Goal: Communication & Community: Answer question/provide support

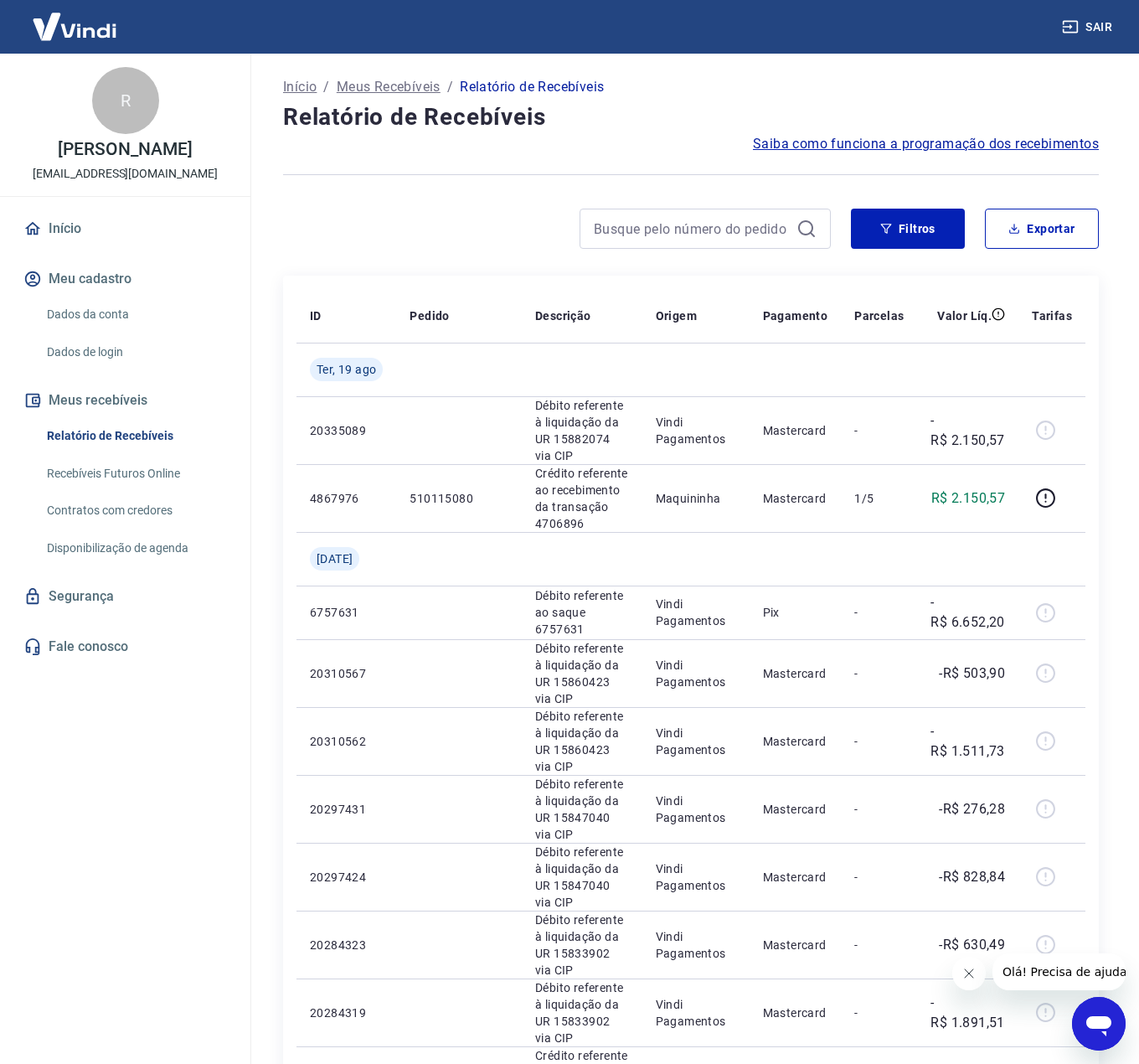
click at [795, 49] on div "Sair" at bounding box center [569, 27] width 1139 height 54
click at [755, 76] on div "Início / Meus Recebíveis / Relatório de Recebíveis" at bounding box center [690, 87] width 816 height 27
click at [723, 233] on input at bounding box center [692, 228] width 196 height 25
paste input "218569581"
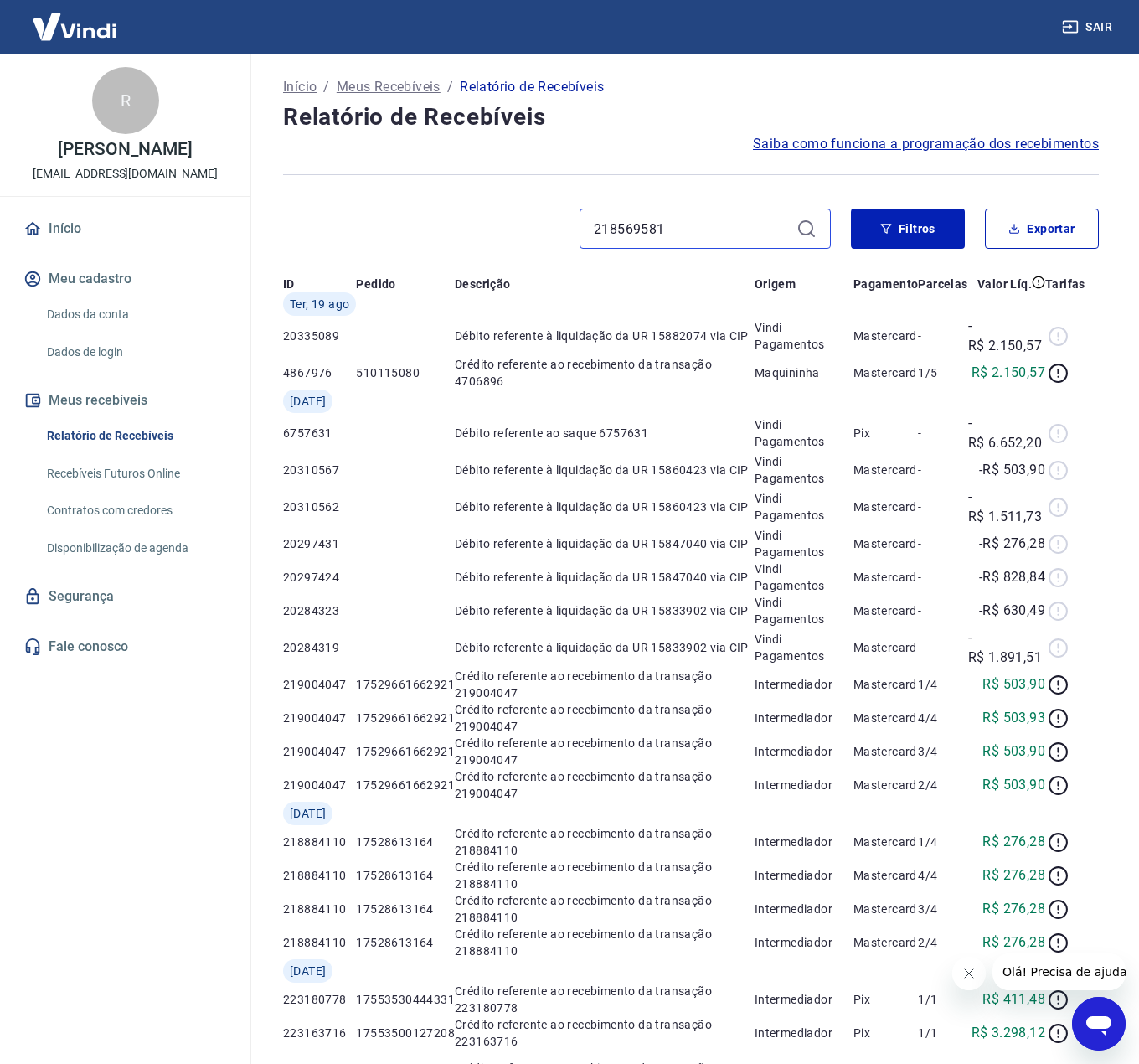
type input "218569581"
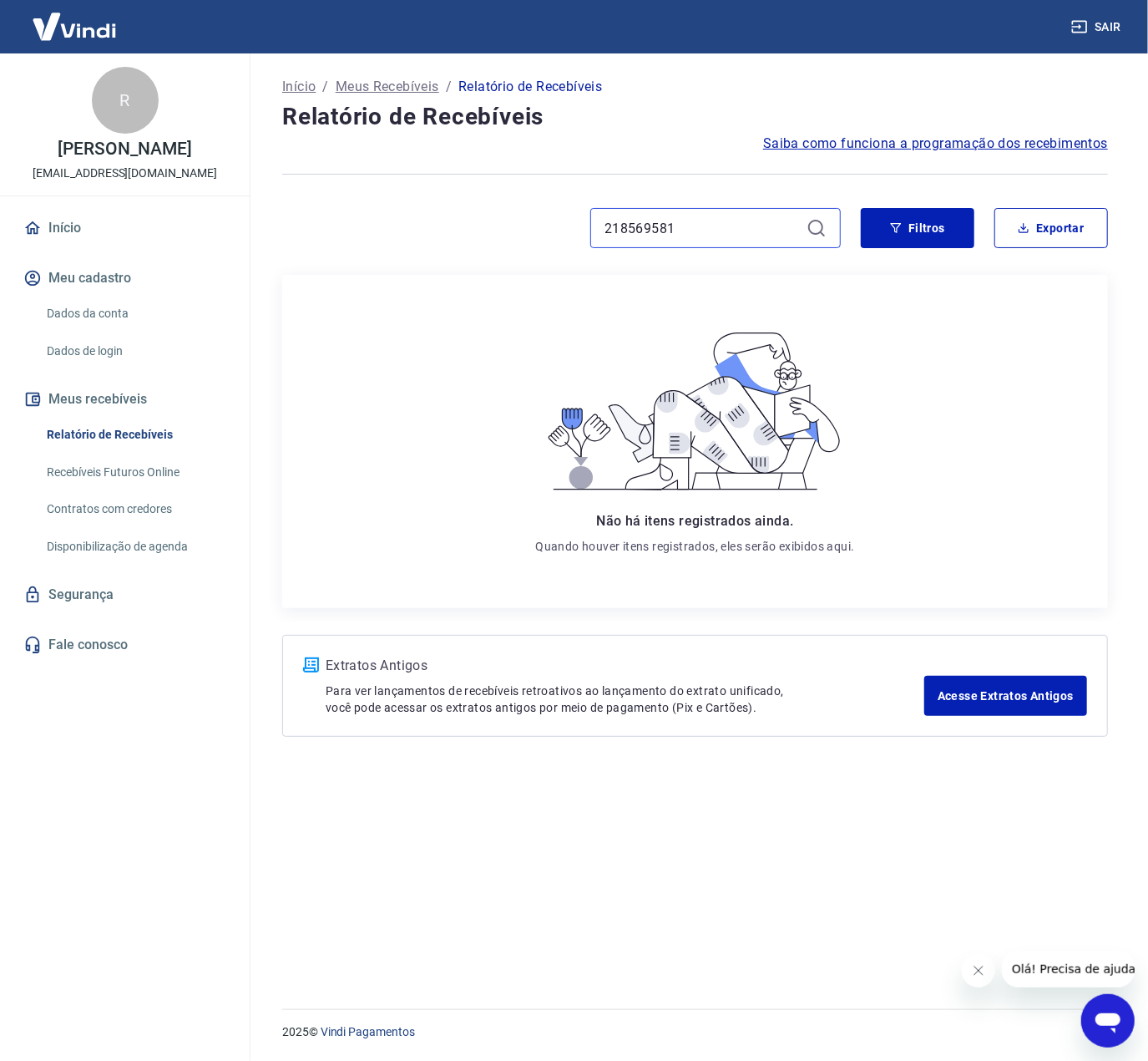
drag, startPoint x: 693, startPoint y: 230, endPoint x: 462, endPoint y: 231, distance: 231.0
click at [462, 231] on div "218569581" at bounding box center [561, 228] width 558 height 40
drag, startPoint x: 432, startPoint y: 228, endPoint x: 481, endPoint y: 208, distance: 52.9
click at [438, 226] on div at bounding box center [561, 228] width 558 height 40
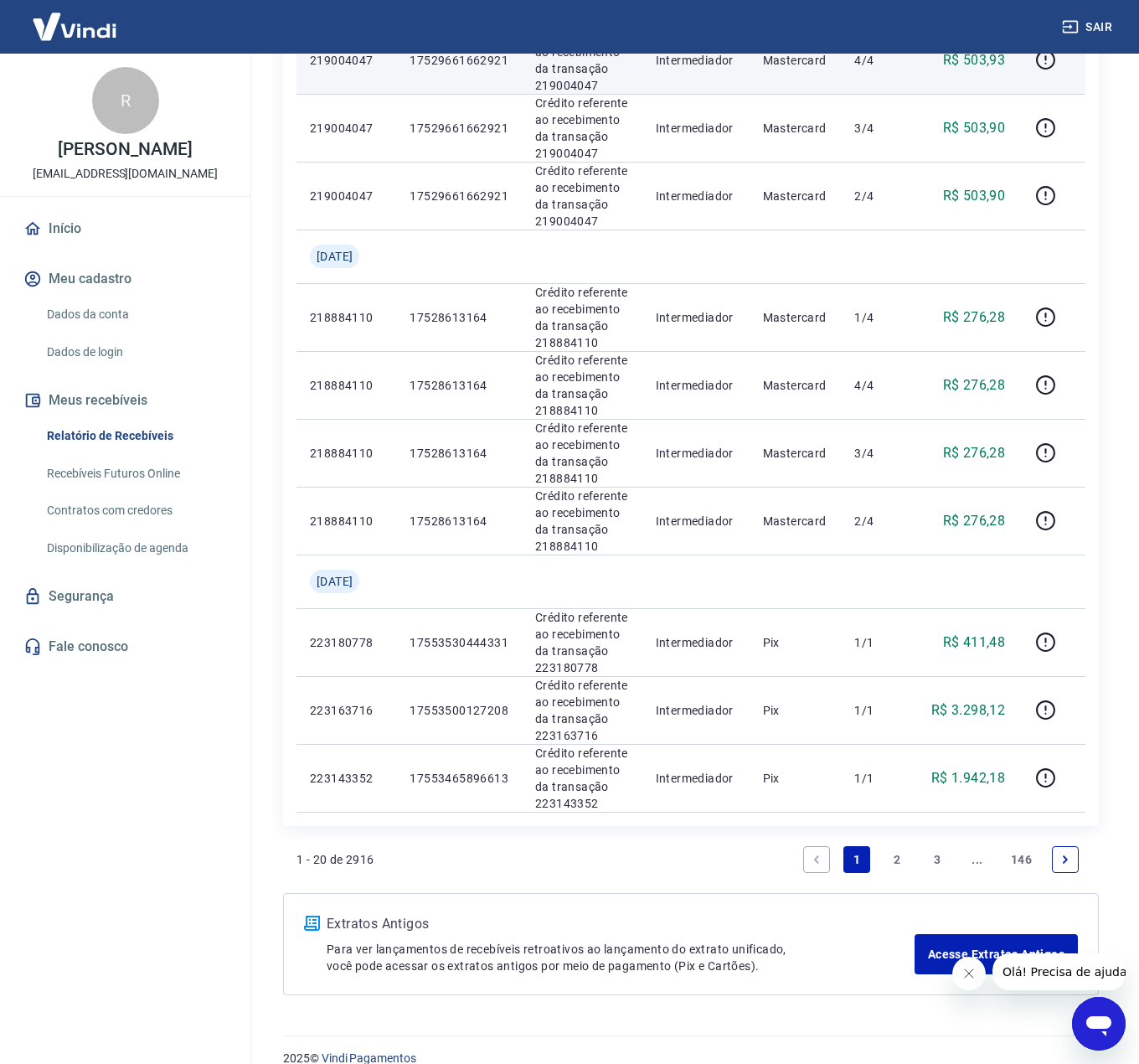
scroll to position [1089, 0]
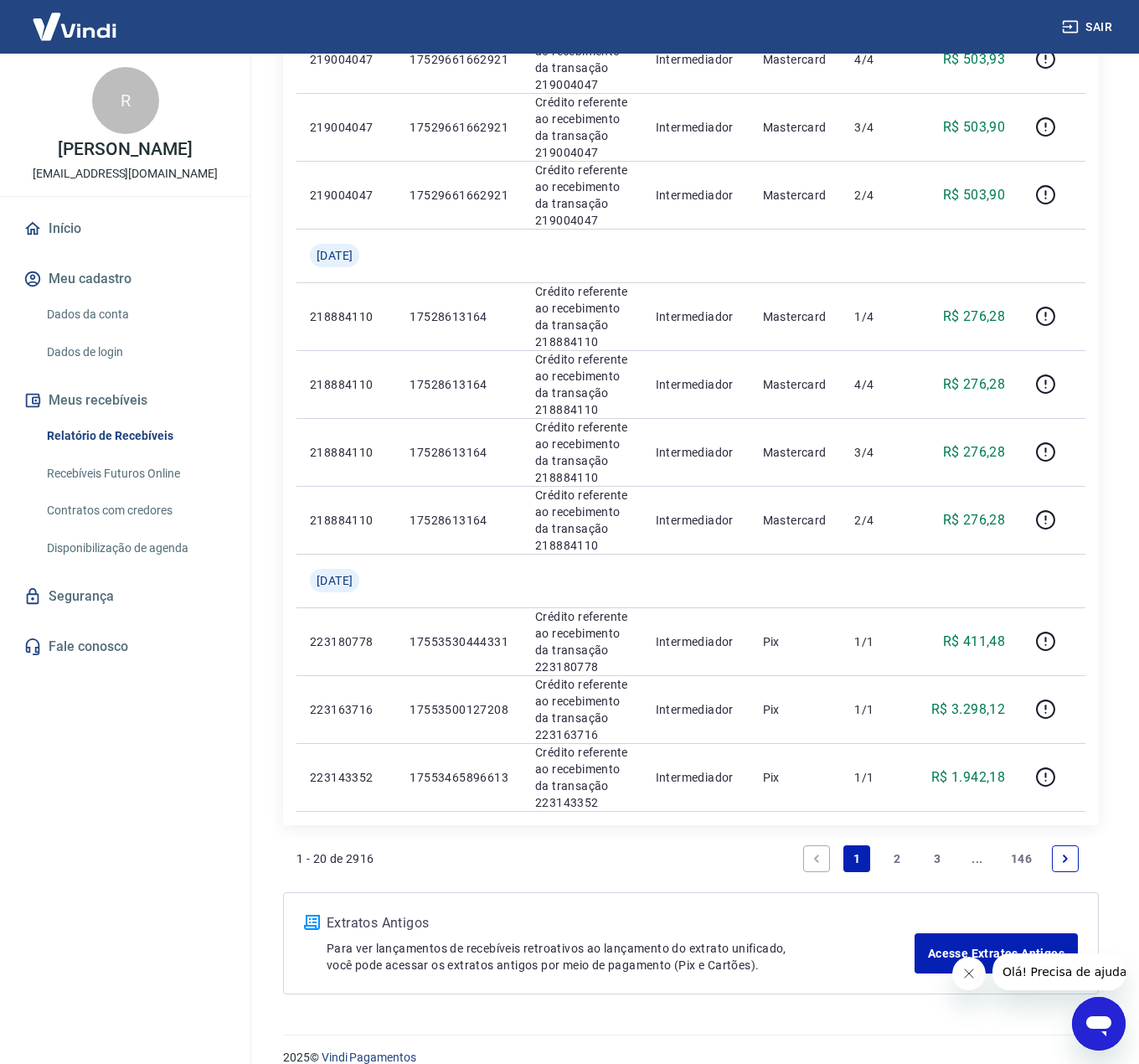
click at [182, 883] on div "R [PERSON_NAME] [EMAIL_ADDRESS][DOMAIN_NAME] Início Meu cadastro Dados da conta…" at bounding box center [125, 552] width 251 height 997
drag, startPoint x: 903, startPoint y: 41, endPoint x: 929, endPoint y: 44, distance: 26.2
click at [903, 41] on div "Sair" at bounding box center [569, 27] width 1139 height 54
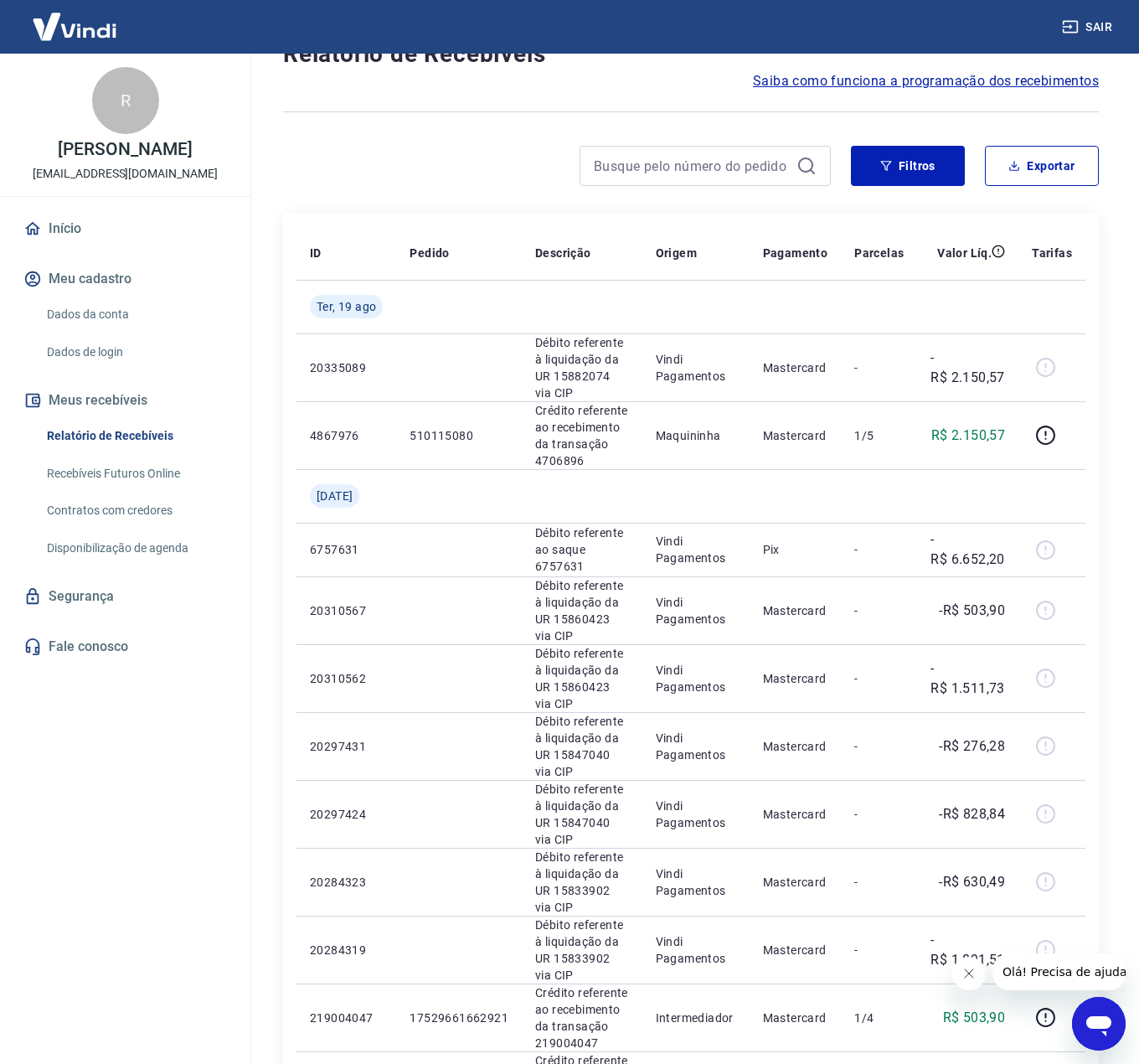
scroll to position [0, 0]
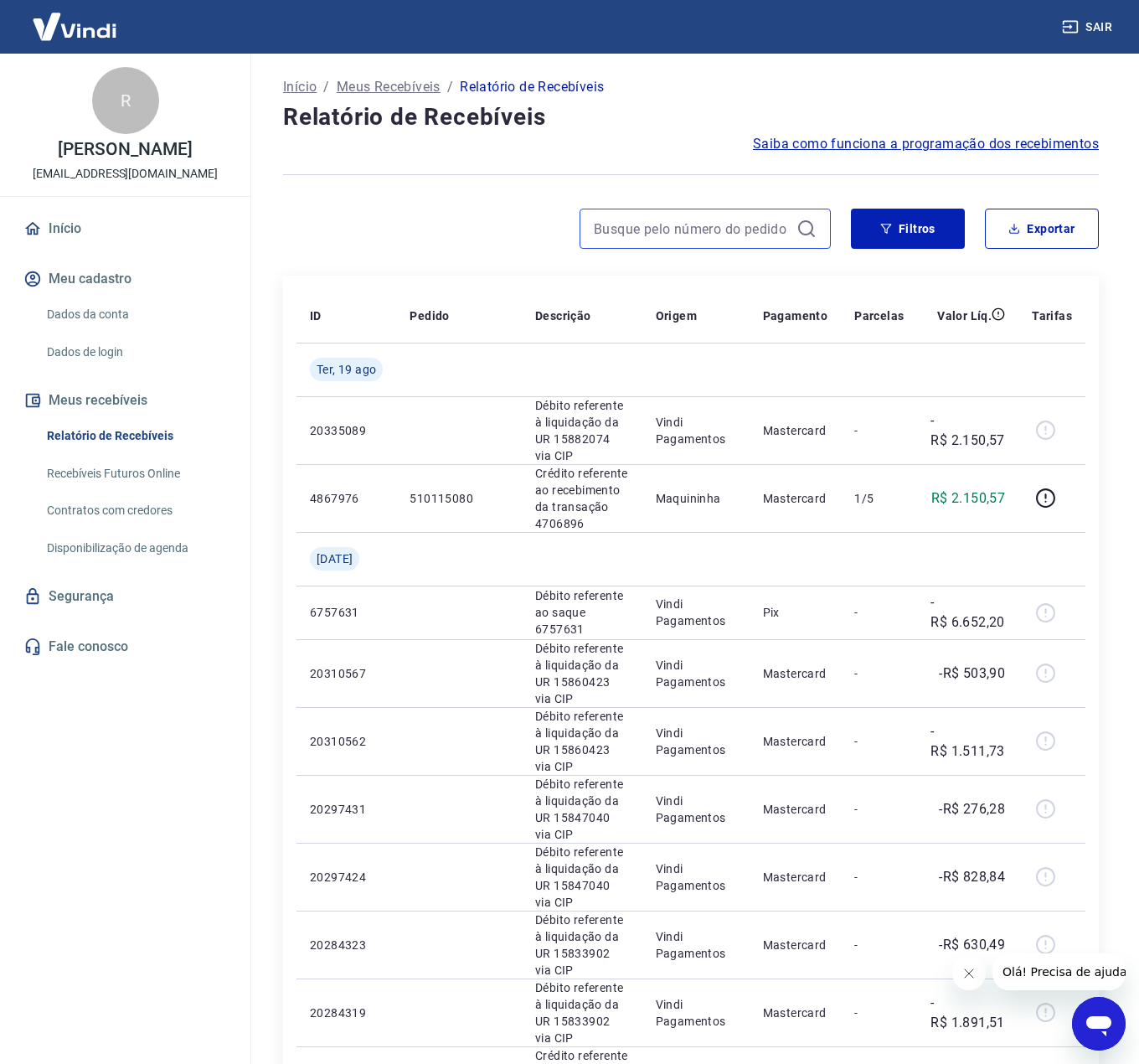
click at [645, 231] on input at bounding box center [692, 228] width 196 height 25
paste input "175268846976"
type input "175268846976"
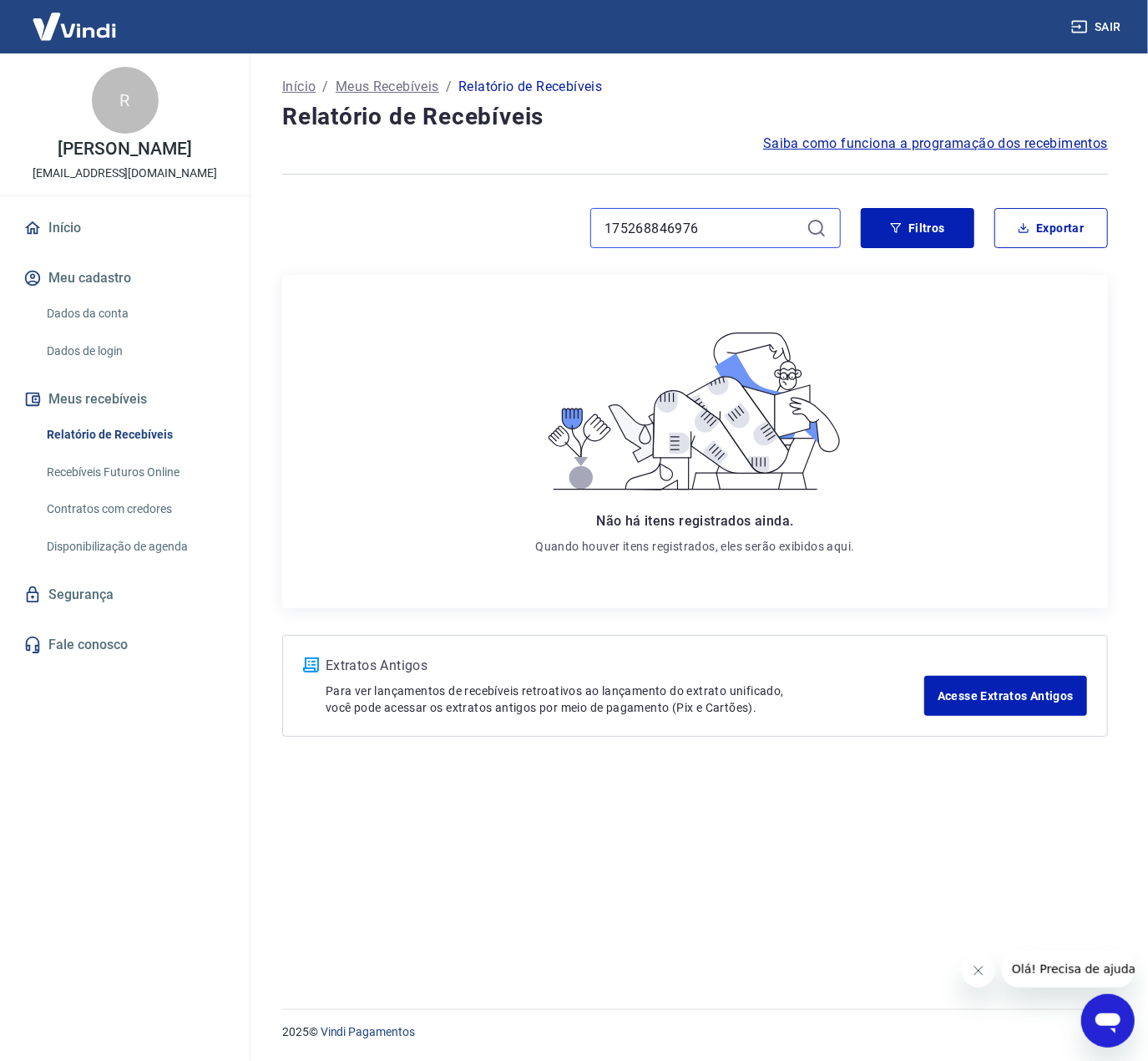
drag, startPoint x: 735, startPoint y: 221, endPoint x: 441, endPoint y: 245, distance: 295.0
click at [444, 241] on div "175268846976" at bounding box center [561, 228] width 558 height 40
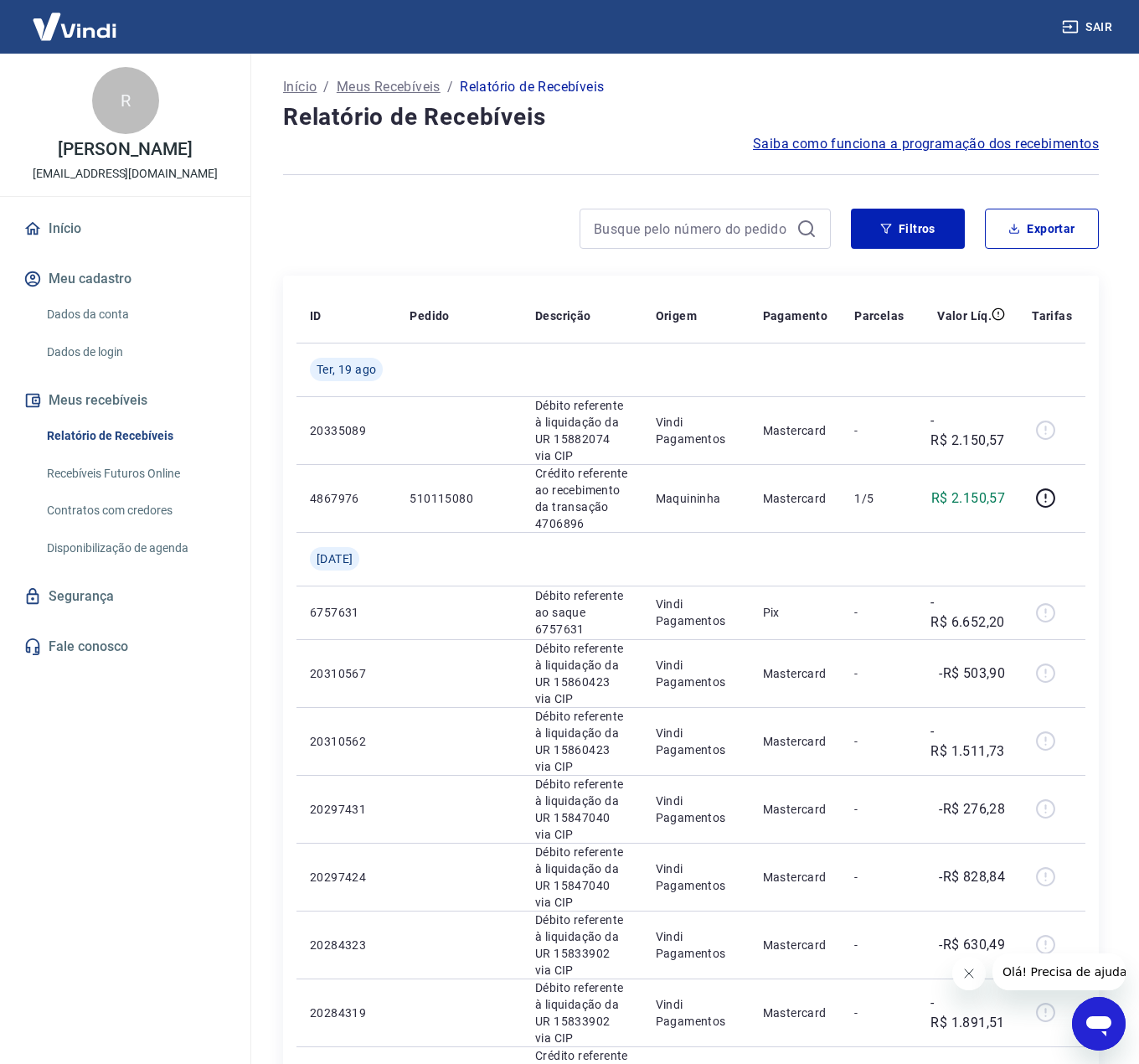
click at [957, 977] on button "Fechar mensagem da empresa" at bounding box center [969, 973] width 34 height 34
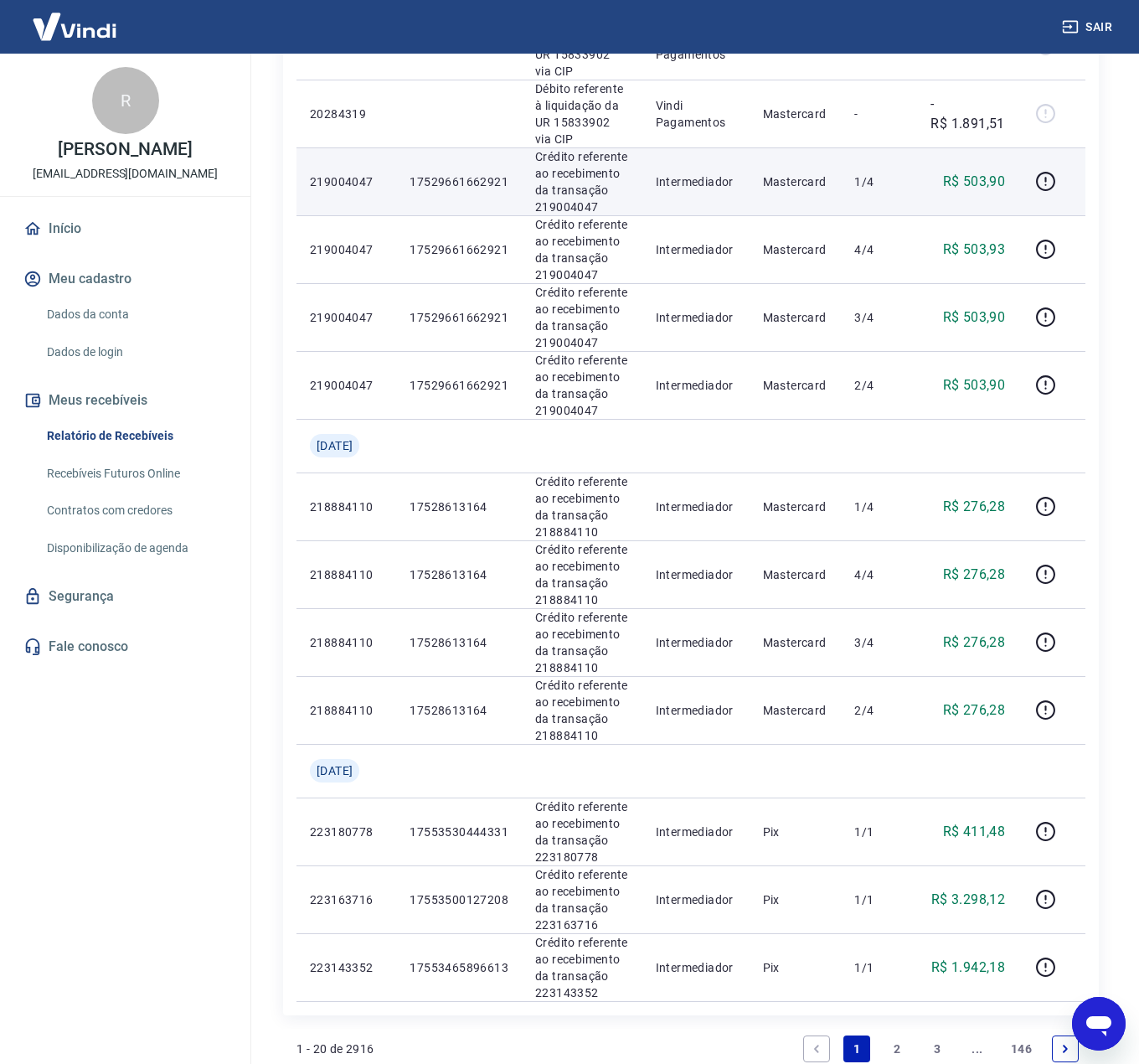
scroll to position [921, 0]
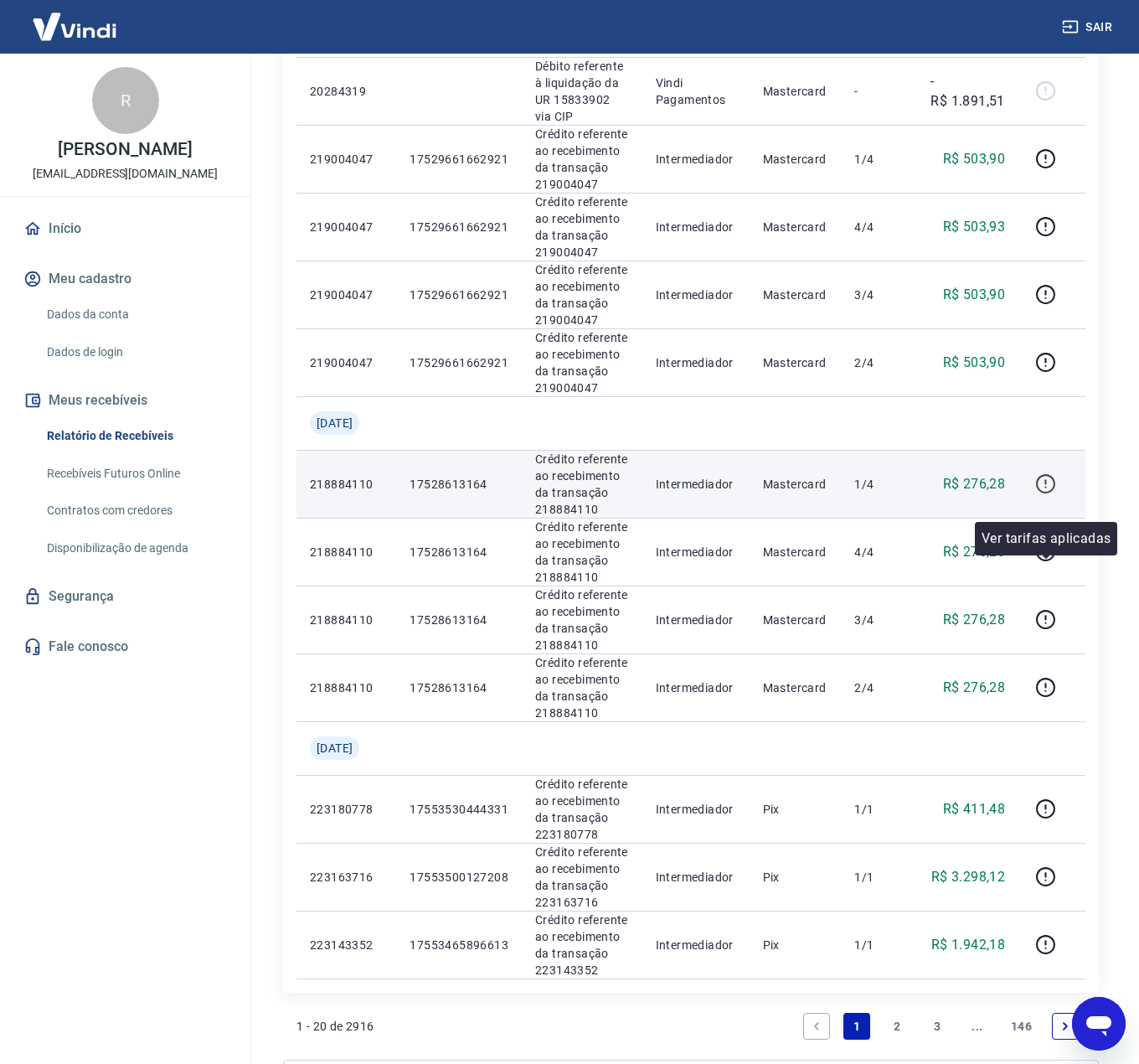
click at [1042, 494] on icon "button" at bounding box center [1045, 483] width 21 height 21
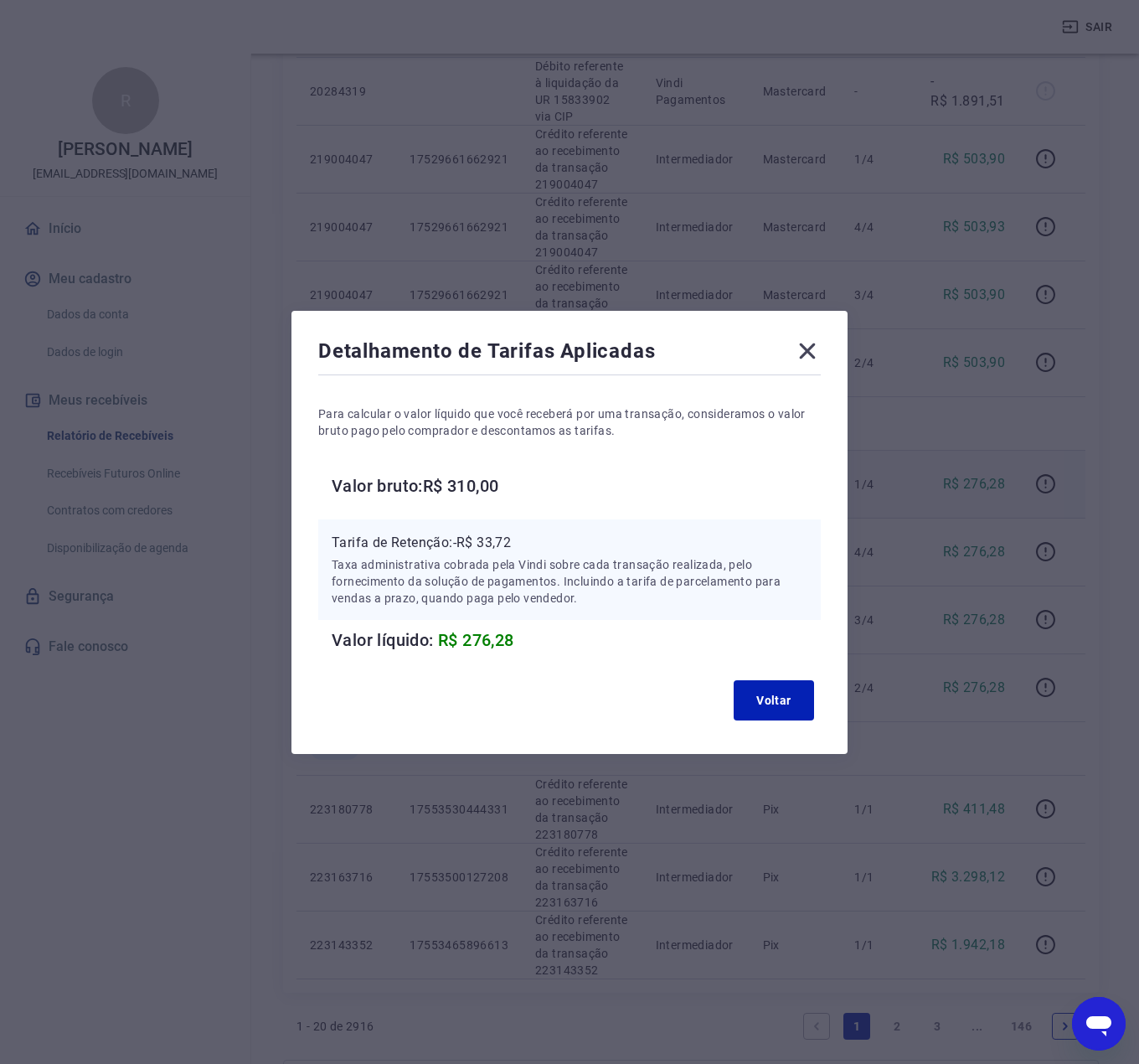
click at [814, 352] on icon at bounding box center [808, 351] width 16 height 16
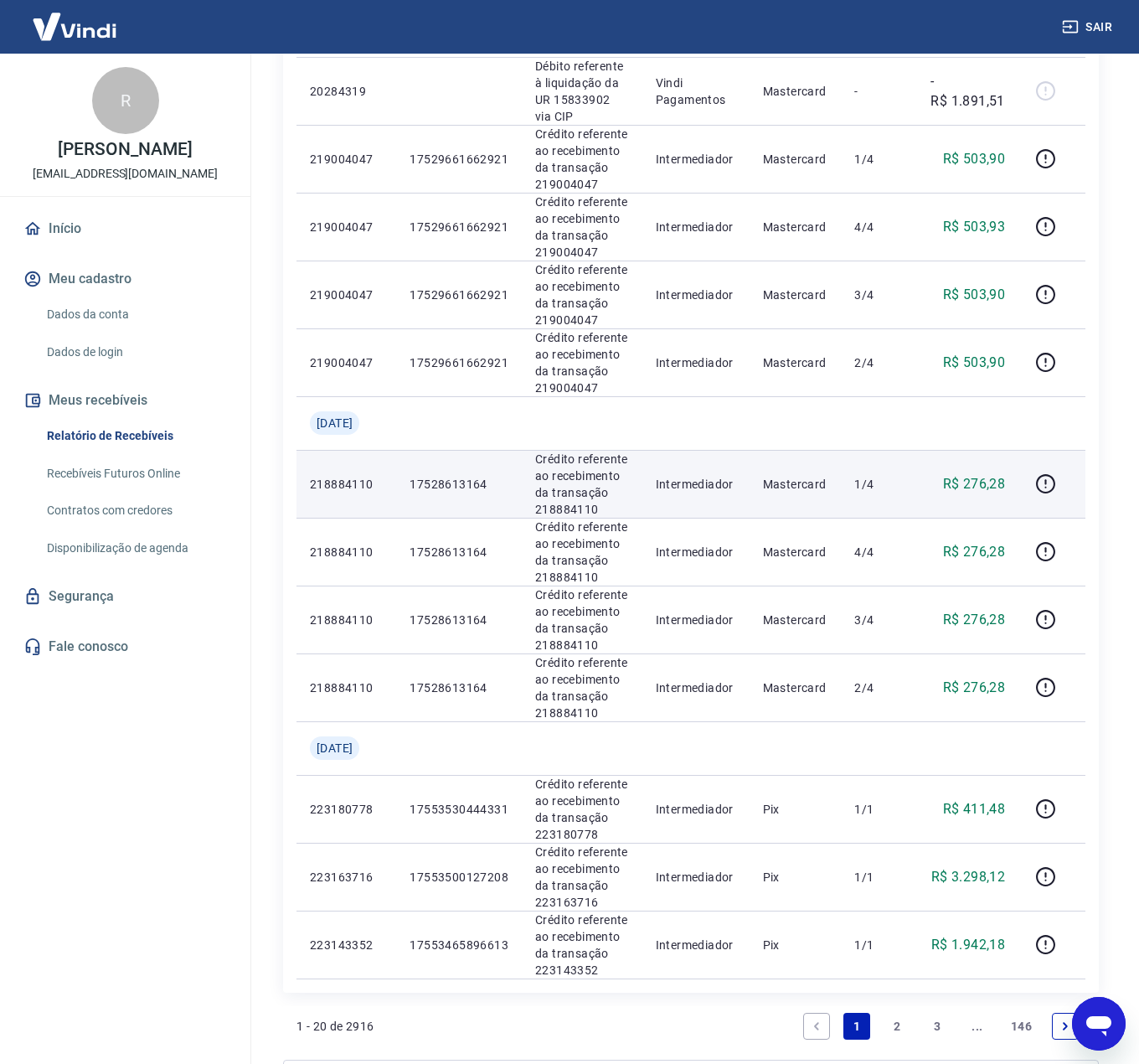
click at [1111, 1039] on div "Abrir janela de mensagens" at bounding box center [1099, 1023] width 50 height 50
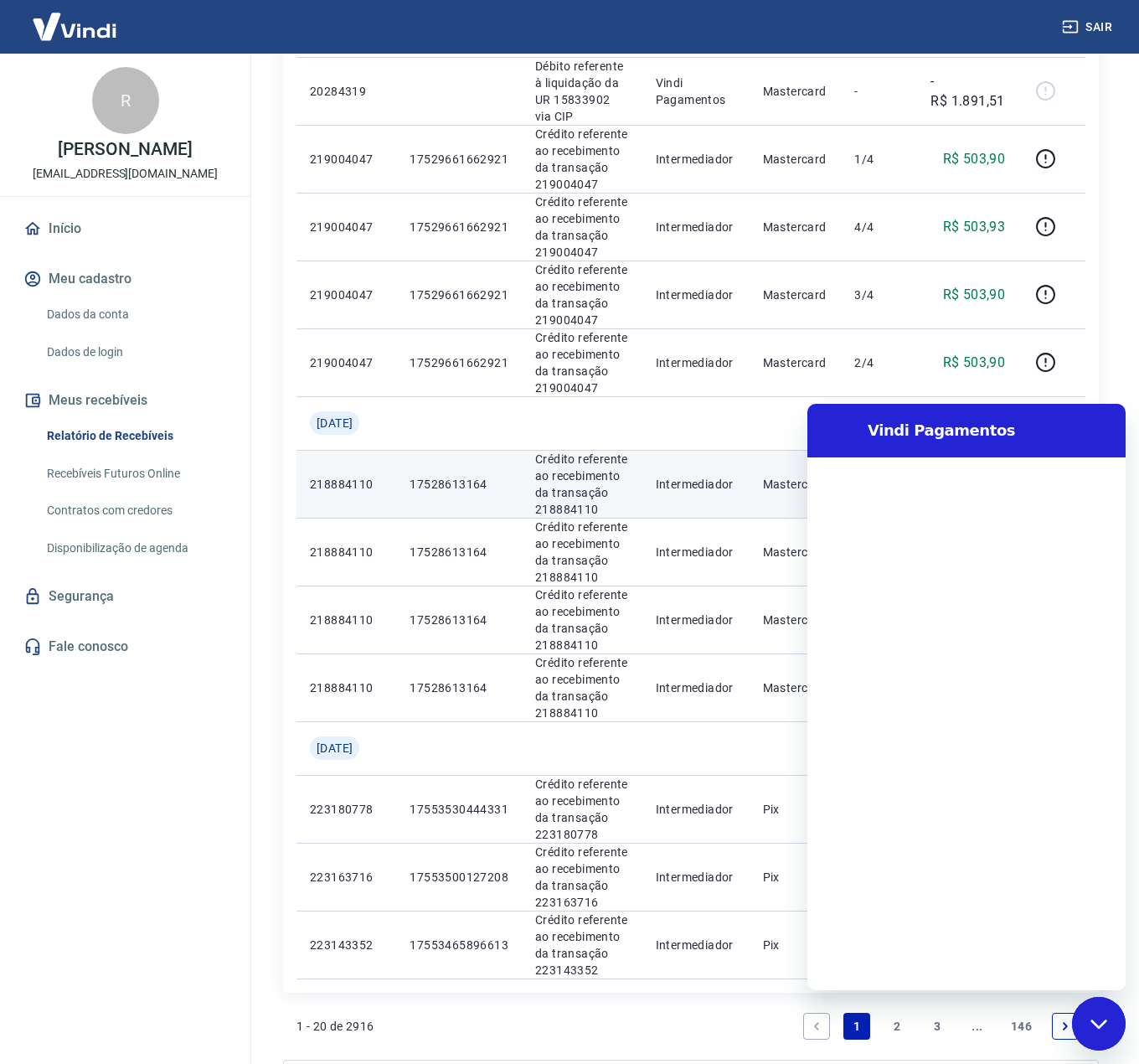
scroll to position [0, 0]
click at [931, 953] on textarea at bounding box center [986, 963] width 258 height 34
type textarea "B"
type textarea "x"
type textarea "Bo"
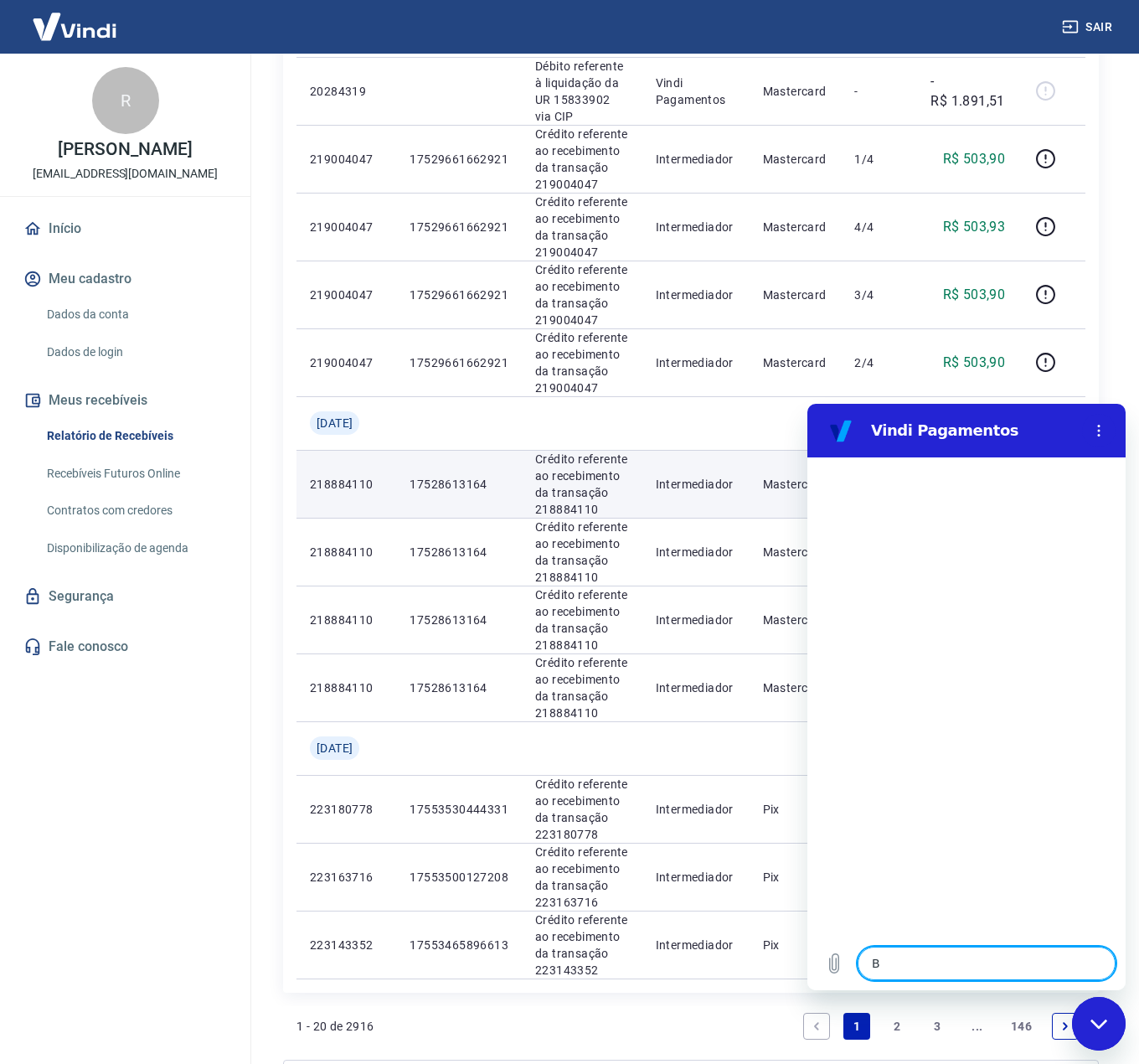
type textarea "x"
type textarea "Boa"
type textarea "x"
type textarea "Boa"
type textarea "x"
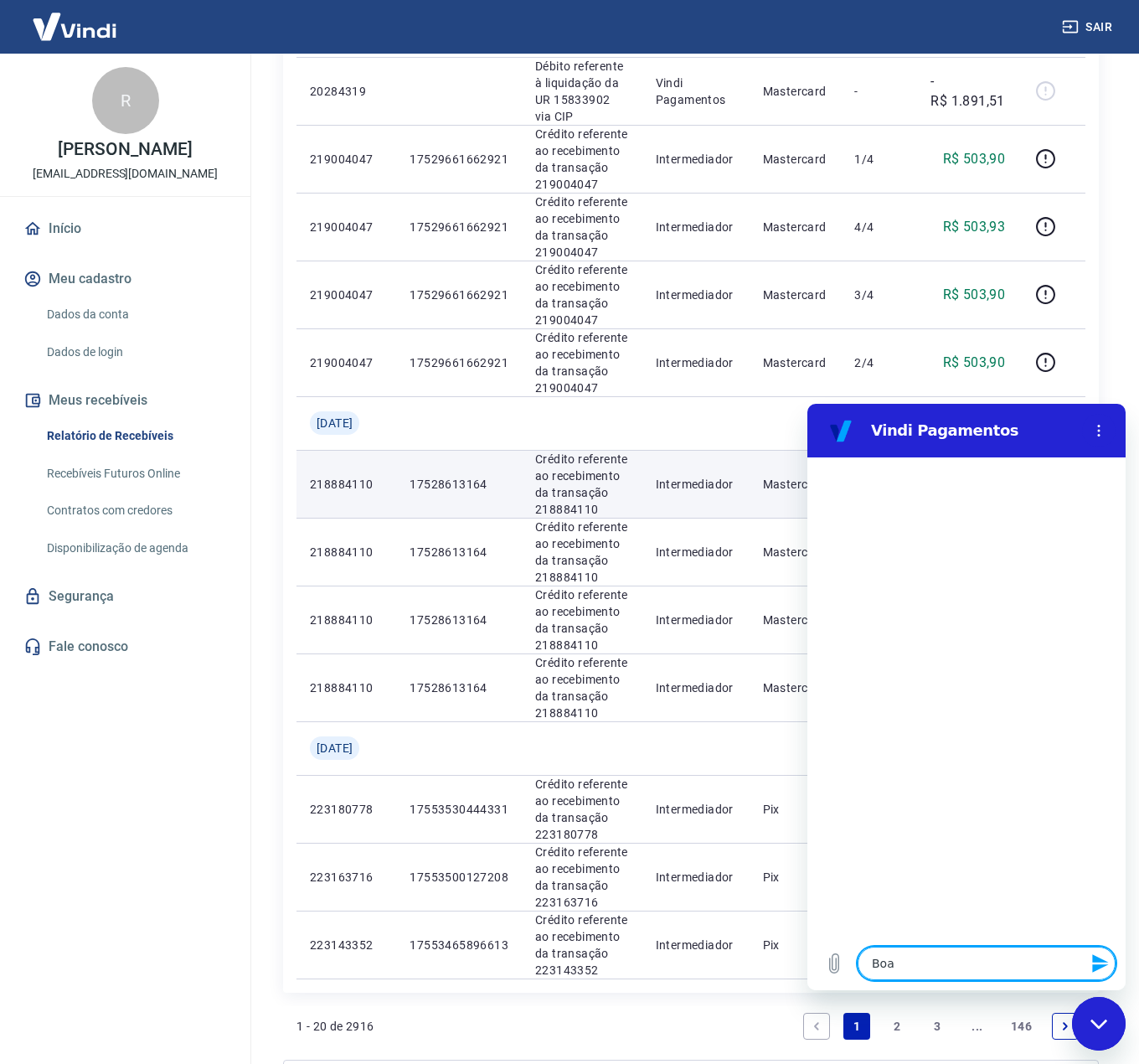
type textarea "Boa t"
type textarea "x"
type textarea "Boa ta"
type textarea "x"
type textarea "Boa tar"
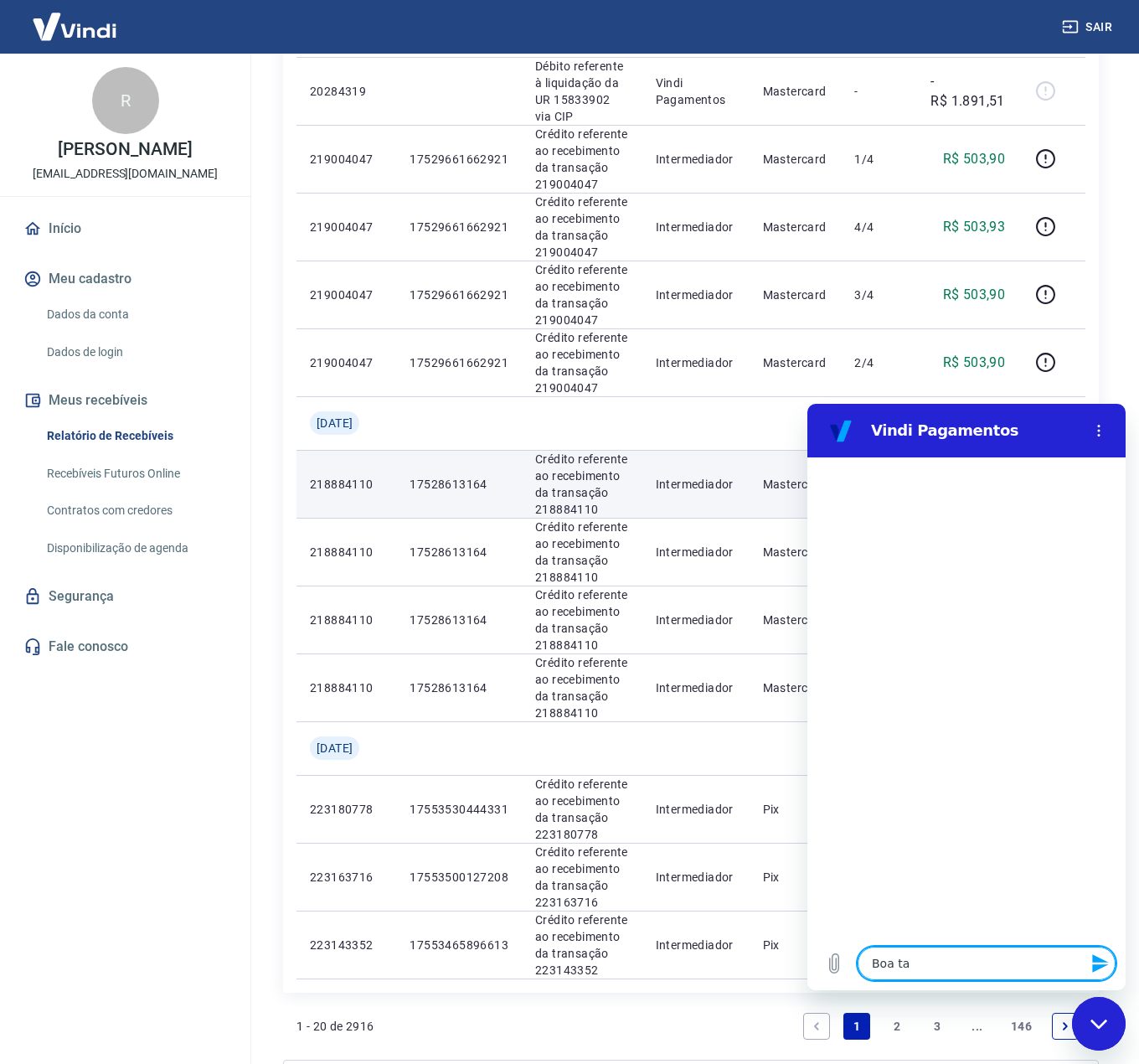
type textarea "x"
type textarea "Boa tard"
type textarea "x"
type textarea "Boa tarde"
type textarea "x"
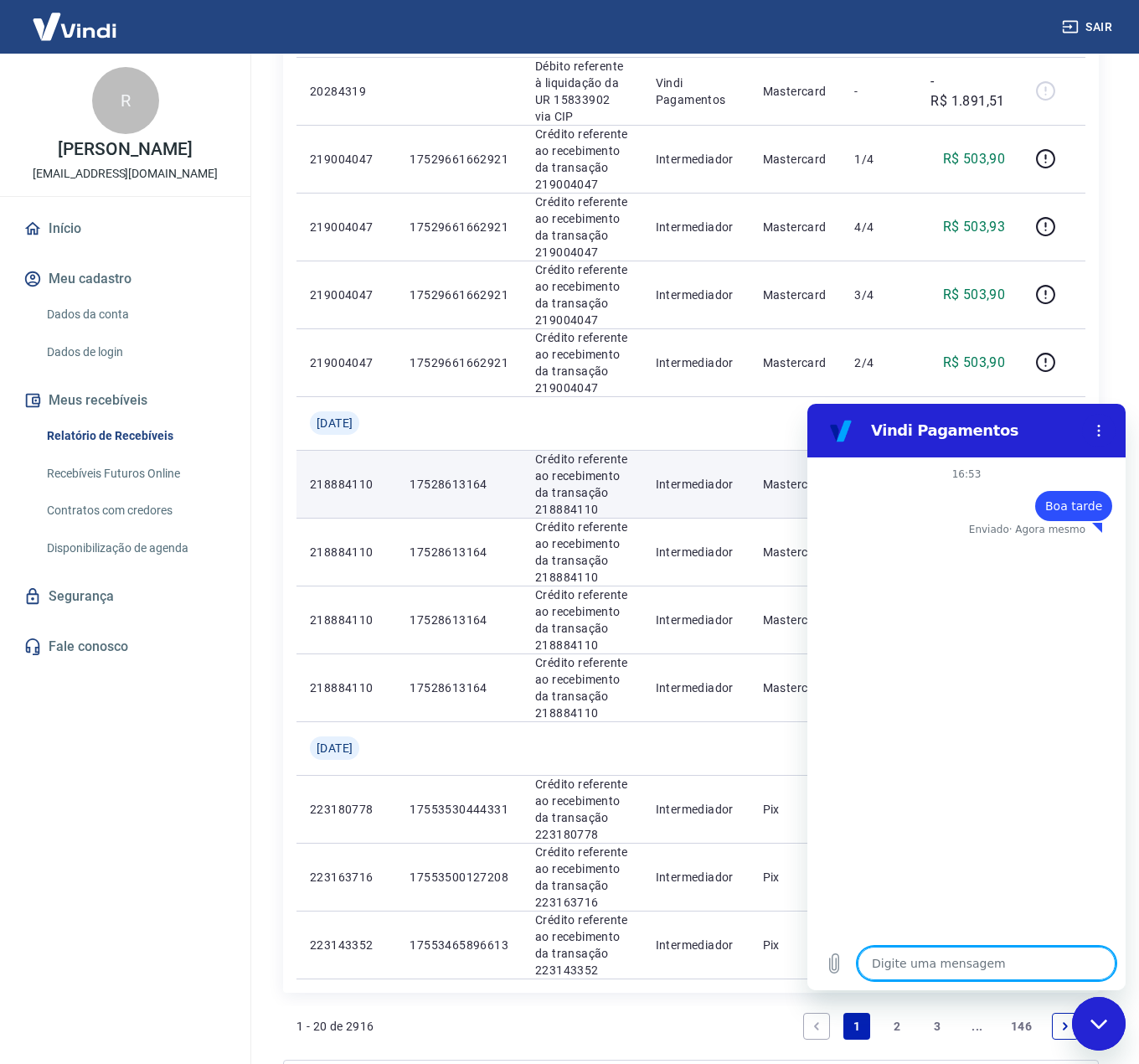
type textarea "x"
click at [958, 957] on textarea at bounding box center [986, 963] width 258 height 34
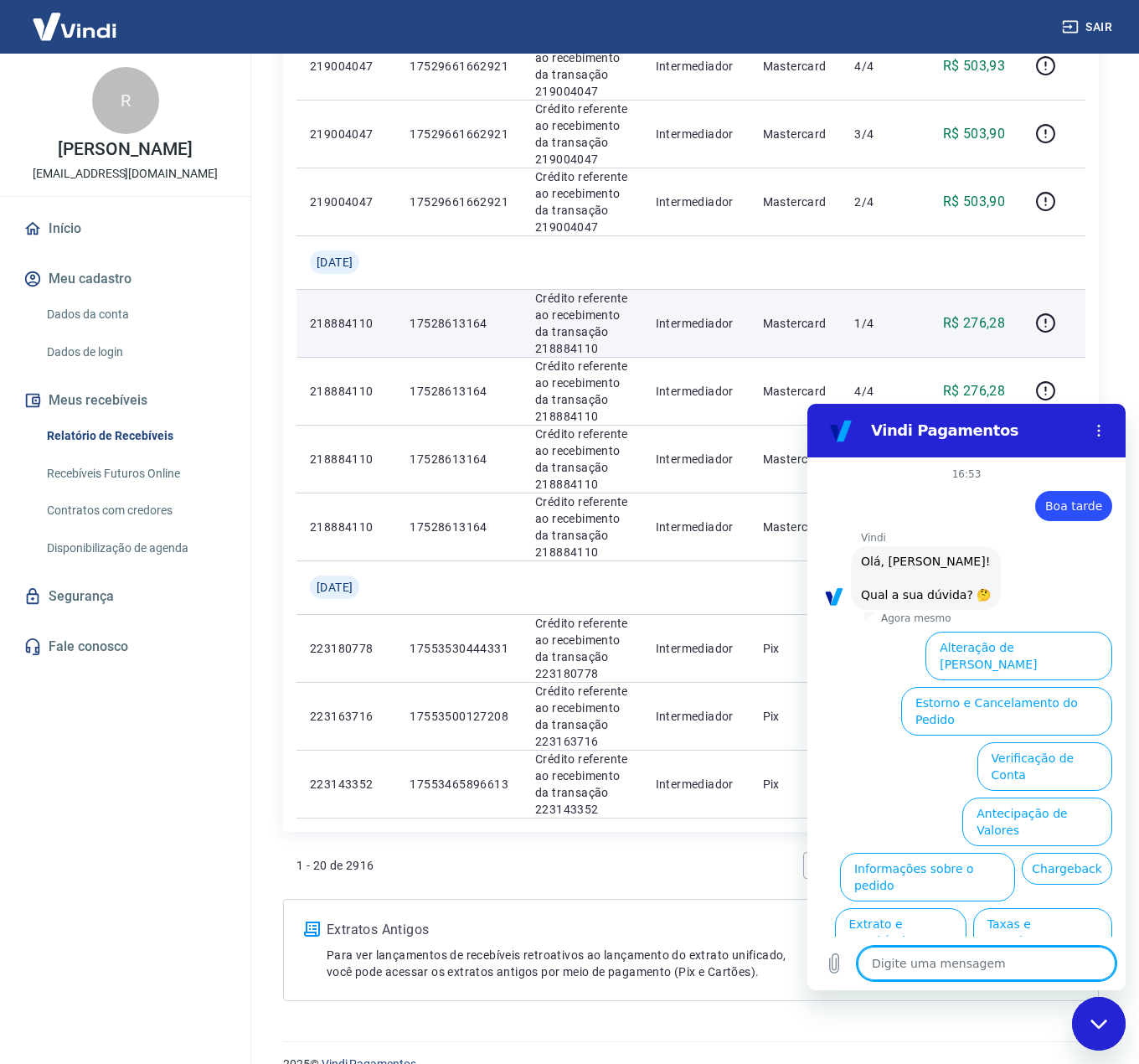
scroll to position [1089, 0]
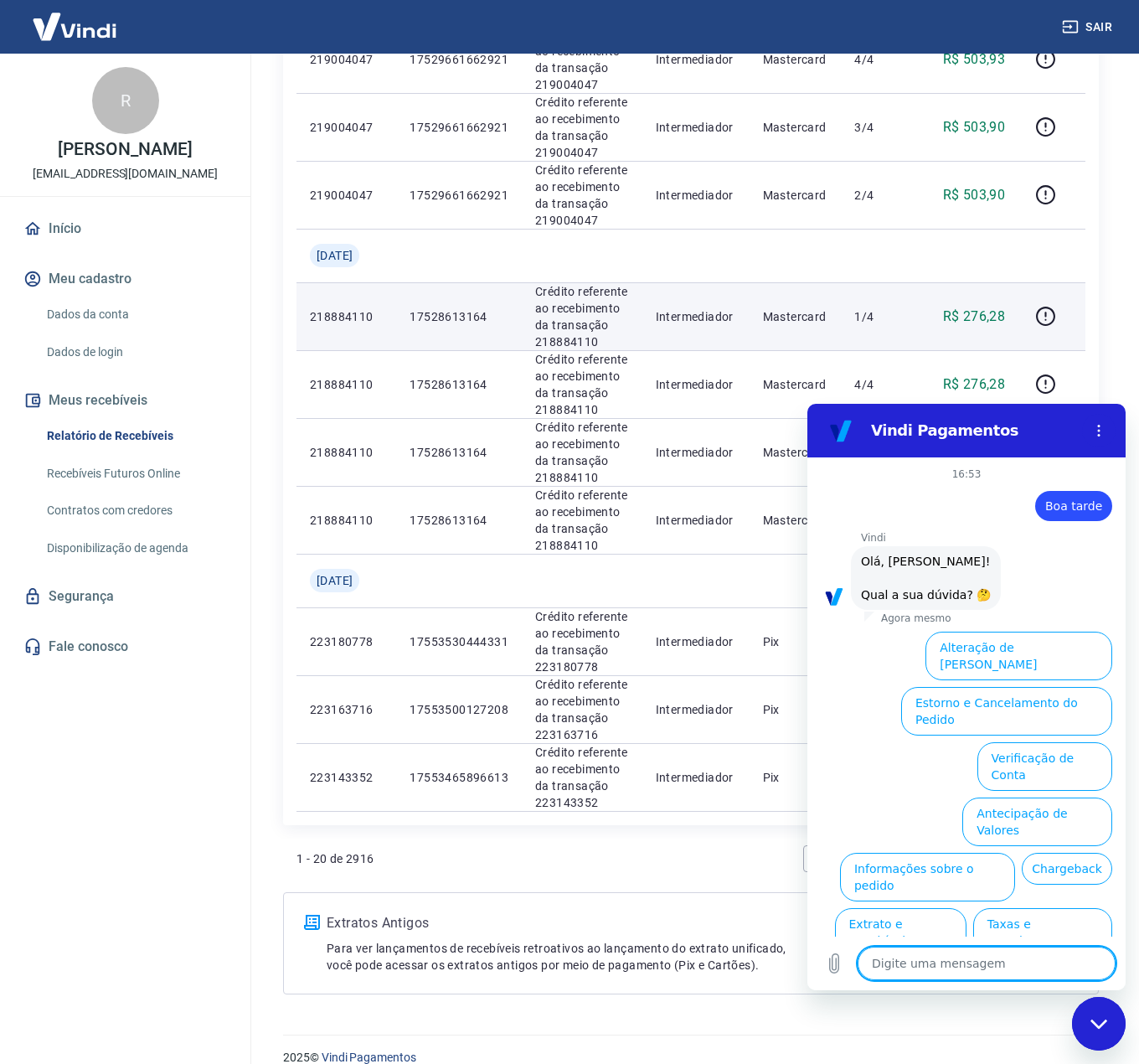
type textarea "F"
type textarea "x"
type textarea "Fa"
type textarea "x"
type textarea "Fal"
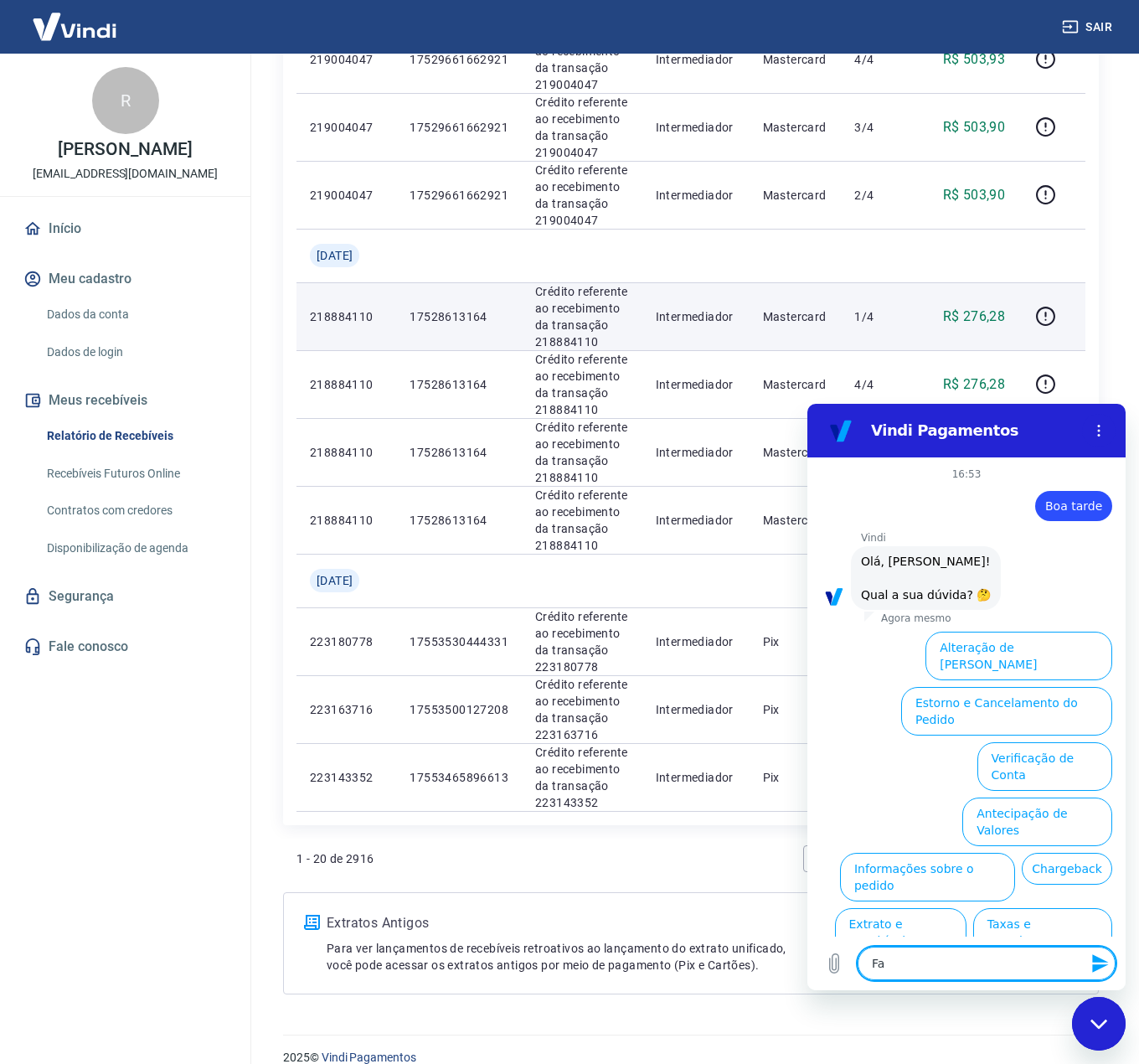
type textarea "x"
type textarea "Fala"
type textarea "x"
type textarea "Falar"
type textarea "x"
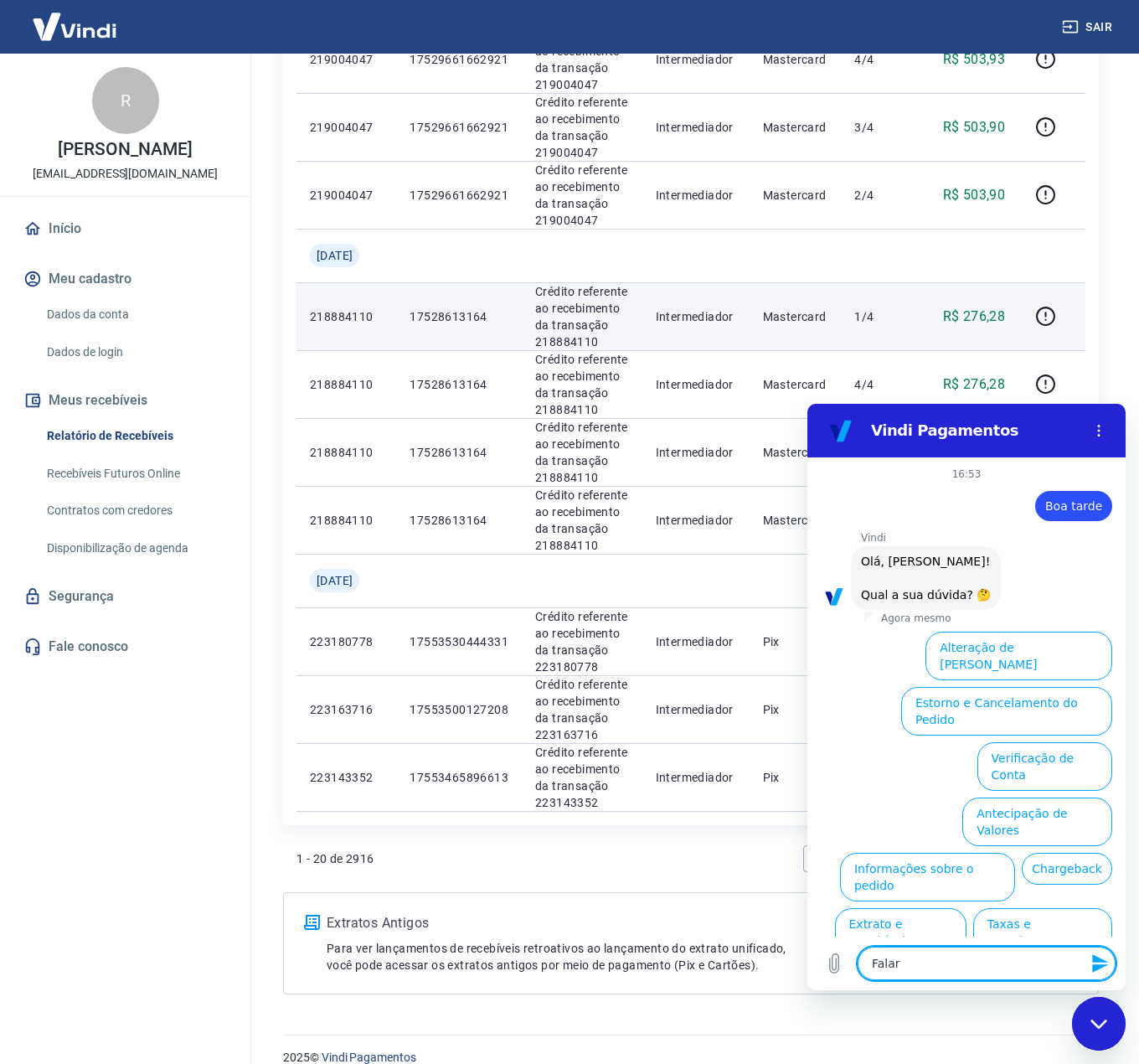
type textarea "Falar"
type textarea "x"
type textarea "Falar c"
type textarea "x"
type textarea "Falar co"
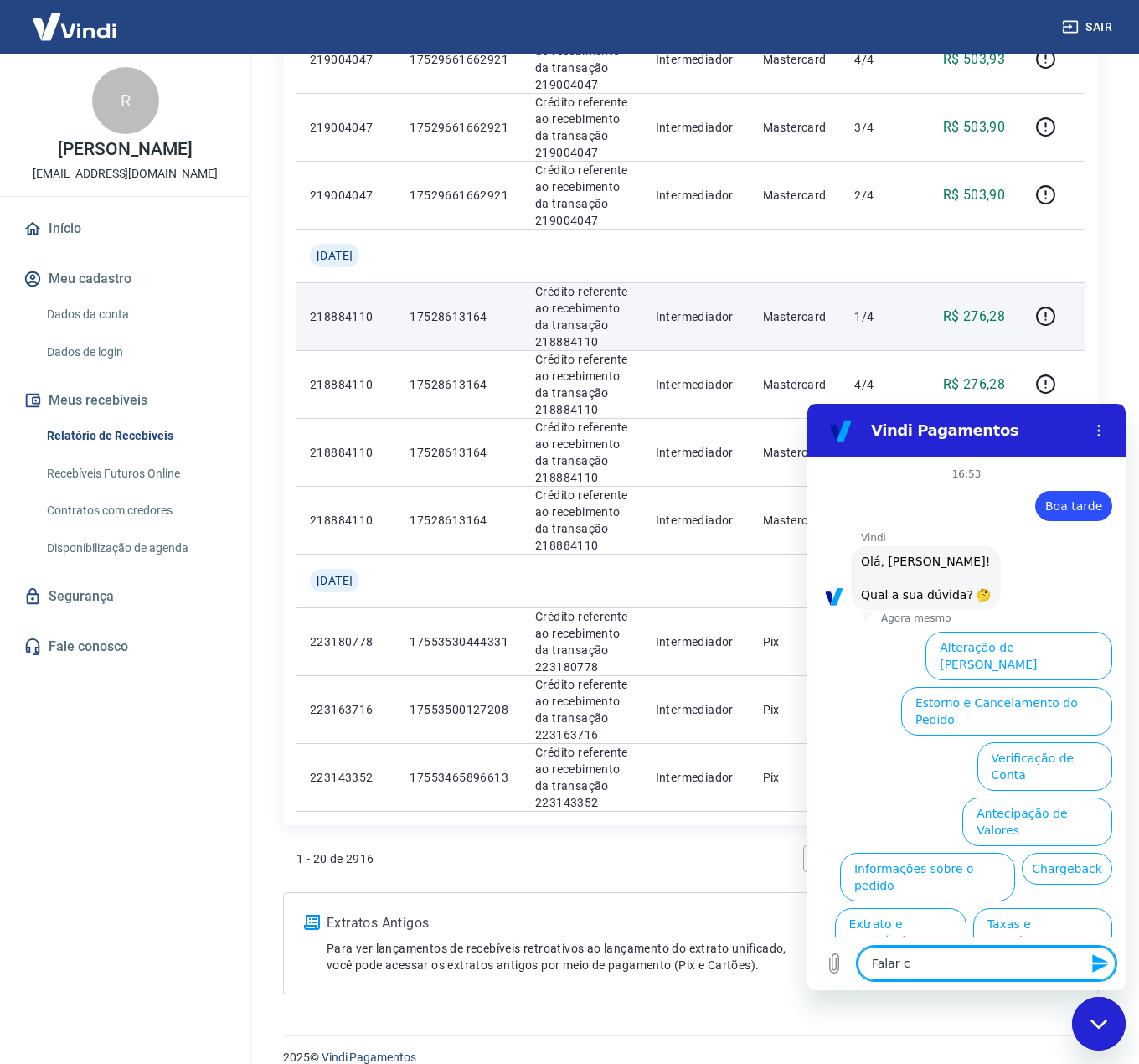
type textarea "x"
type textarea "Falar com"
type textarea "x"
type textarea "Falar com"
type textarea "x"
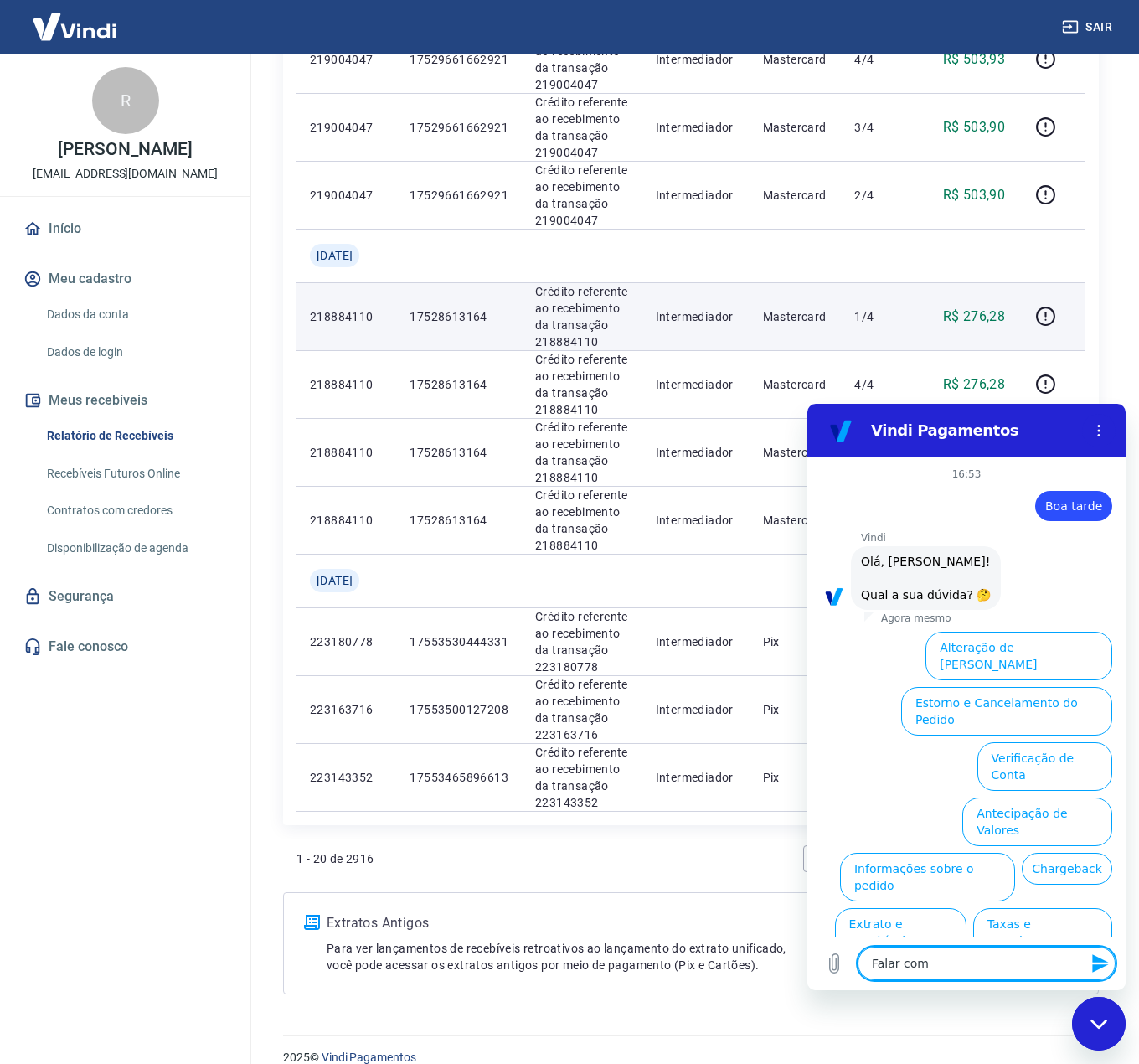
type textarea "Falar com a"
type textarea "x"
type textarea "Falar com at"
type textarea "x"
type textarea "Falar com ate"
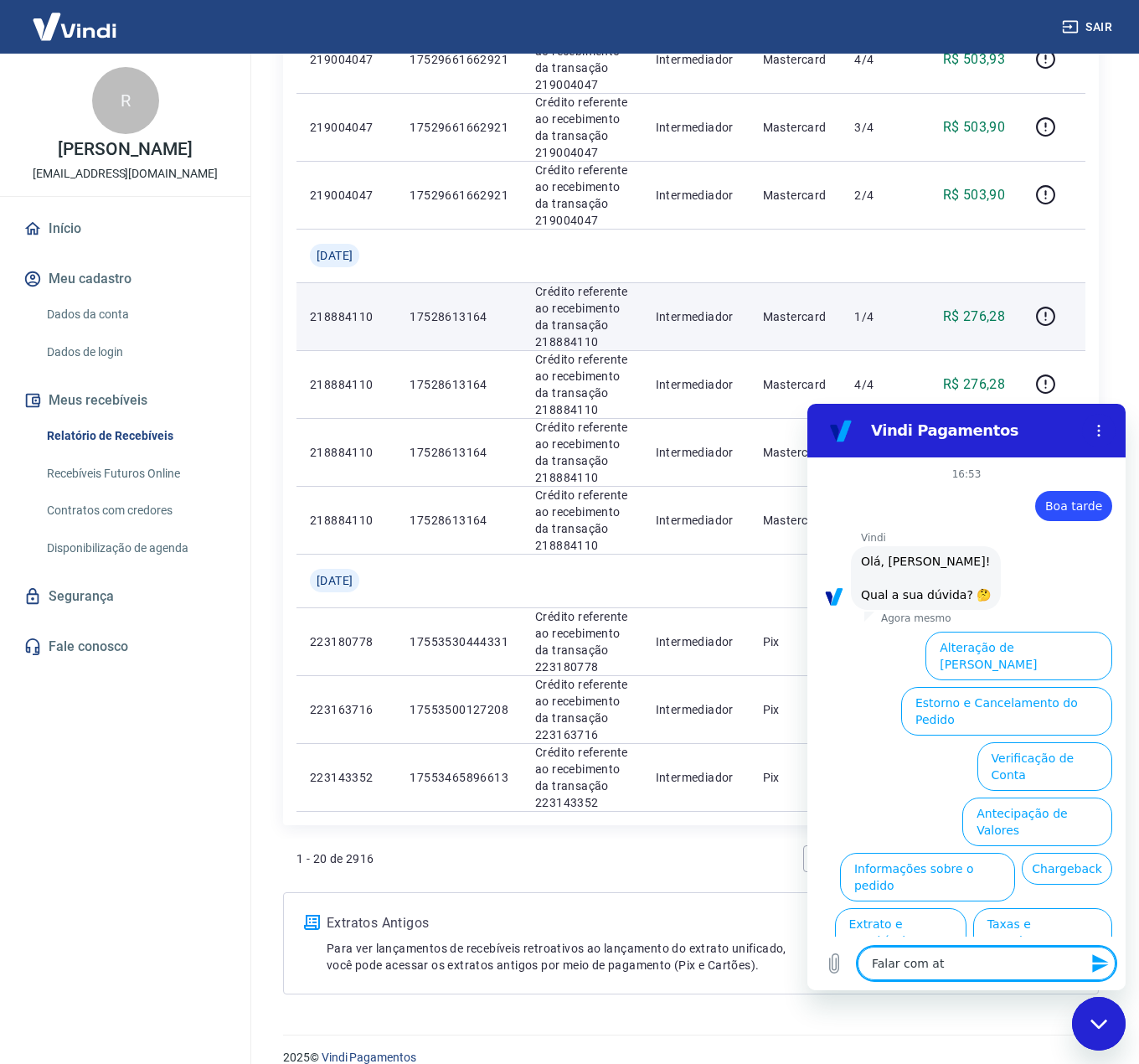
type textarea "x"
type textarea "Falar com [GEOGRAPHIC_DATA]"
type textarea "x"
type textarea "Falar com atend"
type textarea "x"
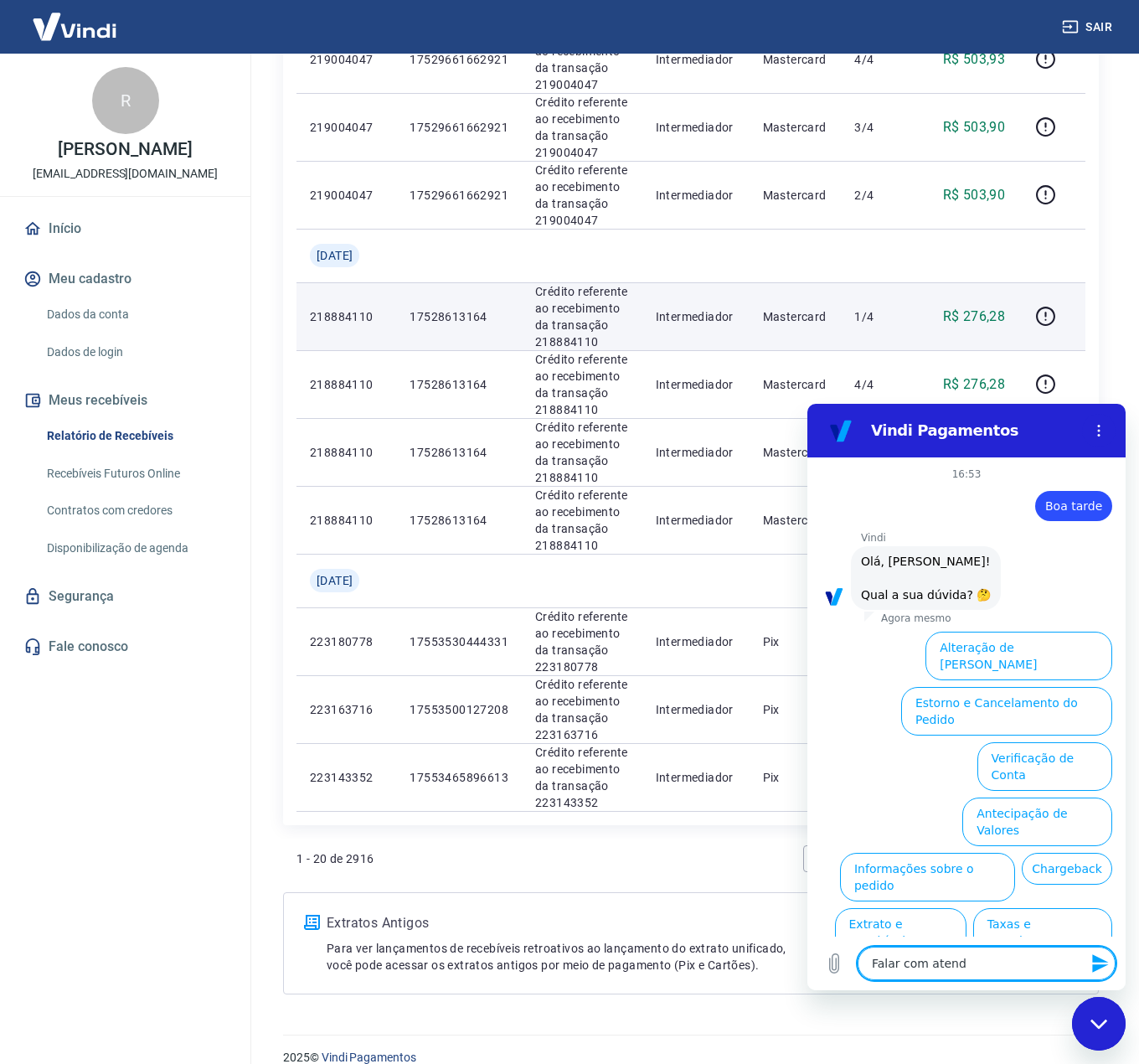
type textarea "Falar com atendn"
type textarea "x"
type textarea "Falar com atend"
type textarea "x"
type textarea "Falar com atende"
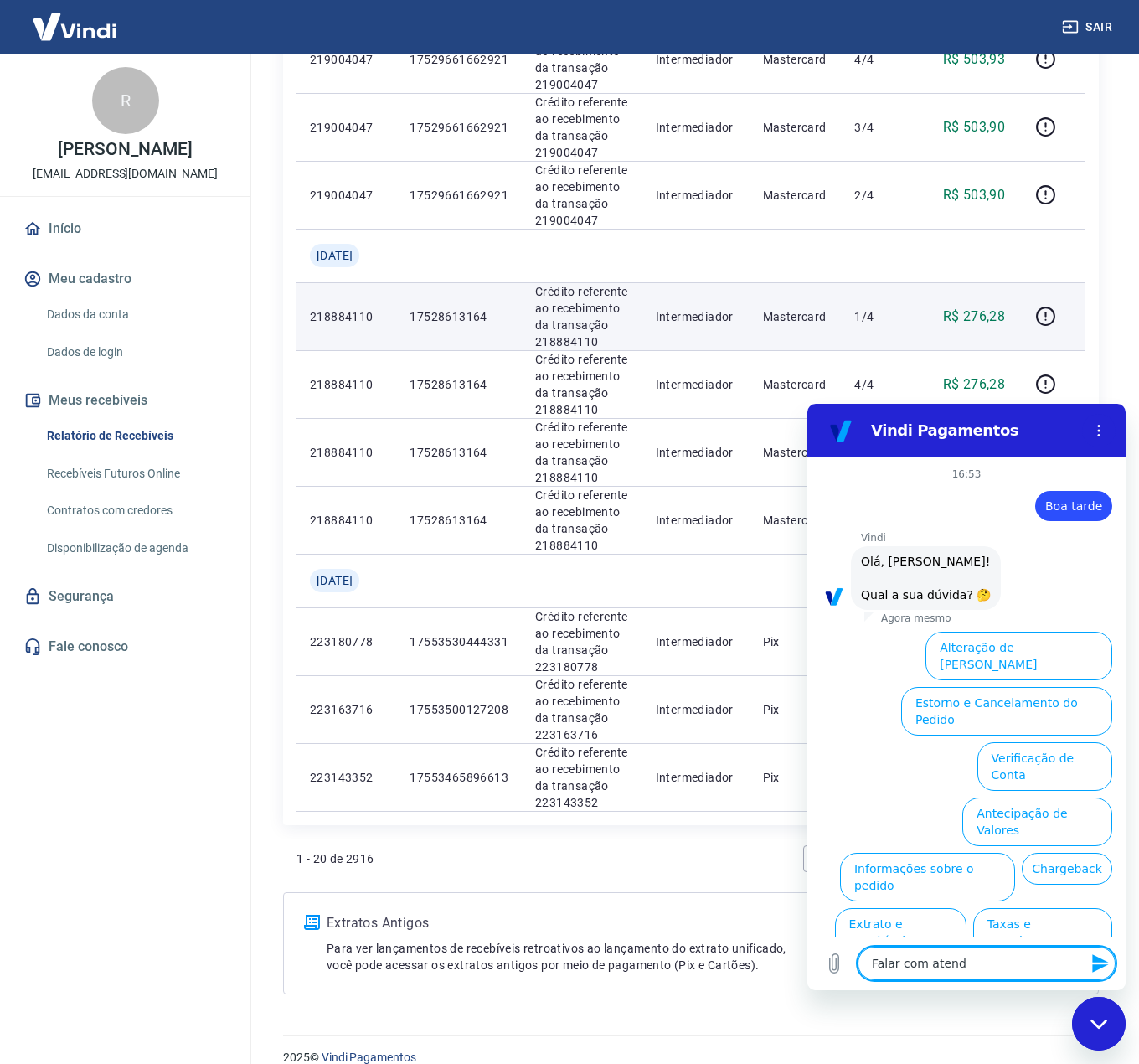
type textarea "x"
type textarea "Falar com atenden"
type textarea "x"
type textarea "Falar com atendent"
type textarea "x"
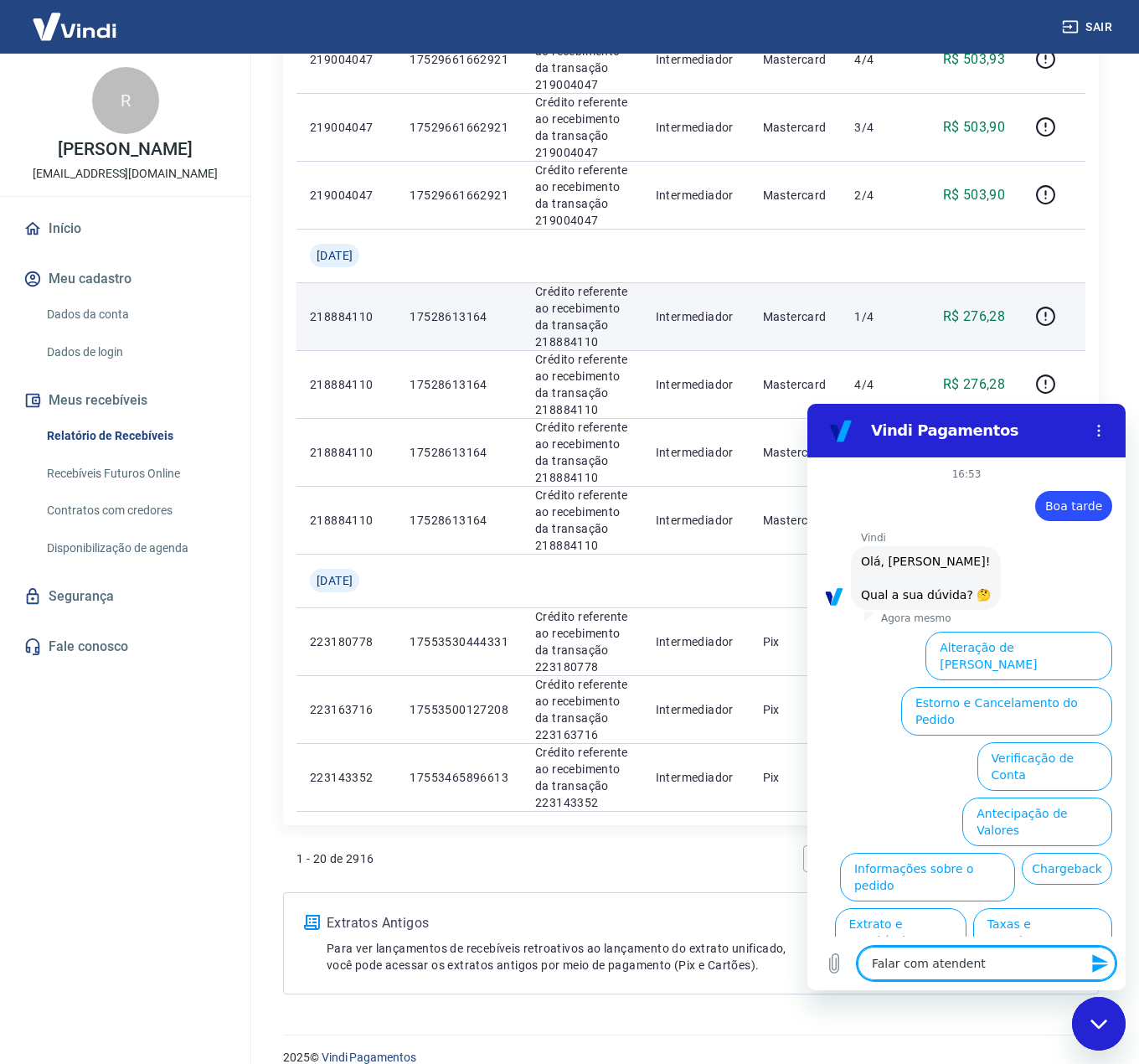
type textarea "Falar com atendente"
type textarea "x"
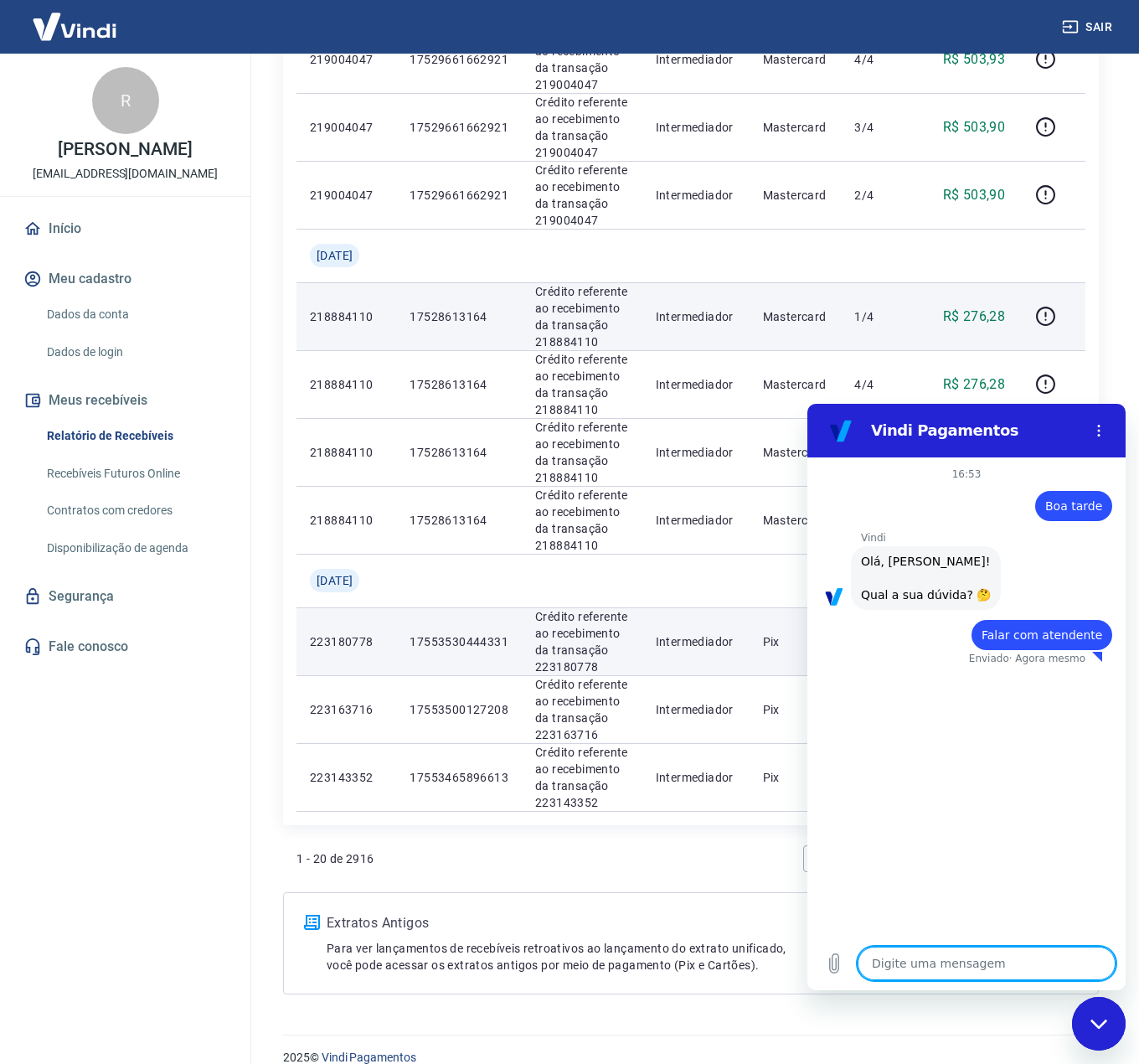
type textarea "x"
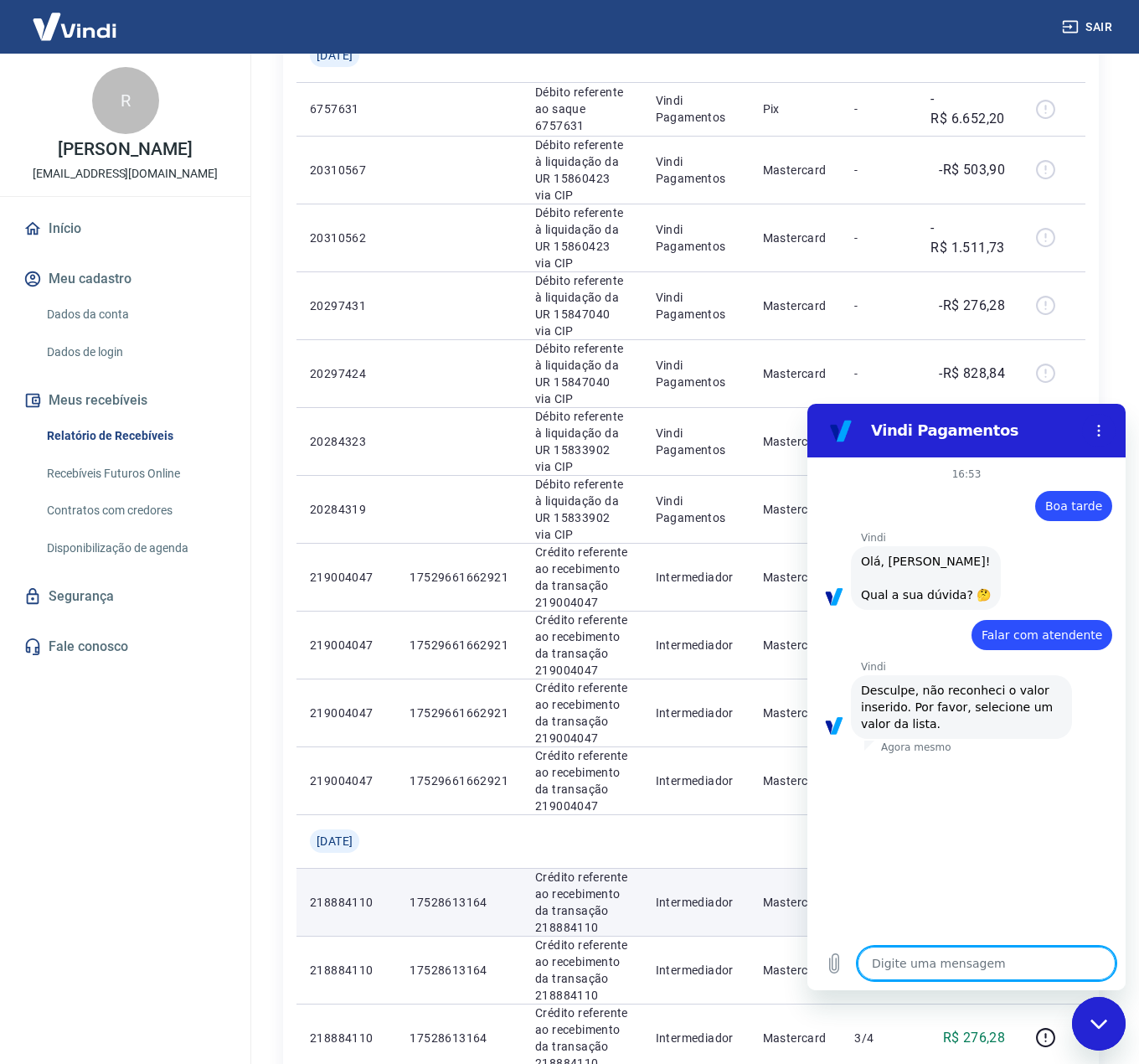
scroll to position [502, 0]
click at [992, 942] on div "Digite uma mensagem x" at bounding box center [966, 963] width 318 height 54
click at [988, 951] on textarea at bounding box center [986, 963] width 258 height 34
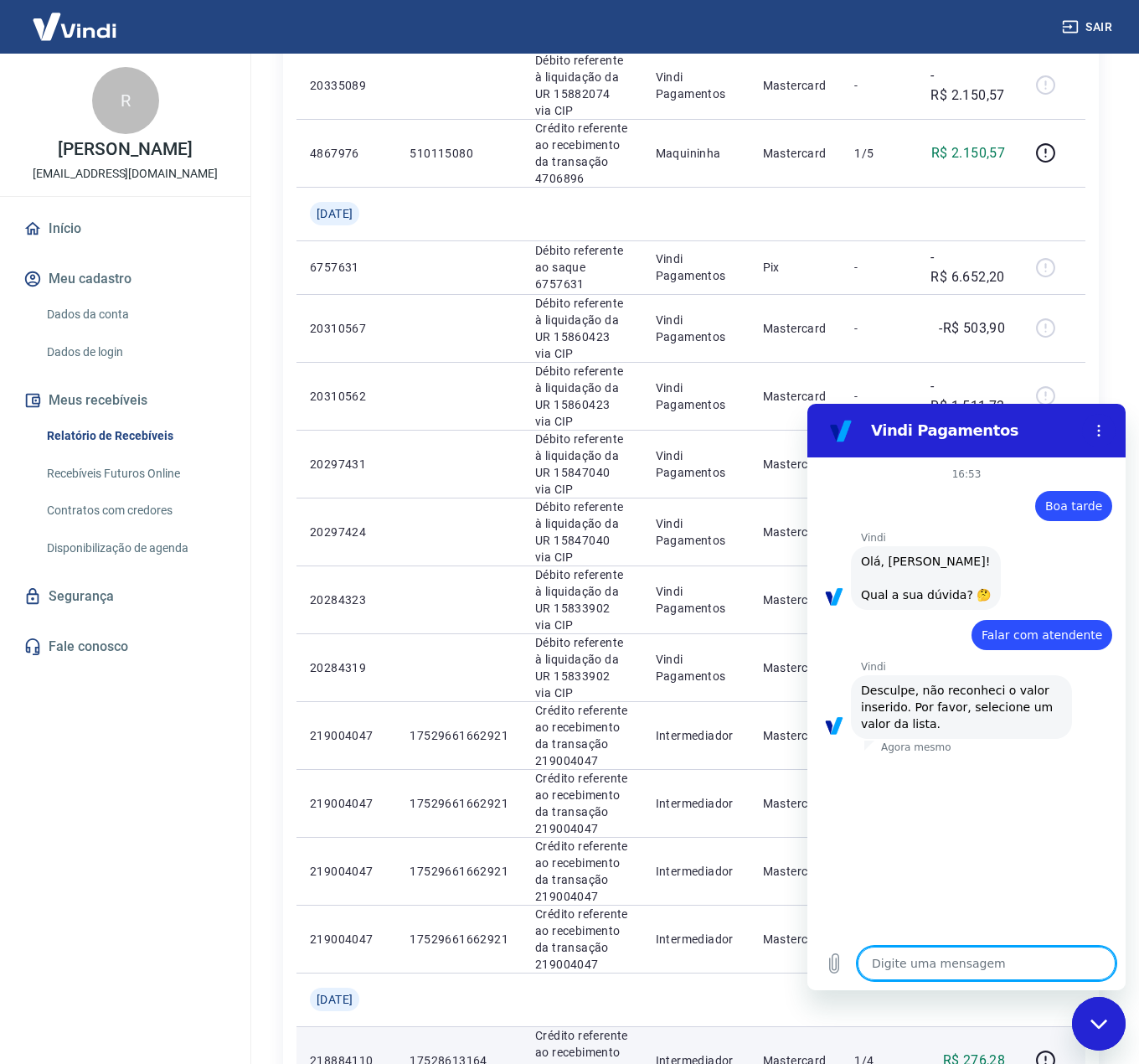
scroll to position [168, 0]
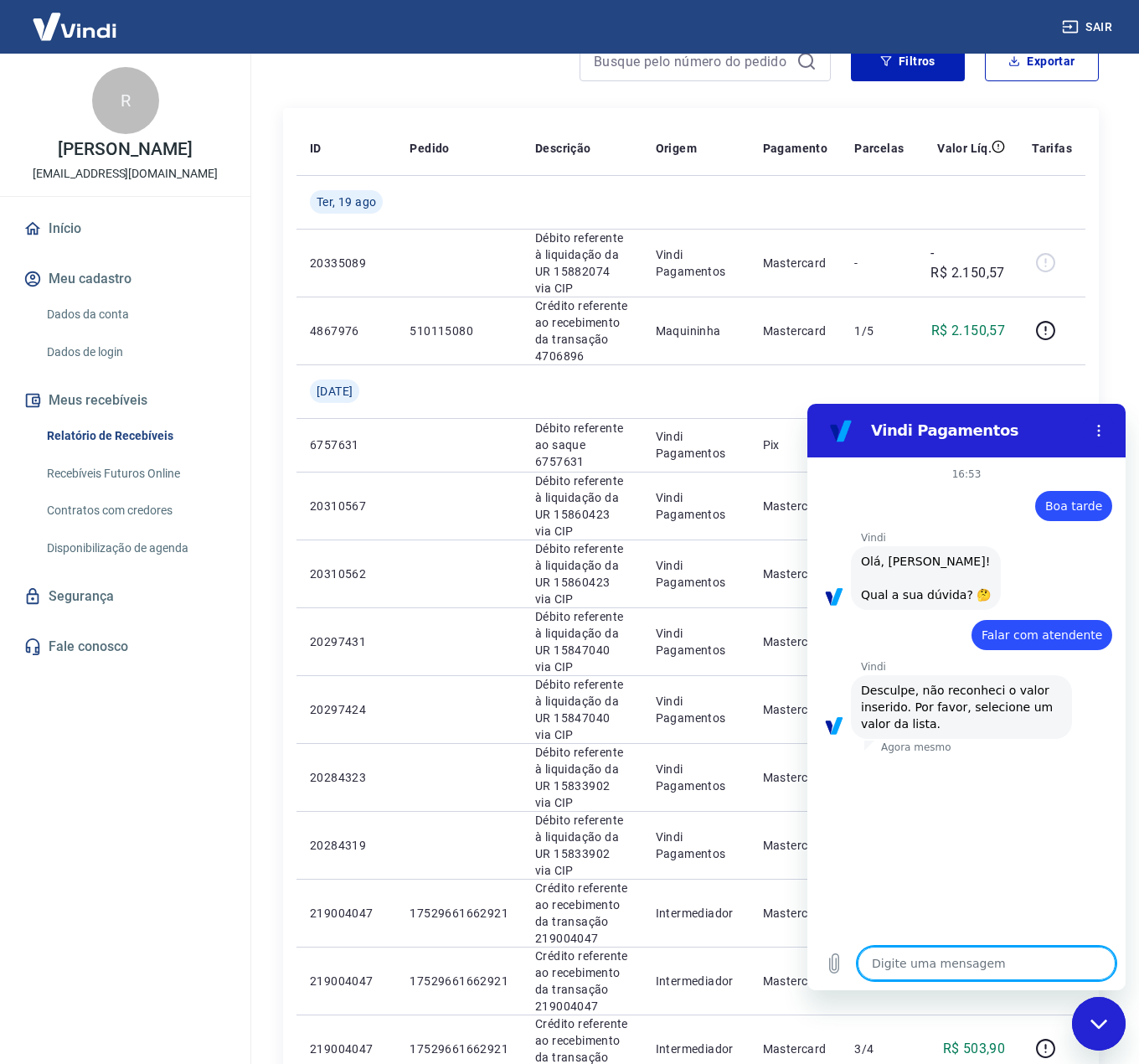
type textarea "F"
type textarea "x"
type textarea "Fa"
type textarea "x"
type textarea "Fal"
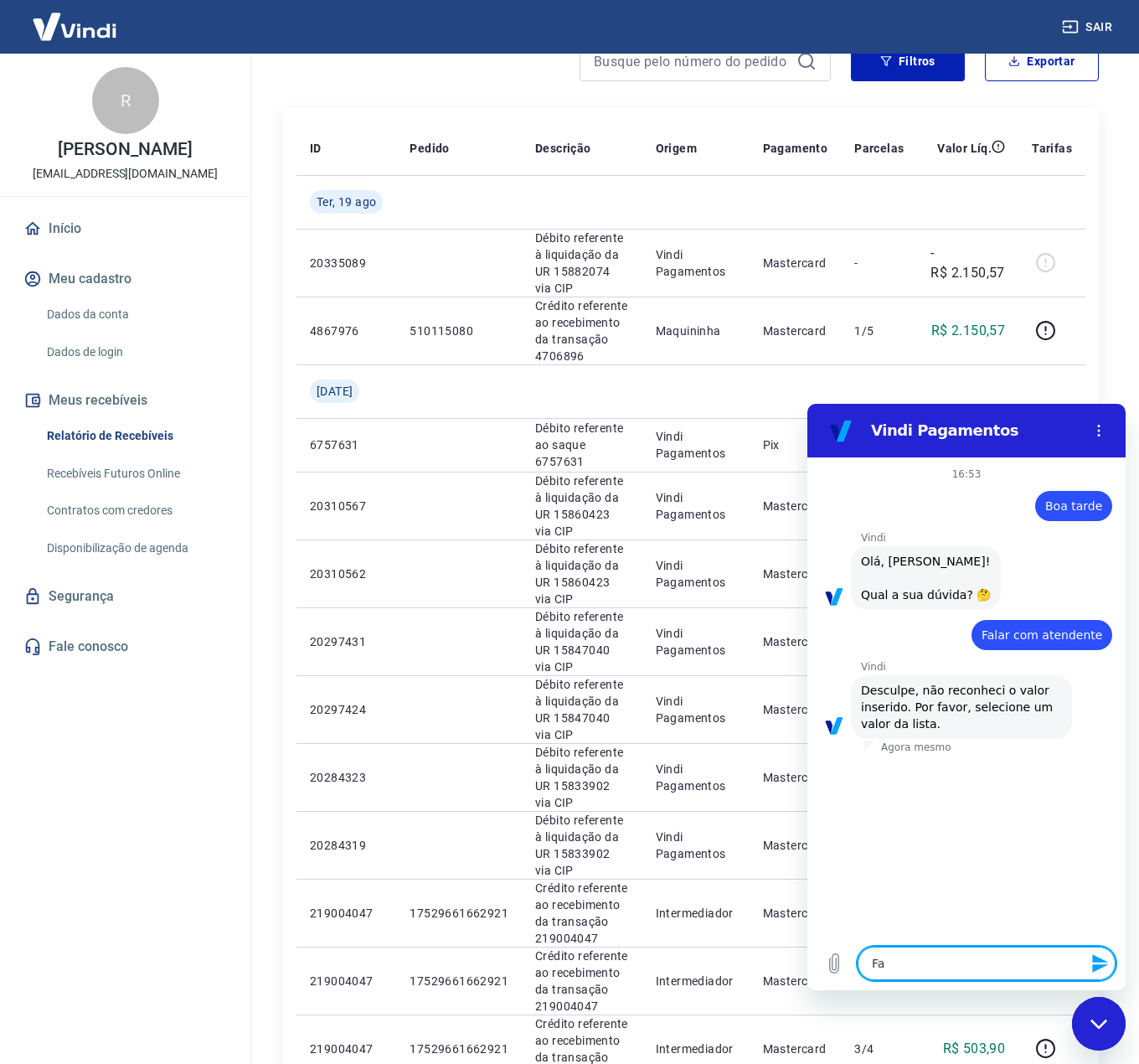
type textarea "x"
type textarea "Fala"
type textarea "x"
type textarea "Falar"
type textarea "x"
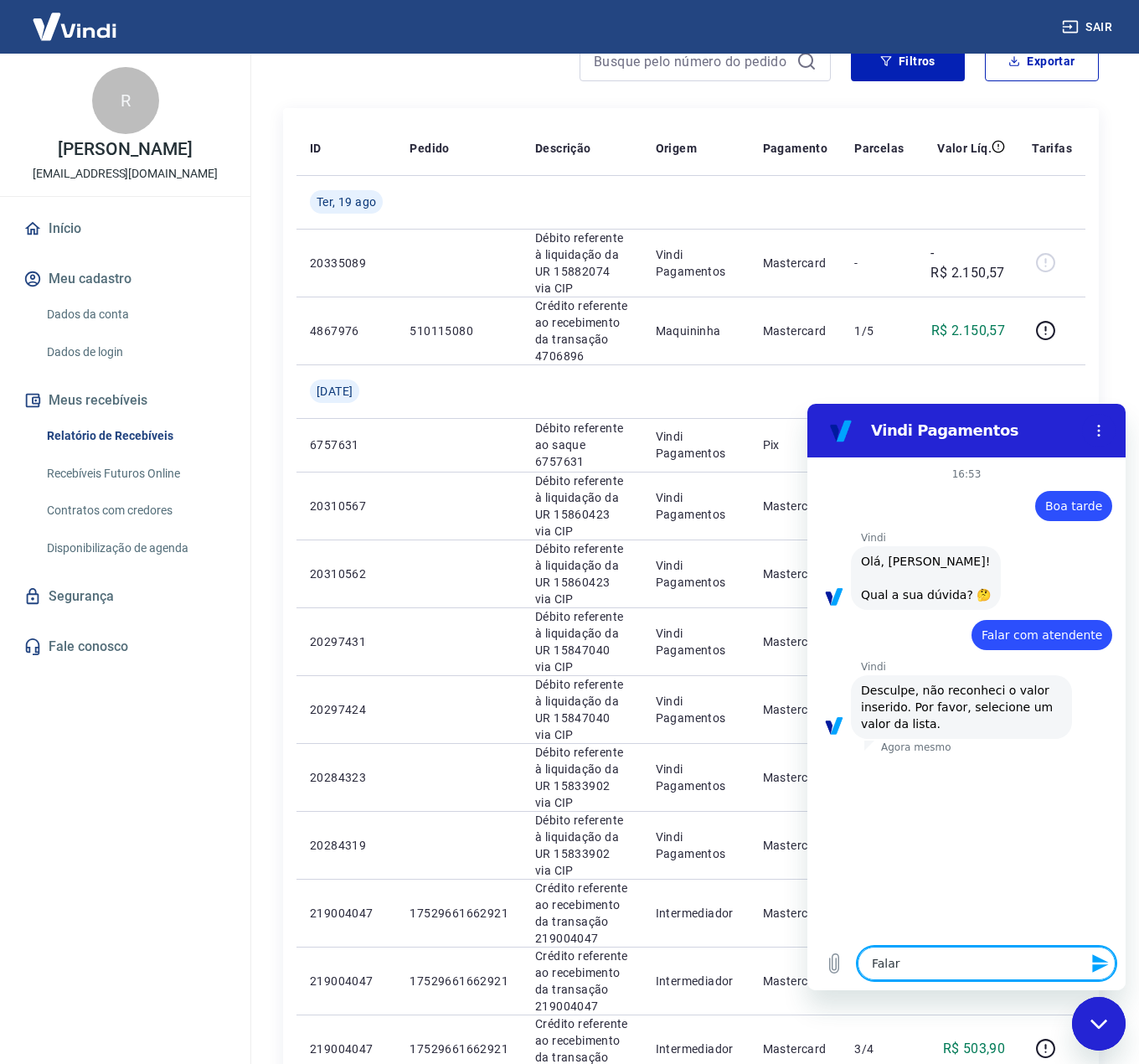
type textarea "Falar"
type textarea "x"
type textarea "Falar c"
type textarea "x"
type textarea "Falar co"
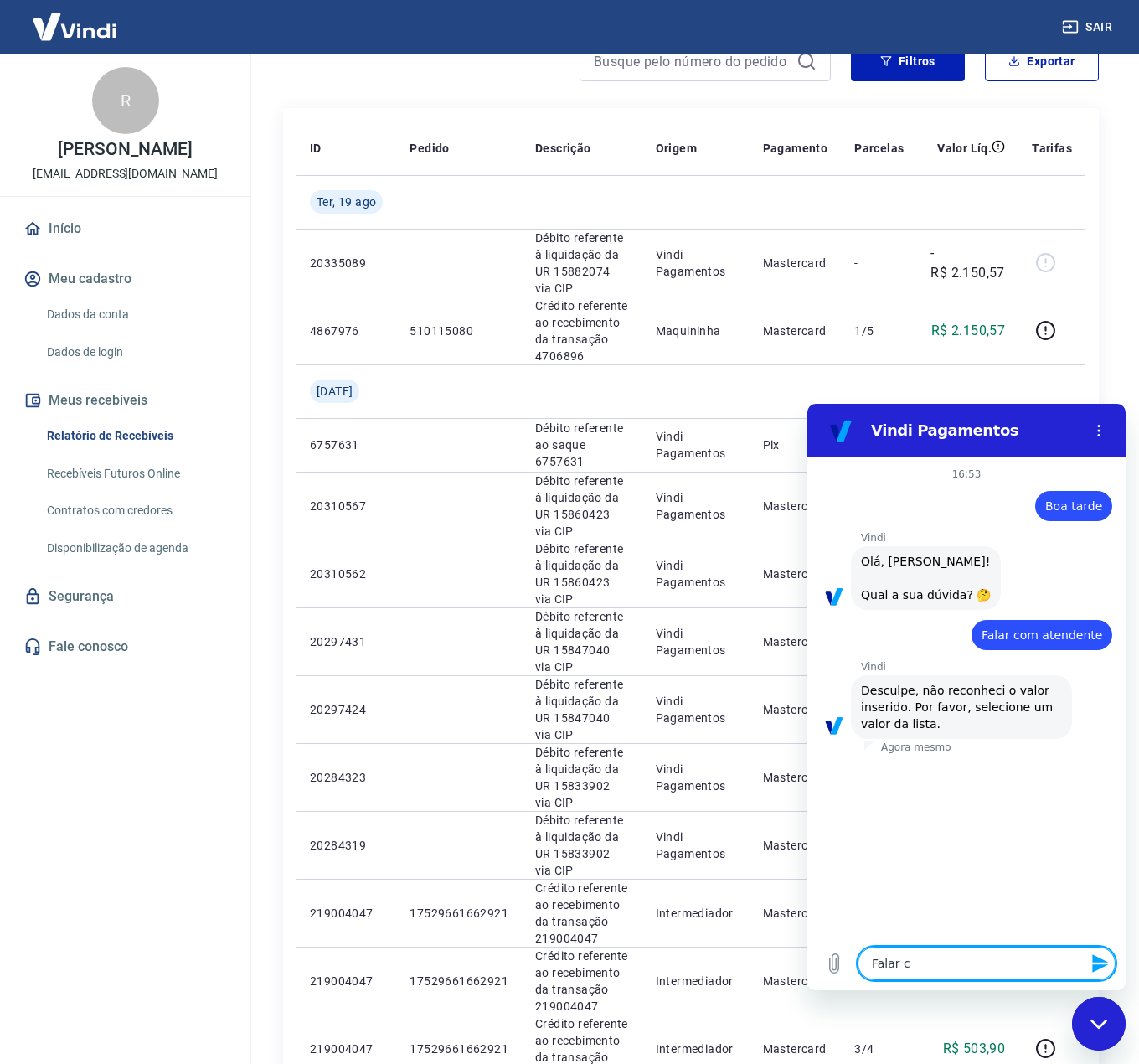
type textarea "x"
type textarea "Falar com"
type textarea "x"
type textarea "Falar com"
type textarea "x"
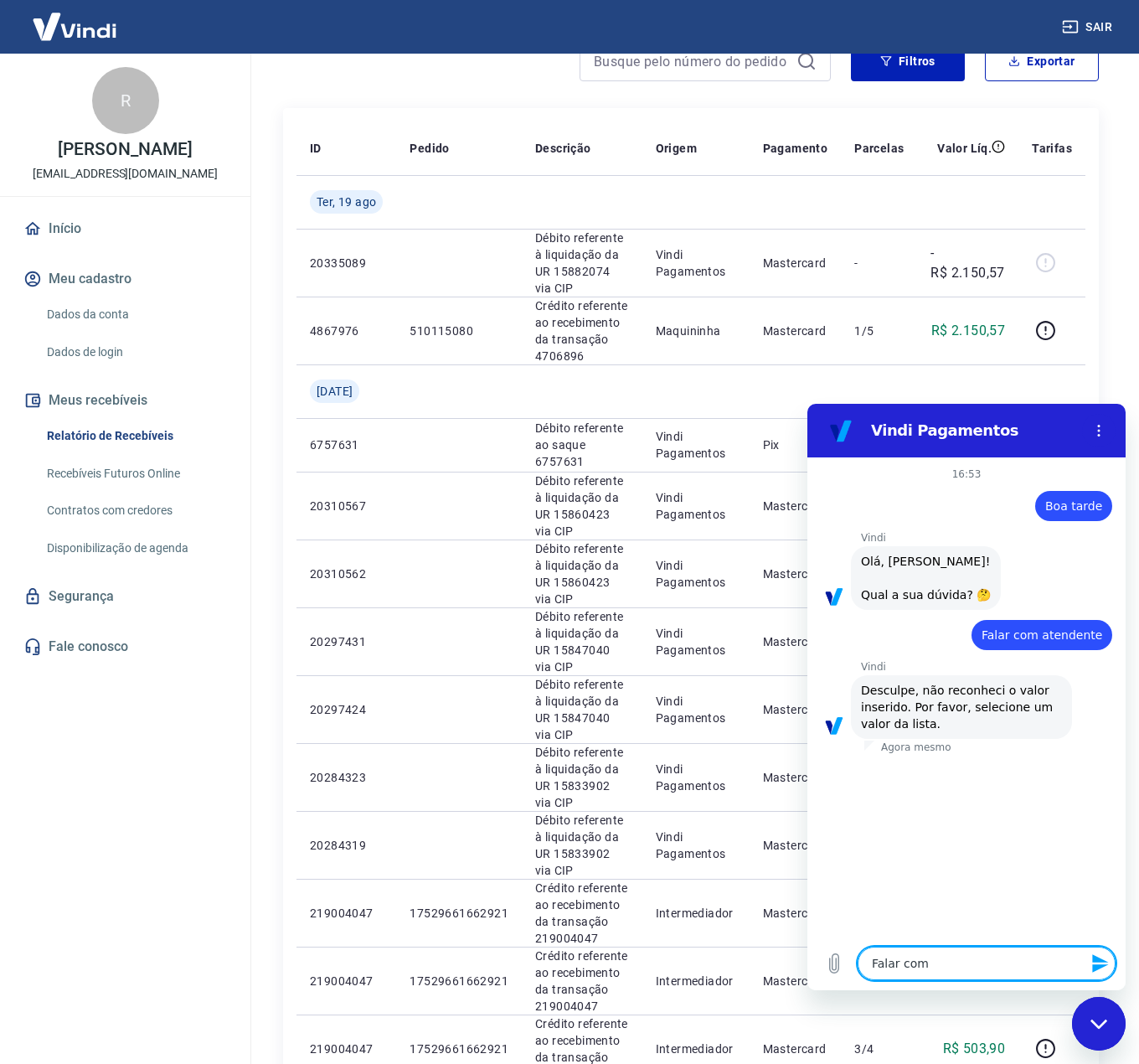
type textarea "Falar com a"
type textarea "x"
type textarea "Falar com at"
type textarea "x"
type textarea "Falar com ate"
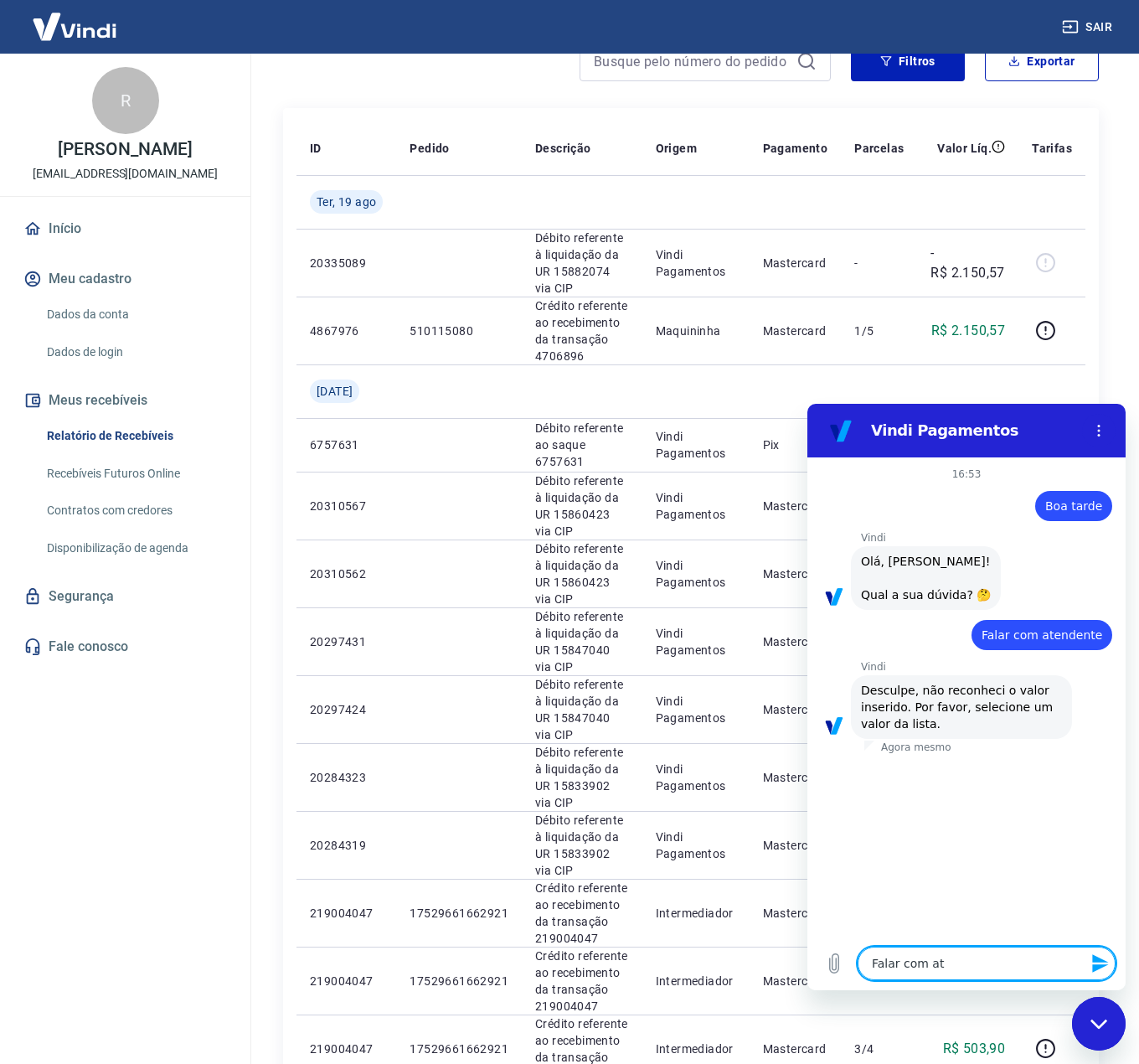
type textarea "x"
type textarea "Falar com [GEOGRAPHIC_DATA]"
type textarea "x"
type textarea "Falar com atend"
type textarea "x"
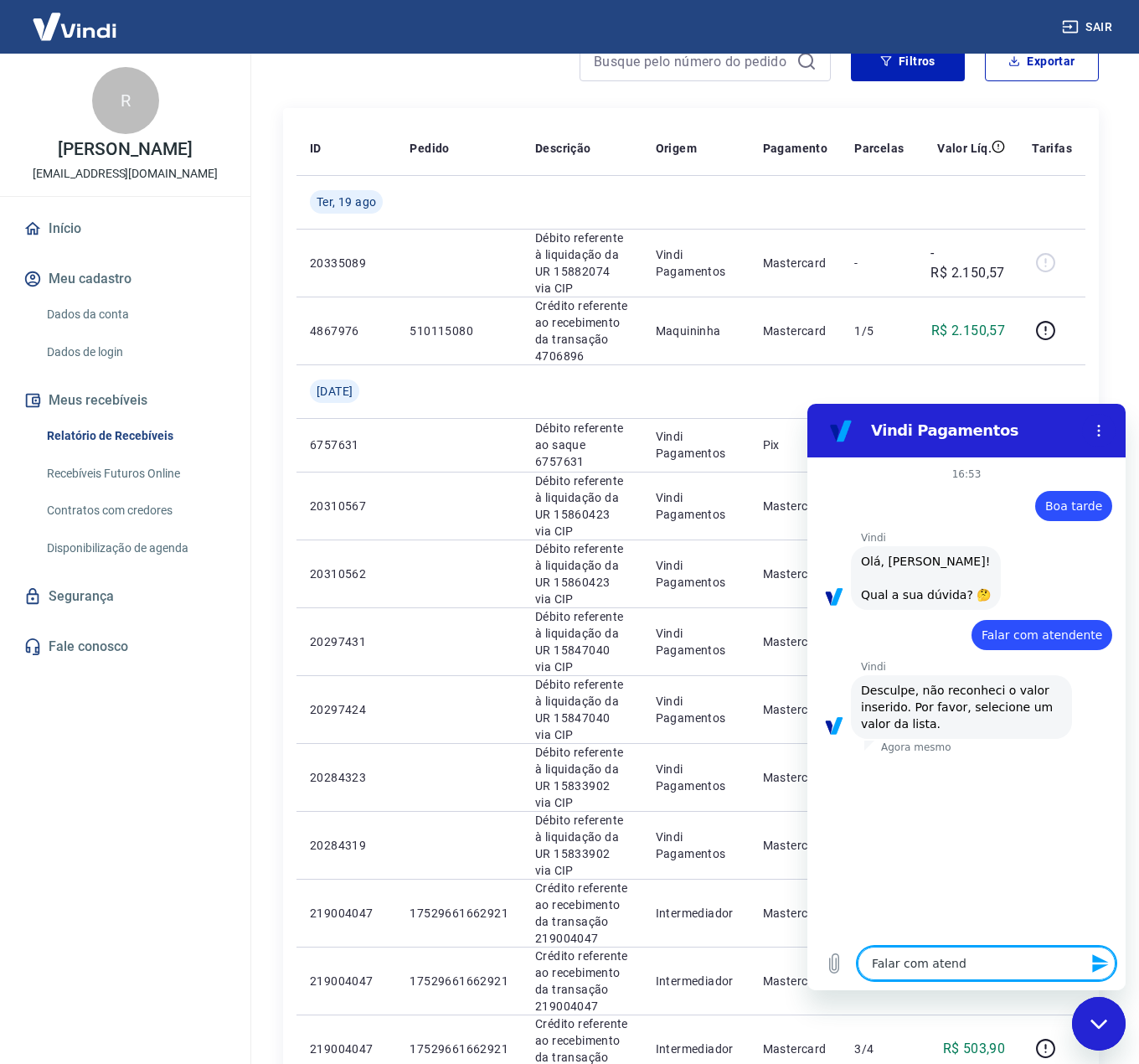
type textarea "Falar com atende"
type textarea "x"
type textarea "Falar com atenden"
type textarea "x"
type textarea "Falar com atendent"
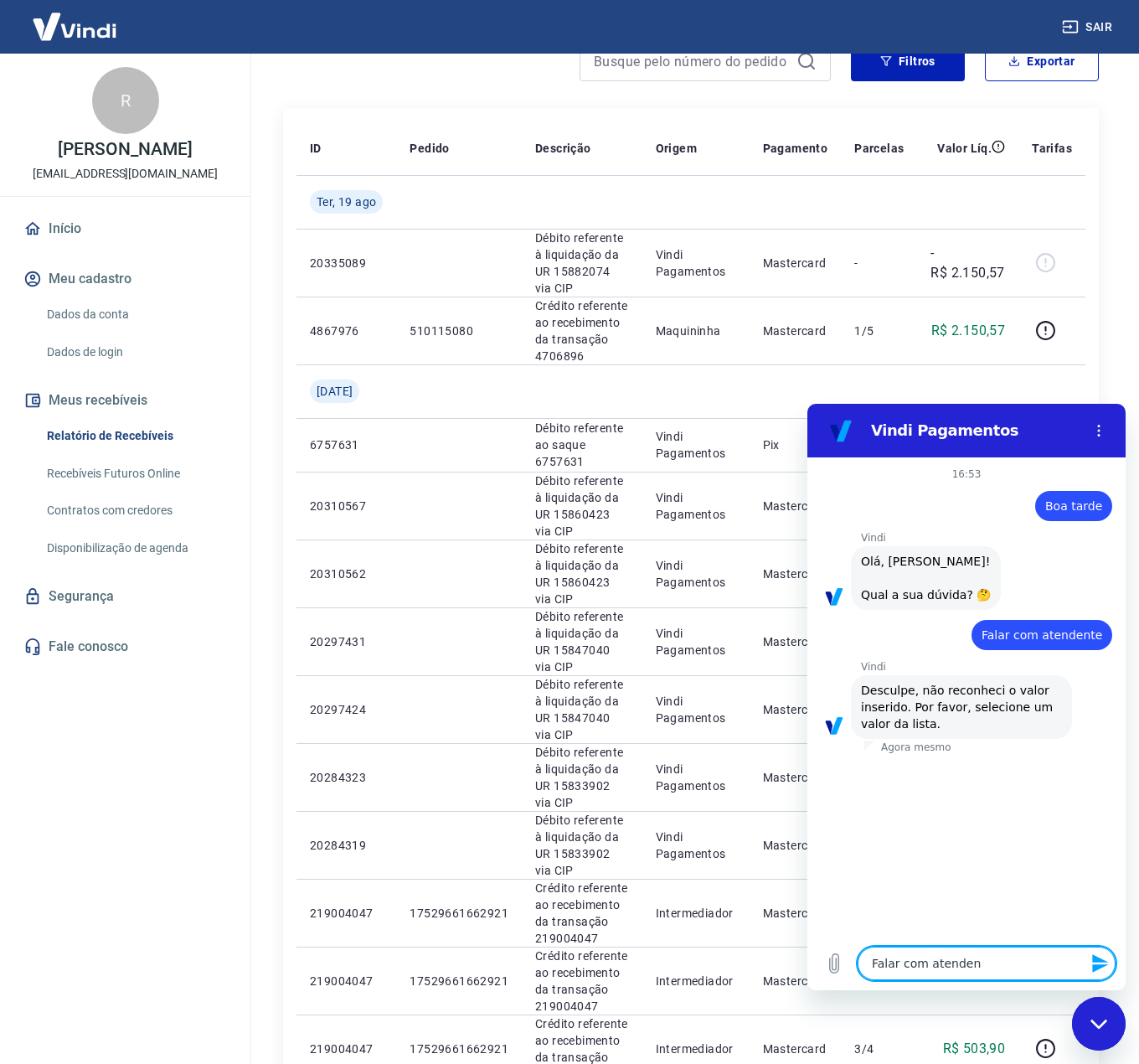
type textarea "x"
type textarea "Falar com atendente"
type textarea "x"
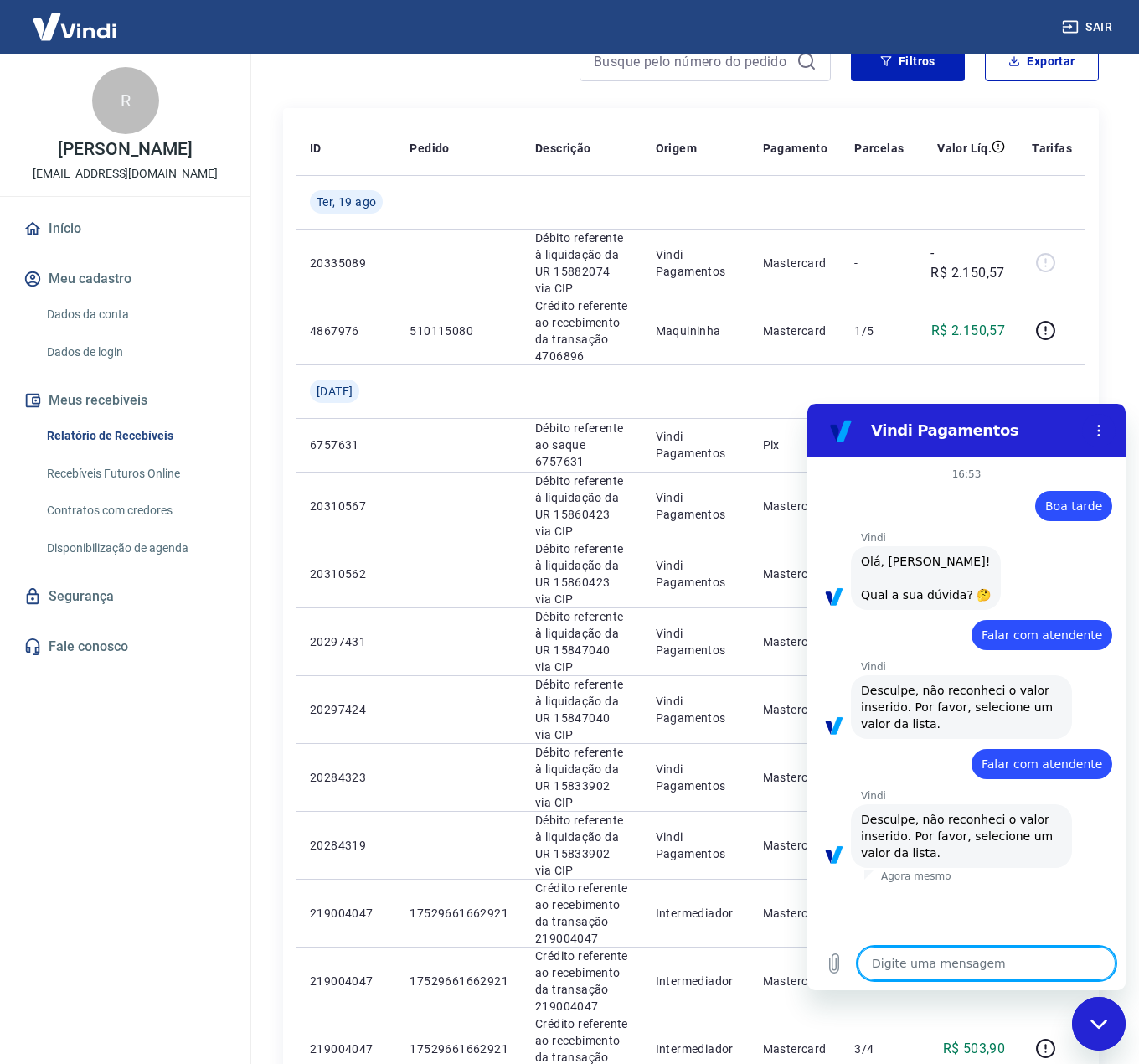
click at [982, 966] on textarea at bounding box center [986, 963] width 258 height 34
click at [1112, 1016] on div "Fechar janela de mensagens" at bounding box center [1099, 1023] width 50 height 50
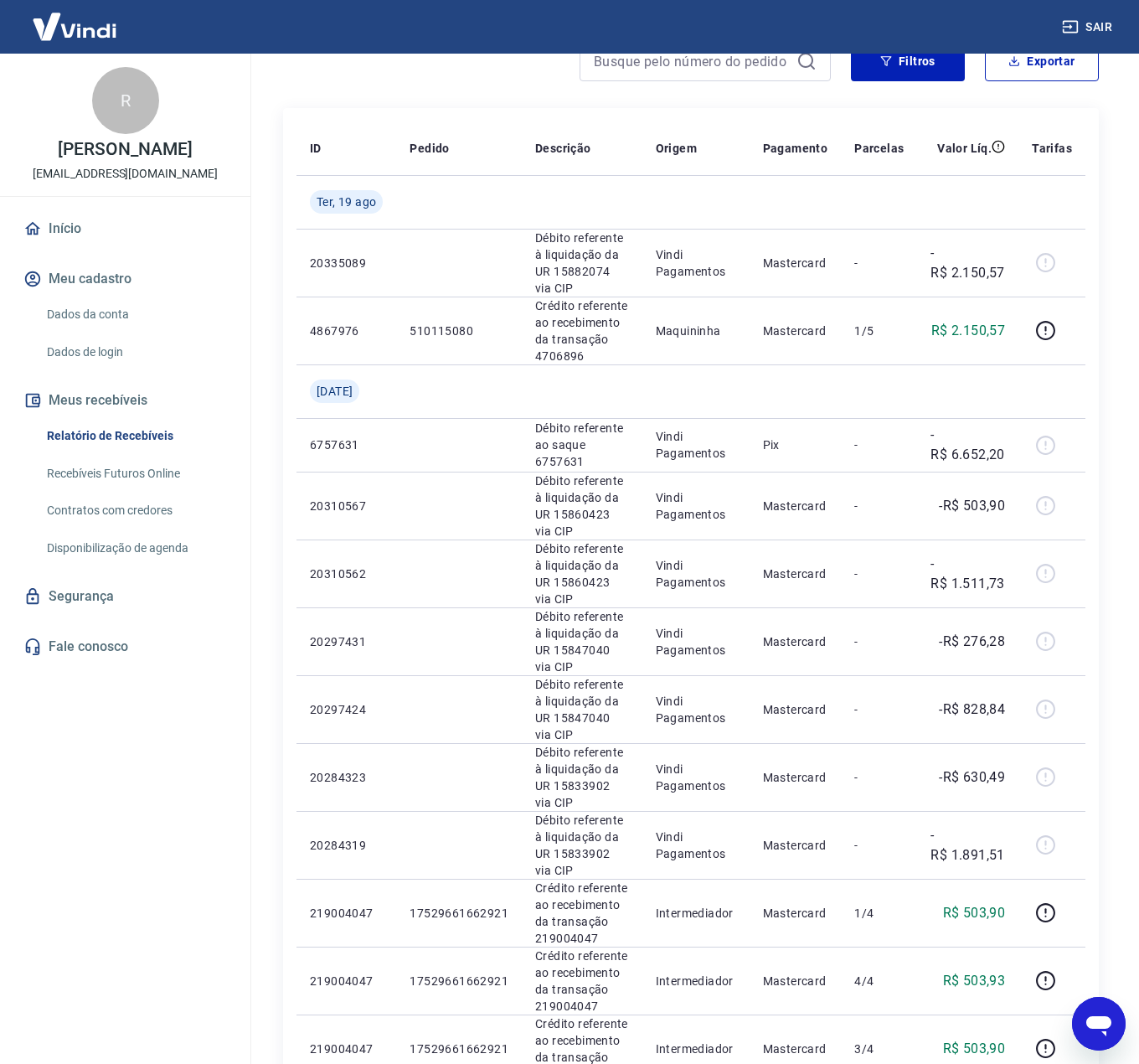
click at [1094, 1031] on icon "Abrir janela de mensagens" at bounding box center [1099, 1024] width 30 height 30
type textarea "x"
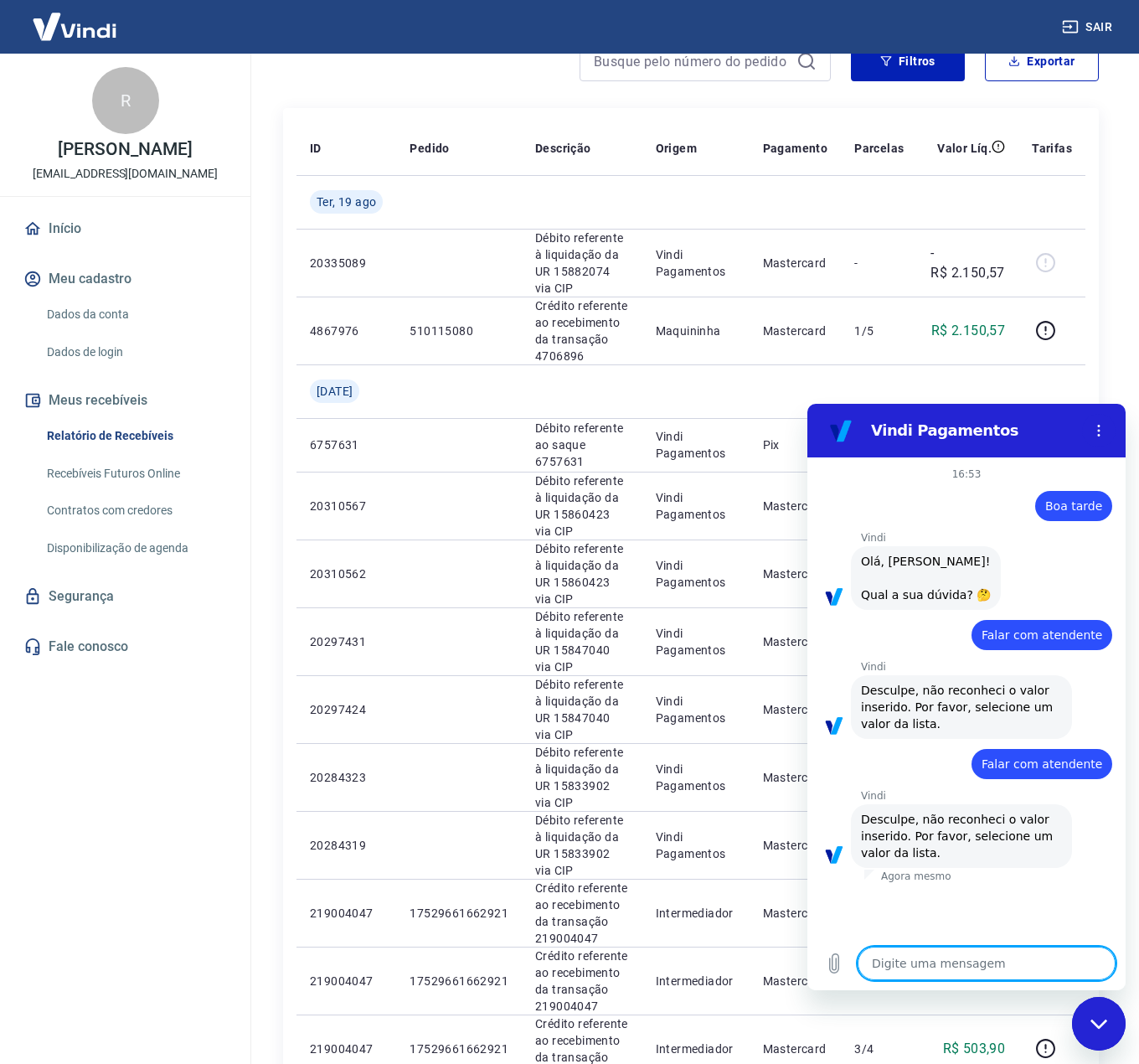
scroll to position [0, 0]
click at [914, 959] on textarea at bounding box center [986, 963] width 258 height 34
click at [981, 917] on div "16:53 diz: Boa tarde Enviado · Agora mesmo [PERSON_NAME] diz: [PERSON_NAME], [P…" at bounding box center [966, 697] width 318 height 479
click at [1102, 445] on button "Menu de opções" at bounding box center [1099, 431] width 34 height 34
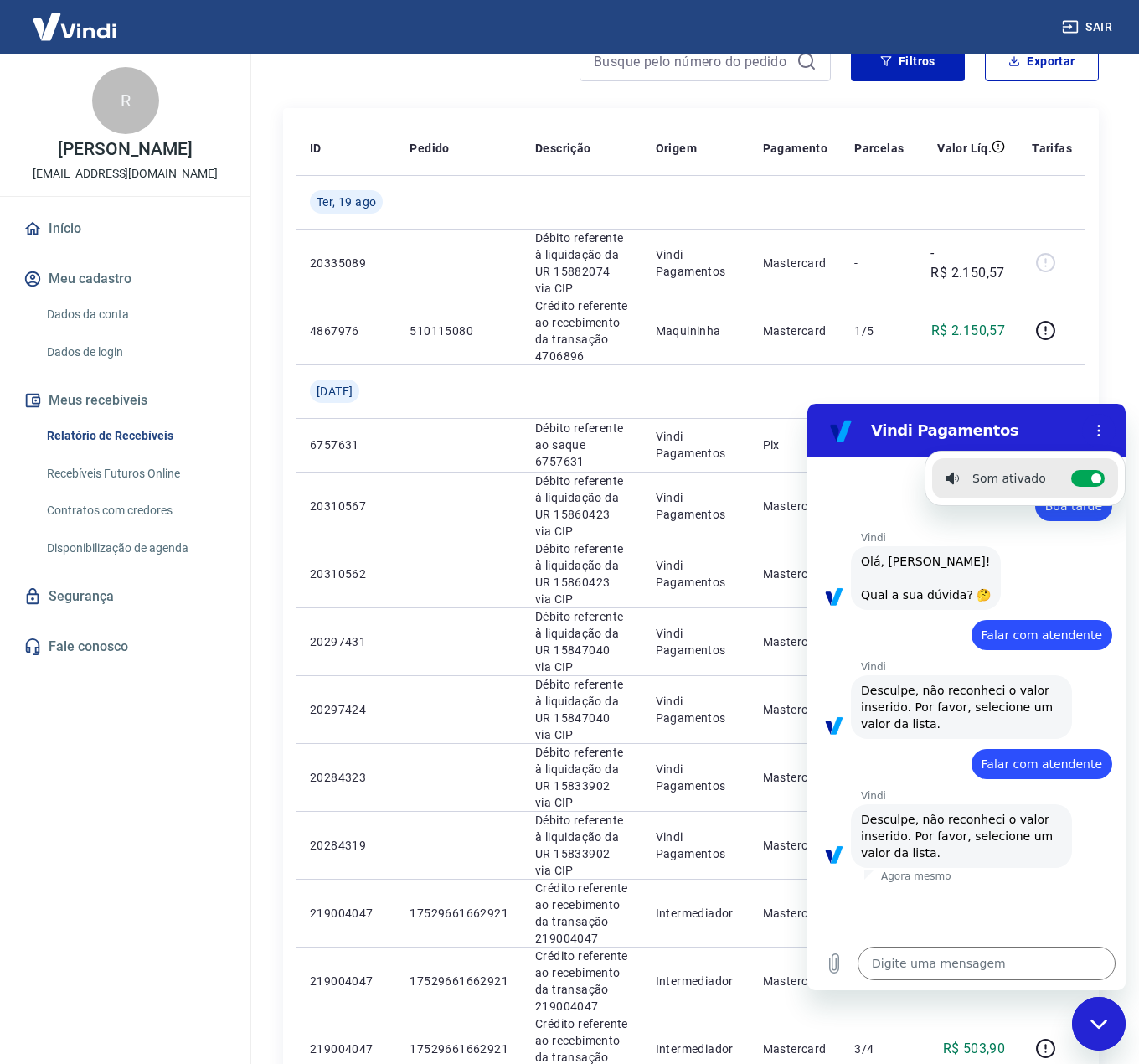
click at [901, 920] on div "16:53 diz: Boa tarde Enviado · Agora mesmo [PERSON_NAME] diz: [PERSON_NAME], [P…" at bounding box center [966, 697] width 318 height 479
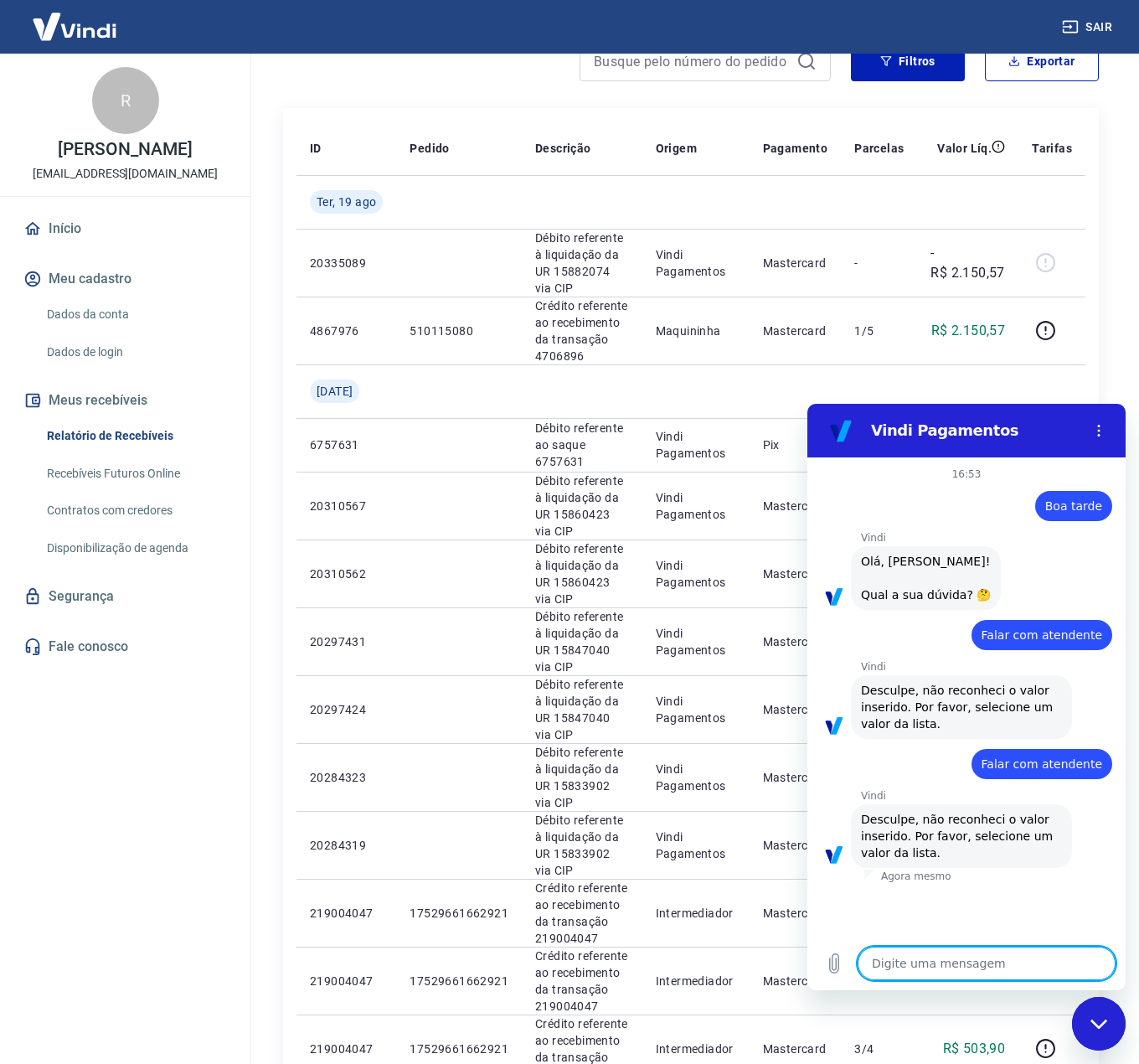
click at [1003, 953] on textarea at bounding box center [986, 963] width 258 height 34
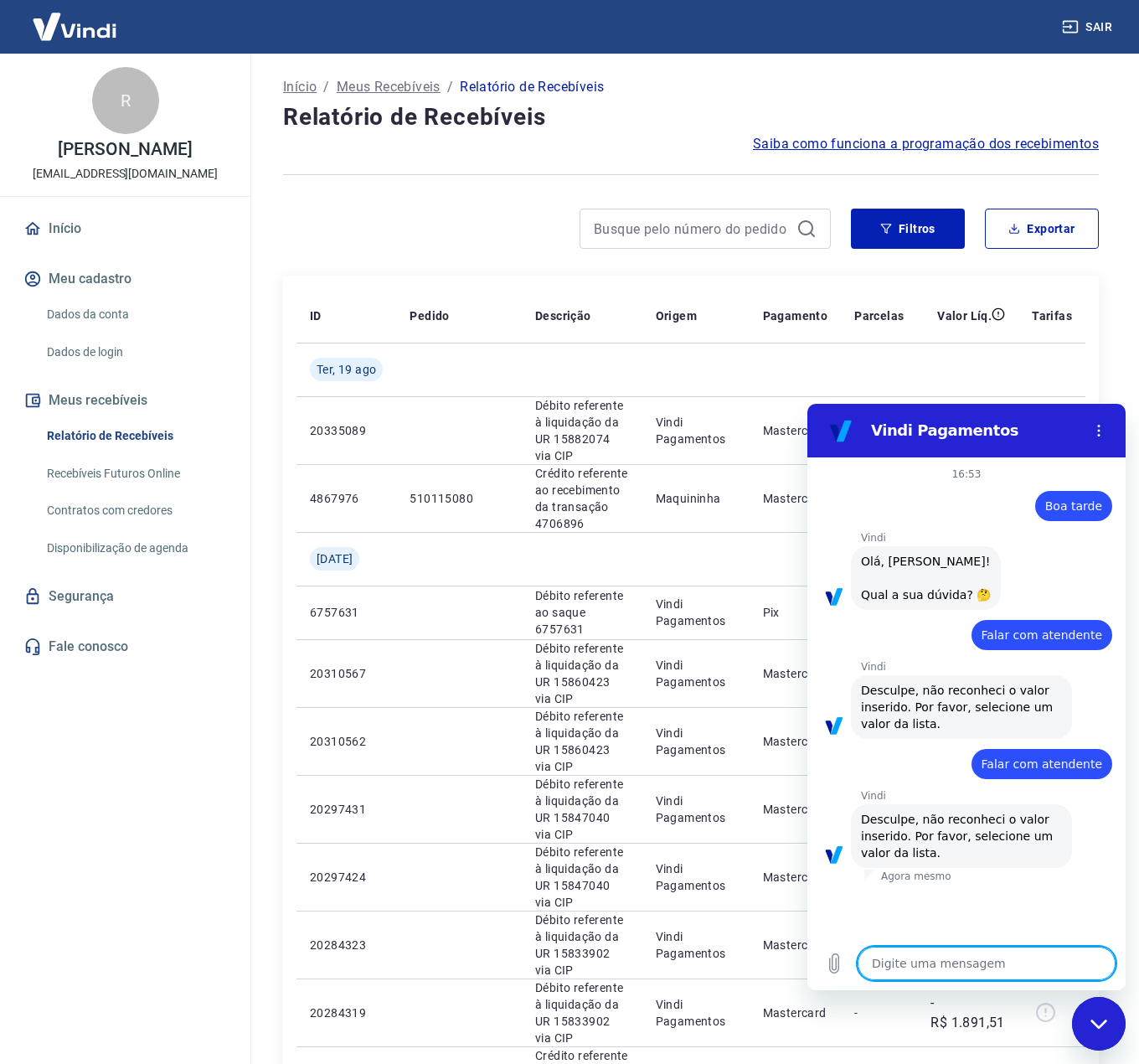
type textarea "D"
type textarea "x"
type textarea "Dú"
type textarea "x"
type textarea "Dúv"
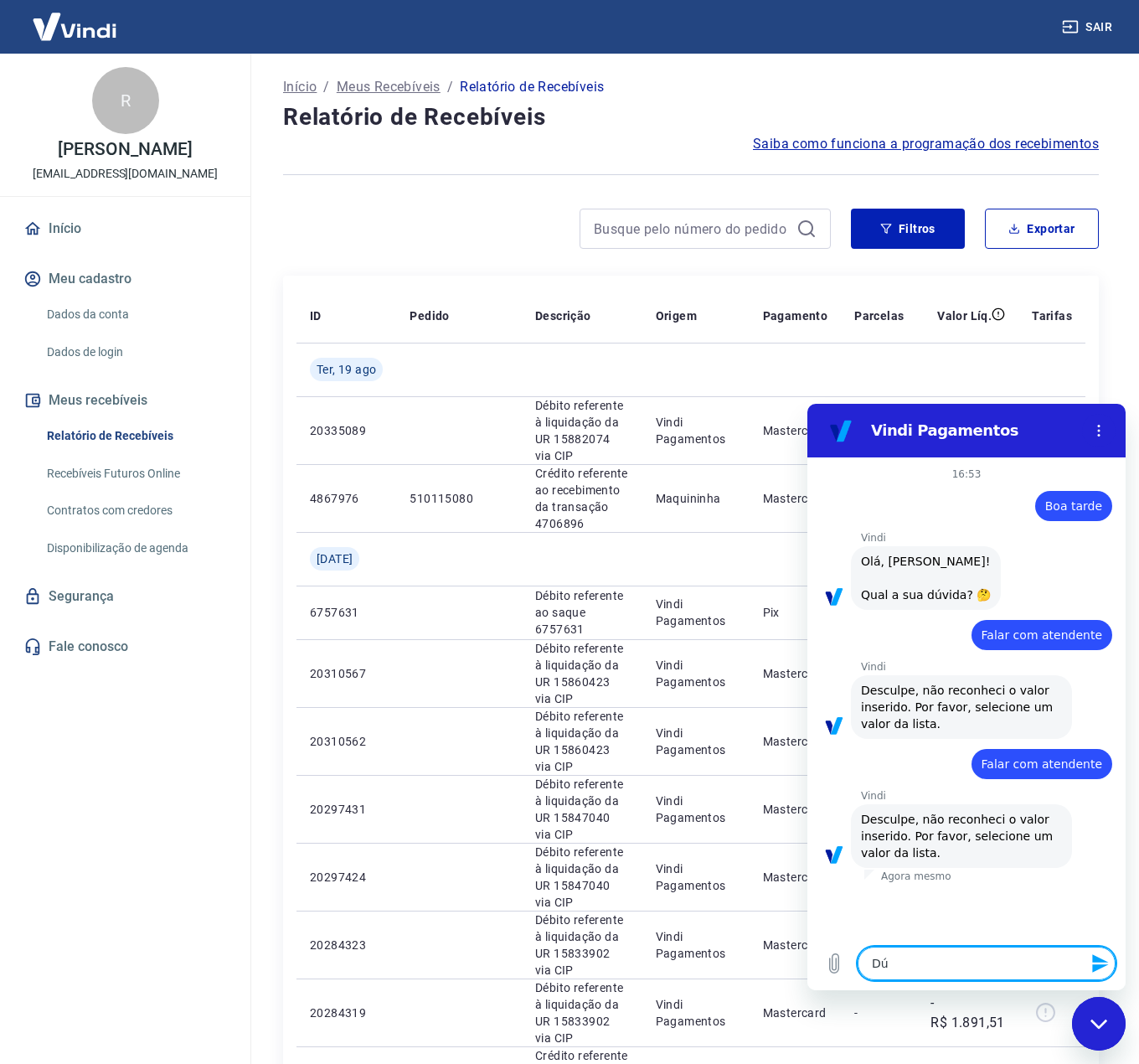
type textarea "x"
type textarea "Dúvi"
type textarea "x"
type textarea "Dúvid"
type textarea "x"
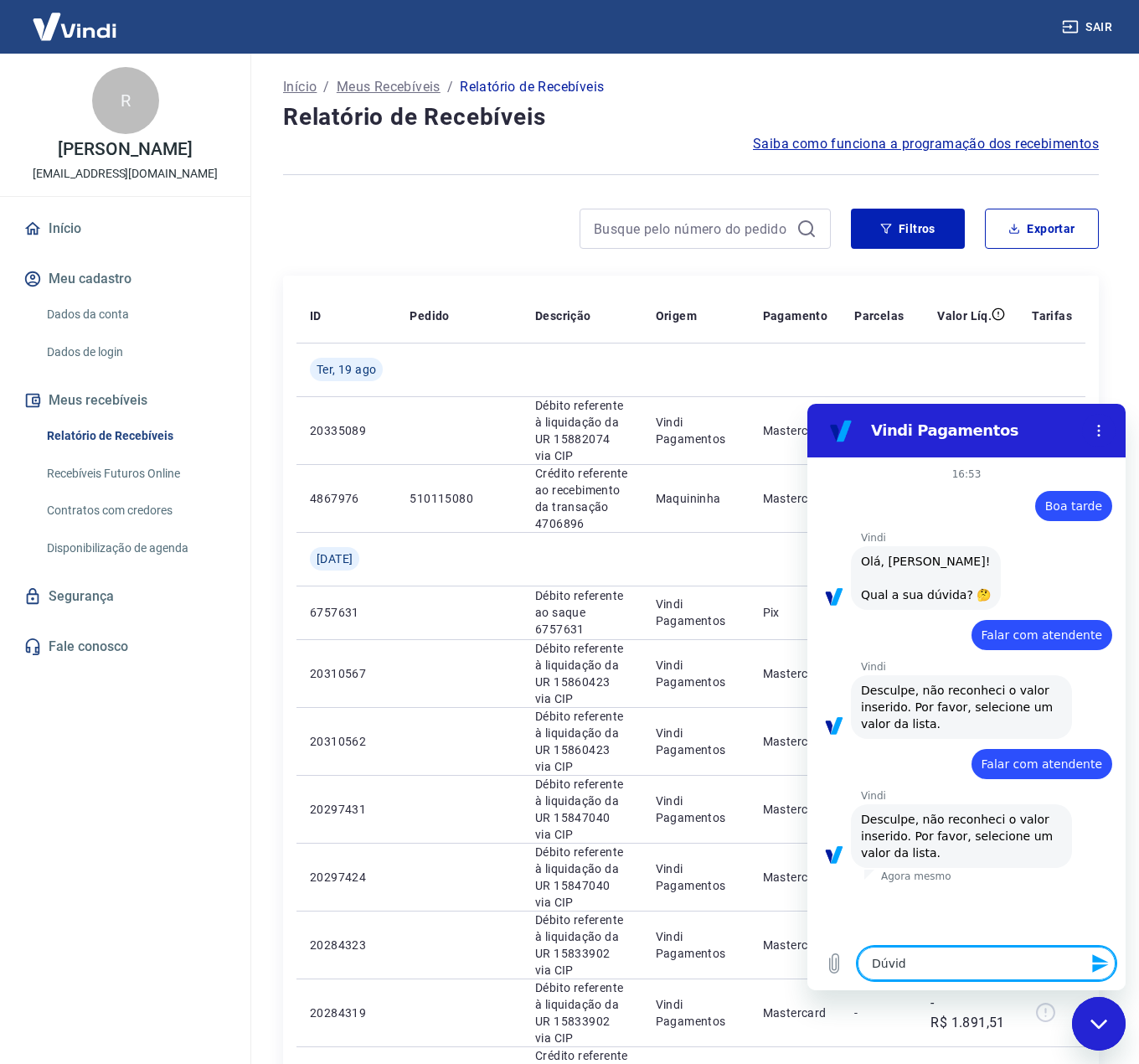
type textarea "Dúvida"
type textarea "x"
type textarea "Dúvidas"
type textarea "x"
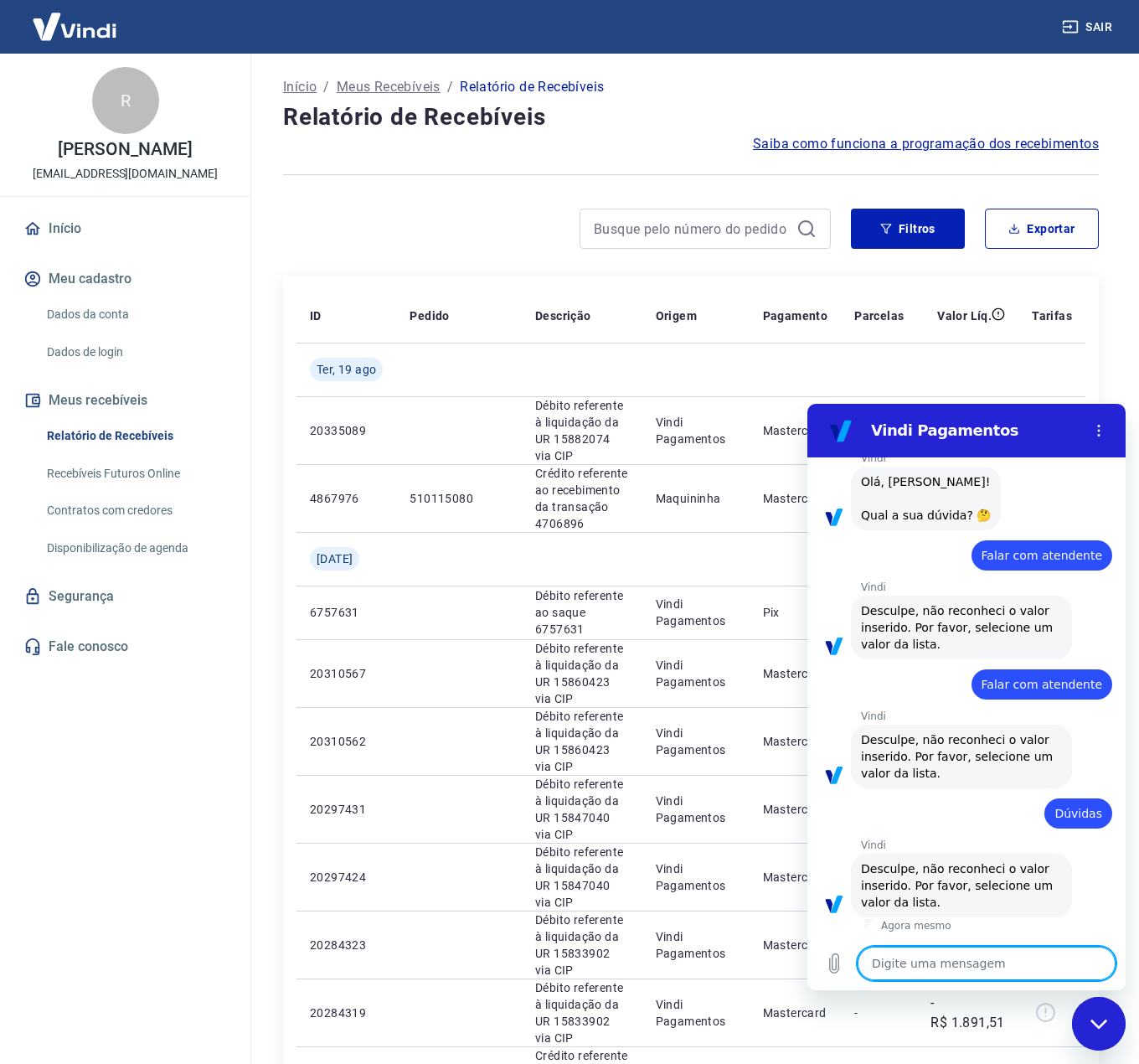
scroll to position [96, 0]
click at [997, 956] on textarea at bounding box center [986, 963] width 258 height 34
type textarea "V"
type textarea "x"
type textarea "Vo"
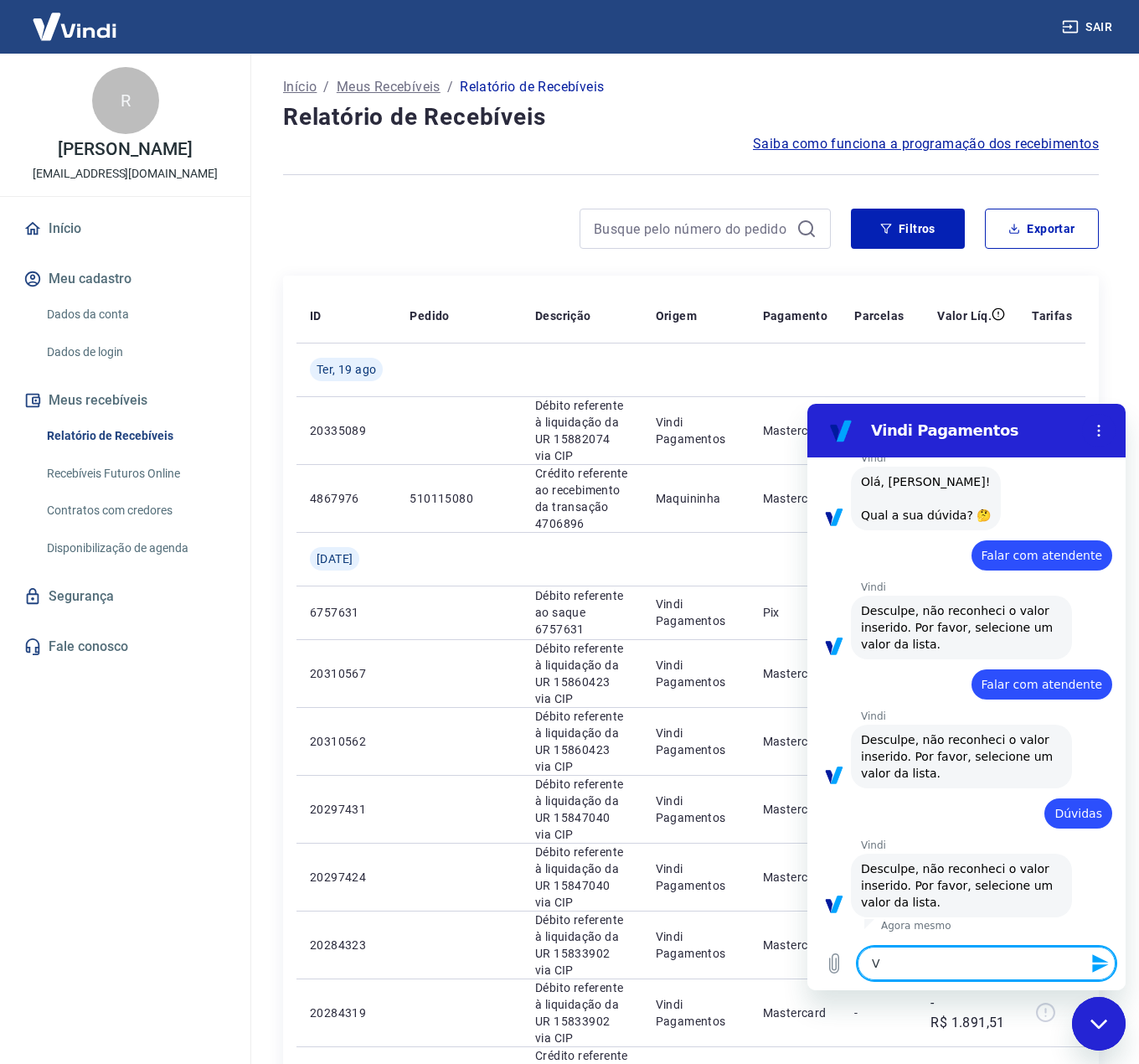
type textarea "x"
type textarea "Vol"
type textarea "x"
type textarea "Volt"
type textarea "x"
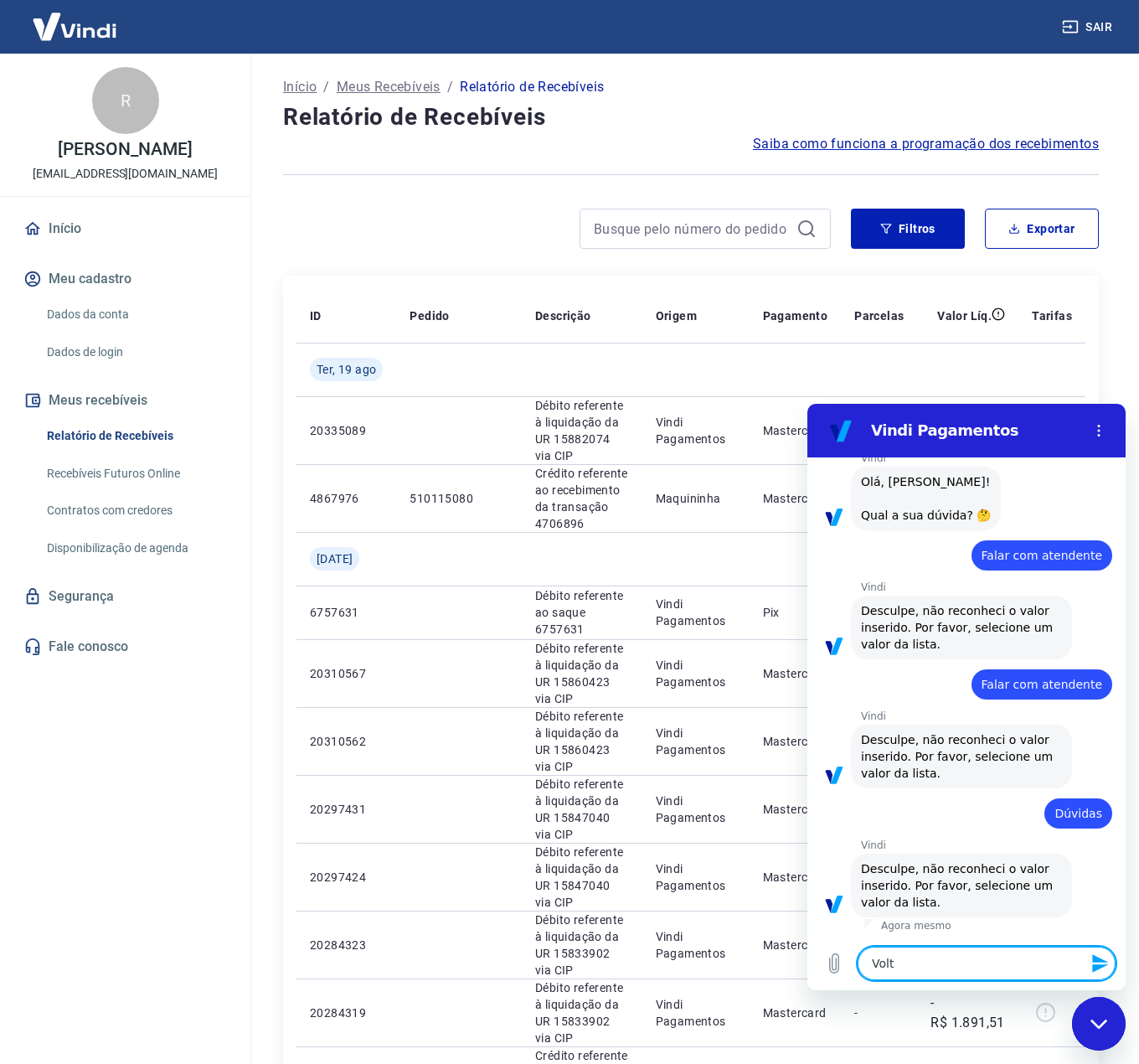
type textarea "Volta"
type textarea "x"
type textarea "Voltar"
type textarea "x"
type textarea "Voltar"
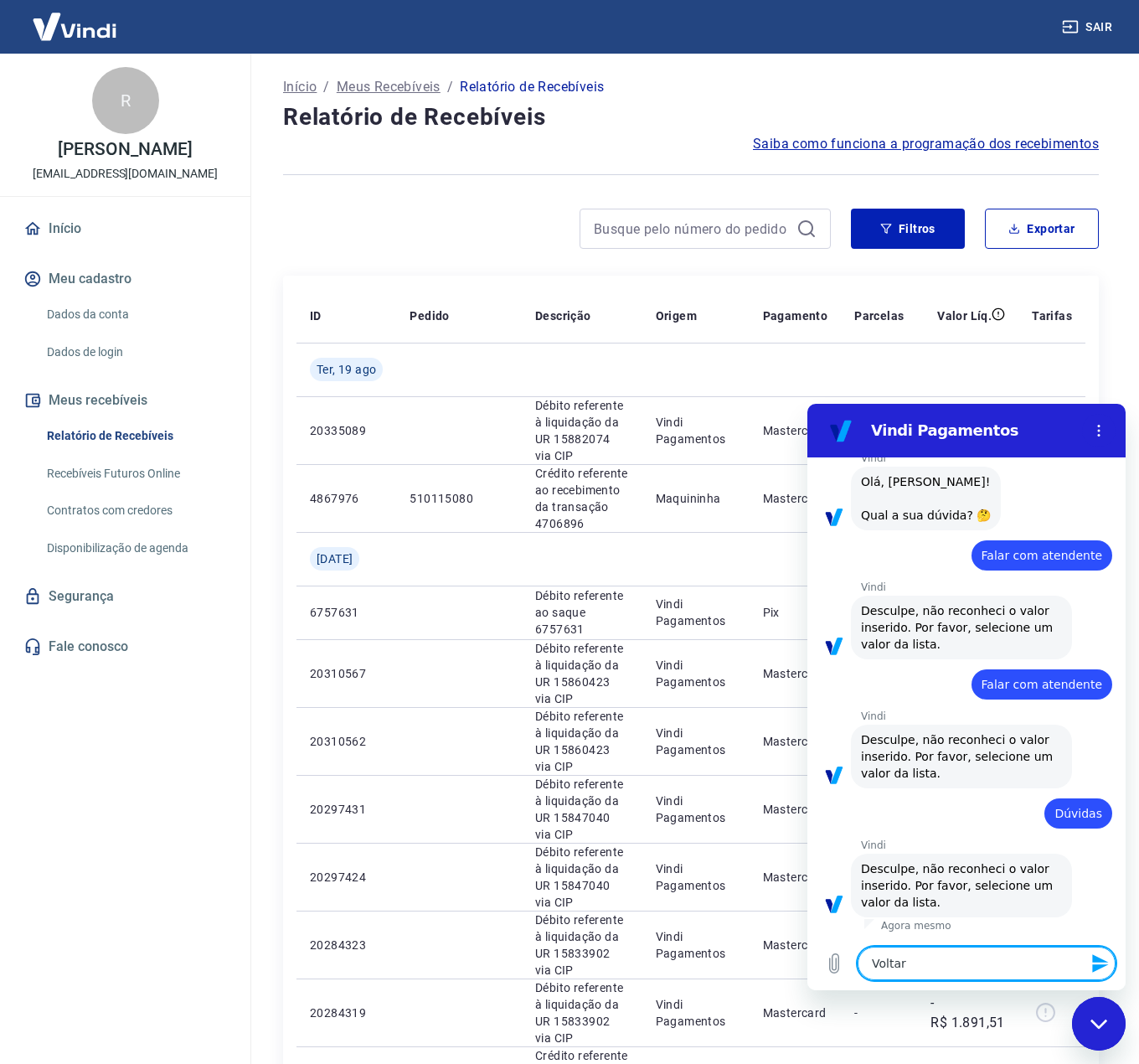
type textarea "x"
type textarea "Voltar a"
type textarea "x"
type textarea "Voltar ao"
type textarea "x"
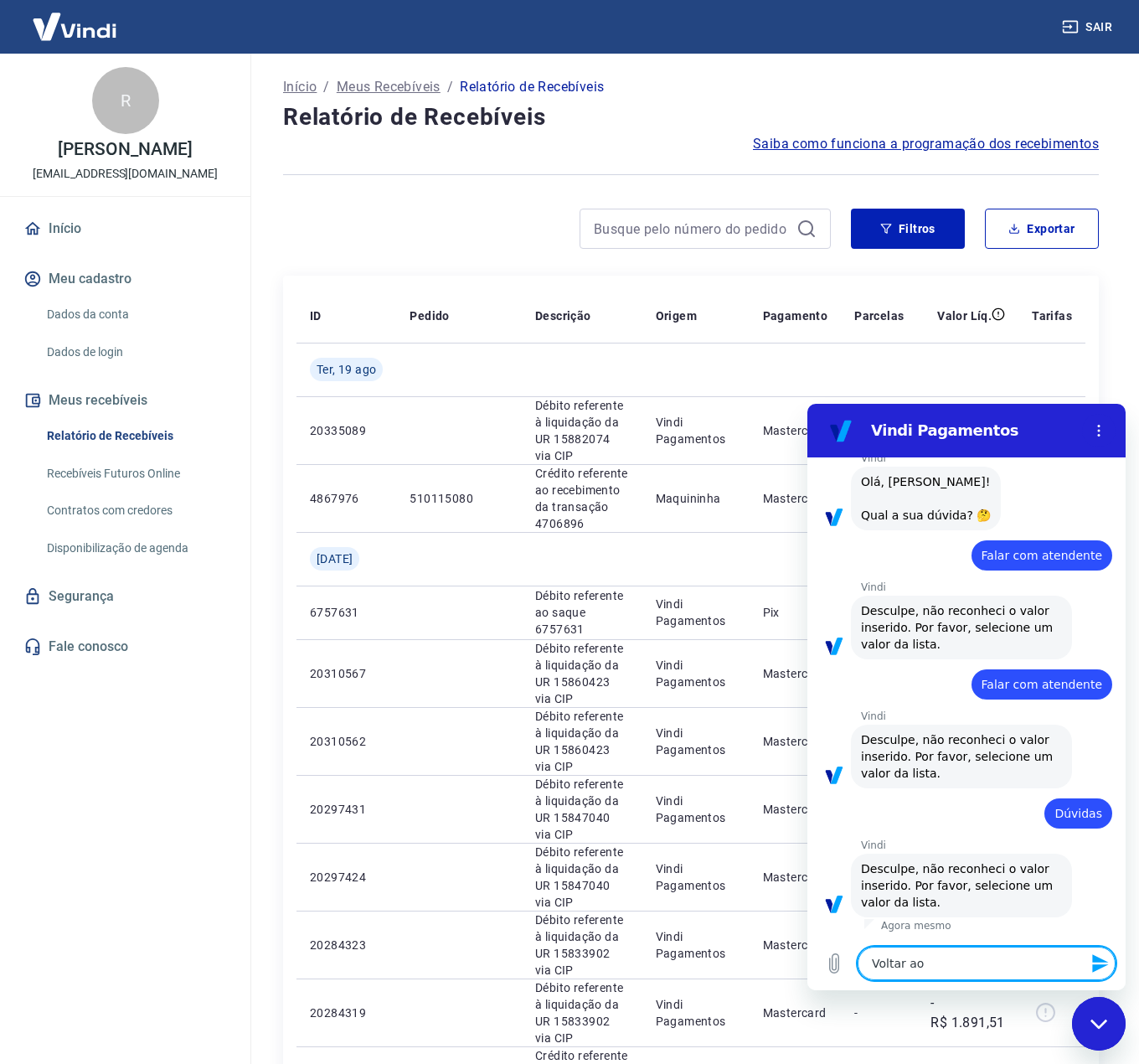
type textarea "Voltar ao"
type textarea "x"
type textarea "Voltar ao m"
type textarea "x"
type textarea "Voltar ao me"
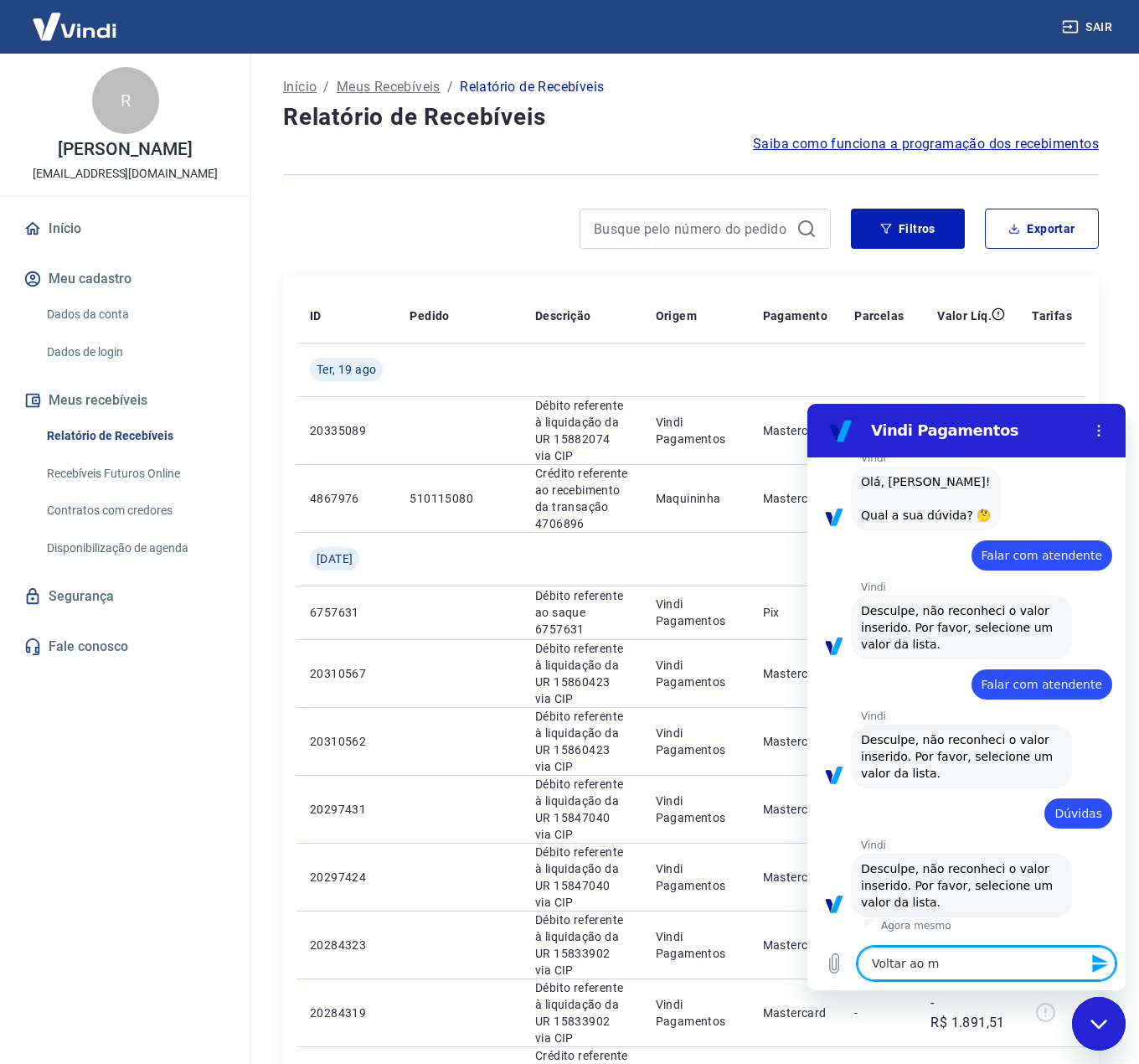
type textarea "x"
type textarea "Voltar ao men"
type textarea "x"
type textarea "Voltar ao menu"
type textarea "x"
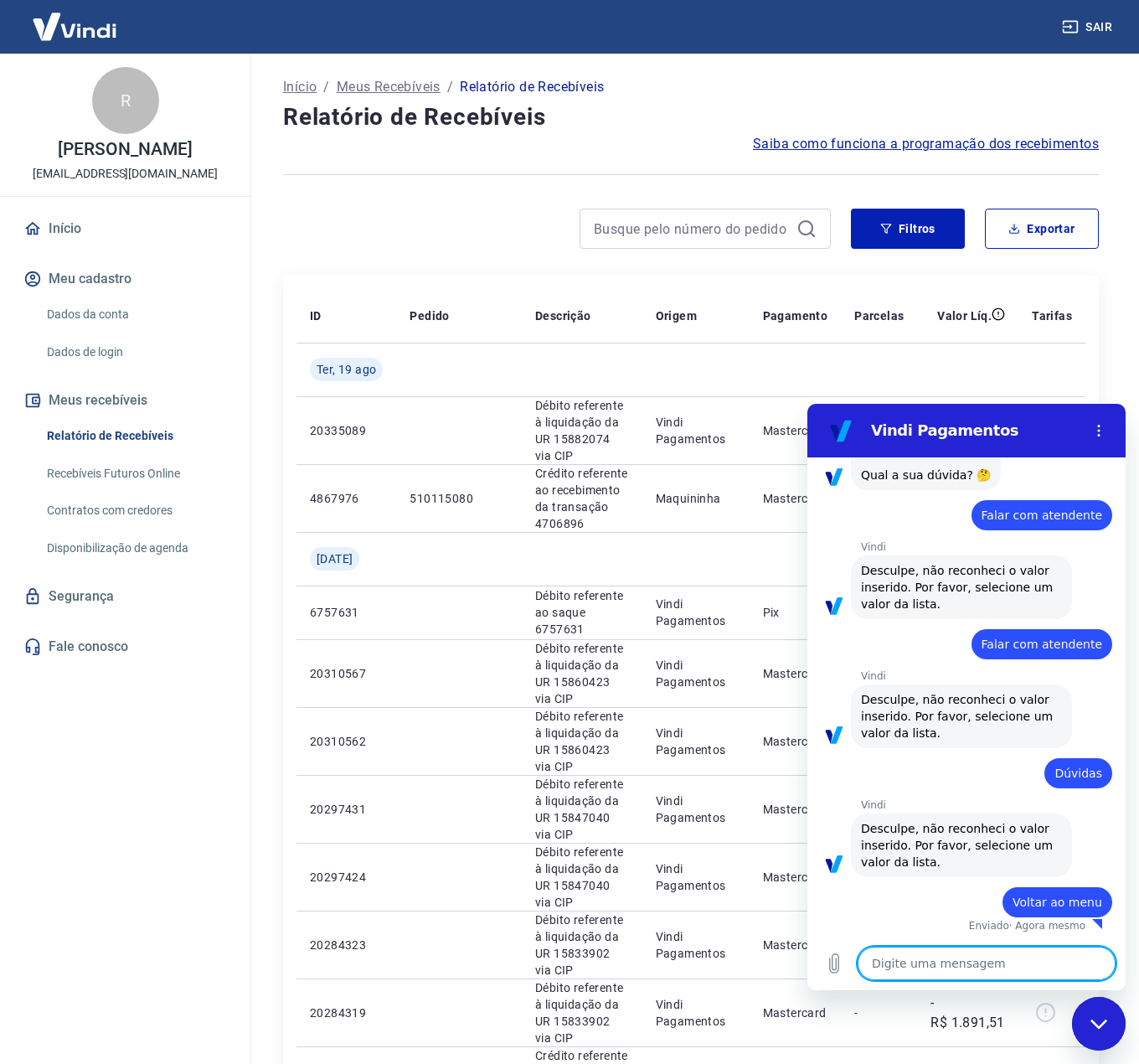
click at [997, 956] on textarea at bounding box center [986, 963] width 258 height 34
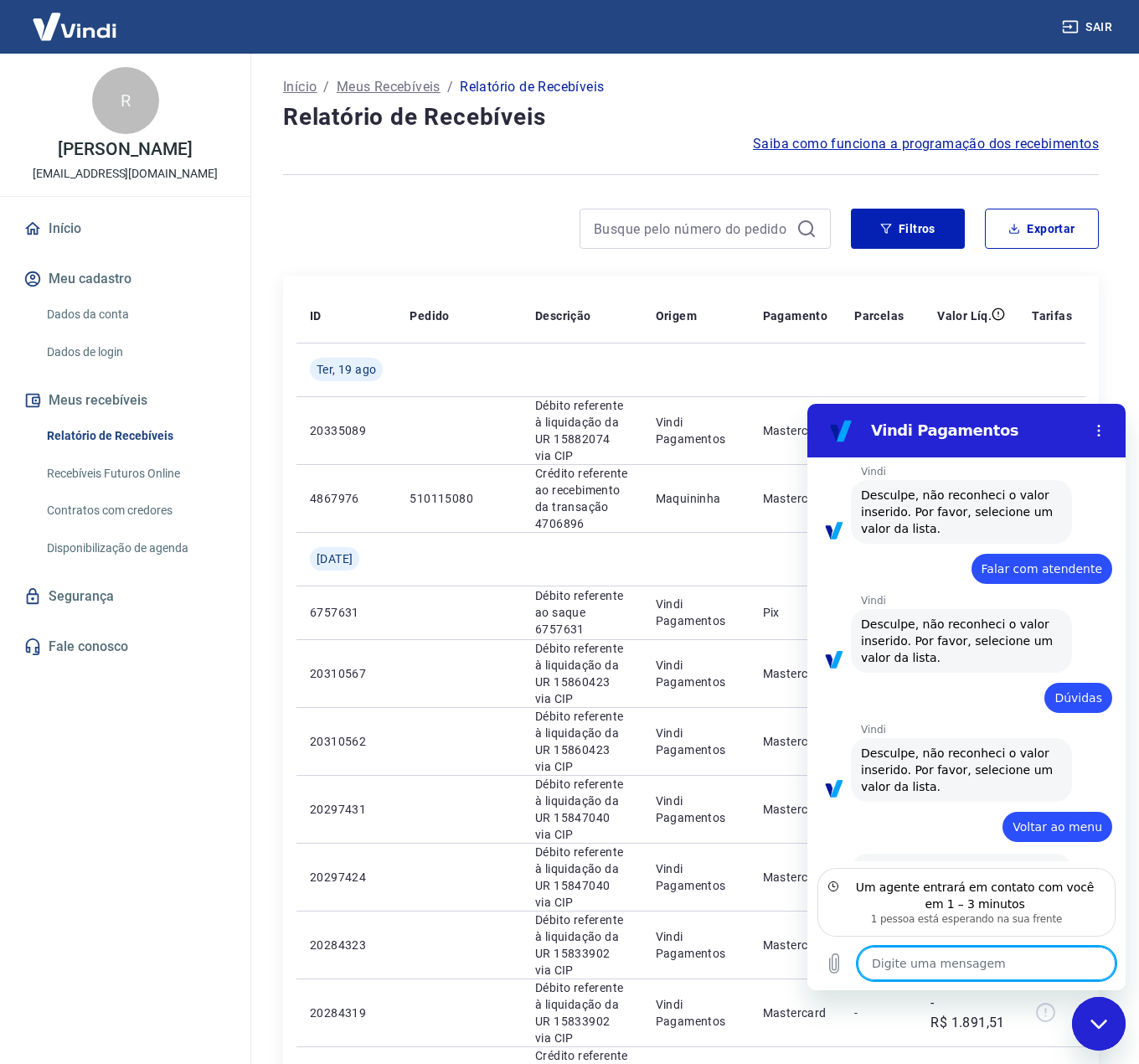
scroll to position [269, 0]
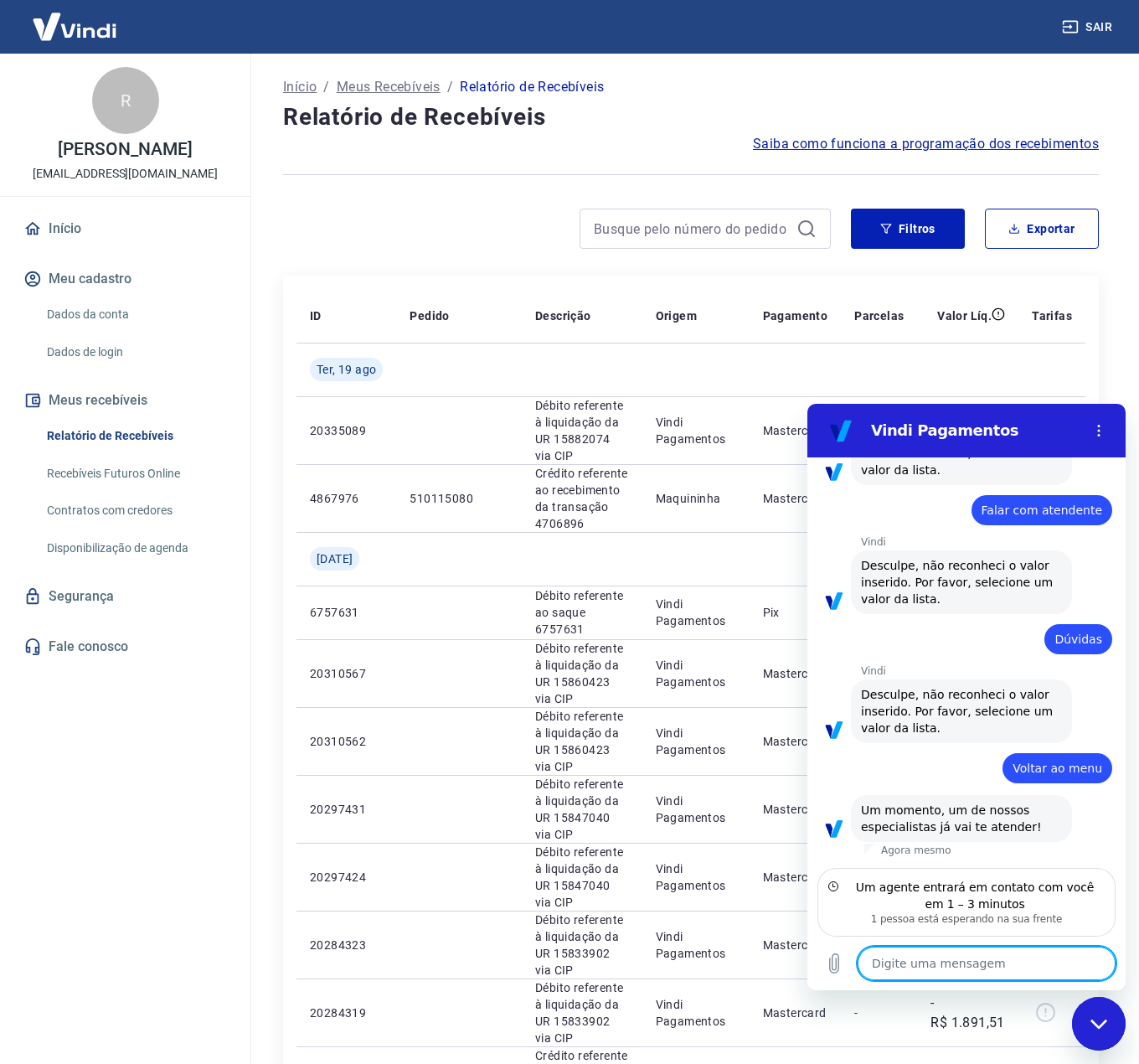
click at [997, 956] on textarea at bounding box center [986, 963] width 258 height 34
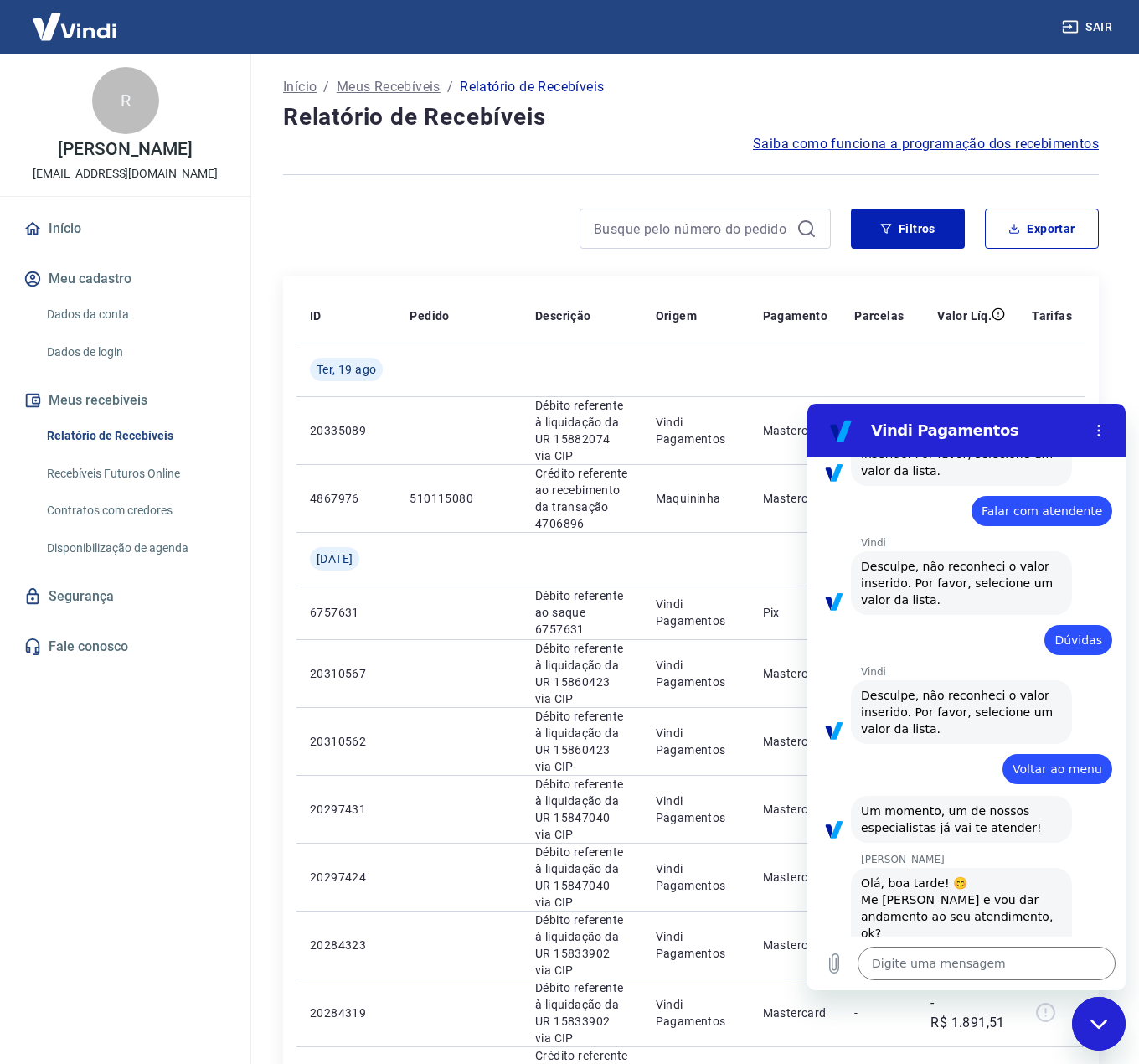
scroll to position [318, 0]
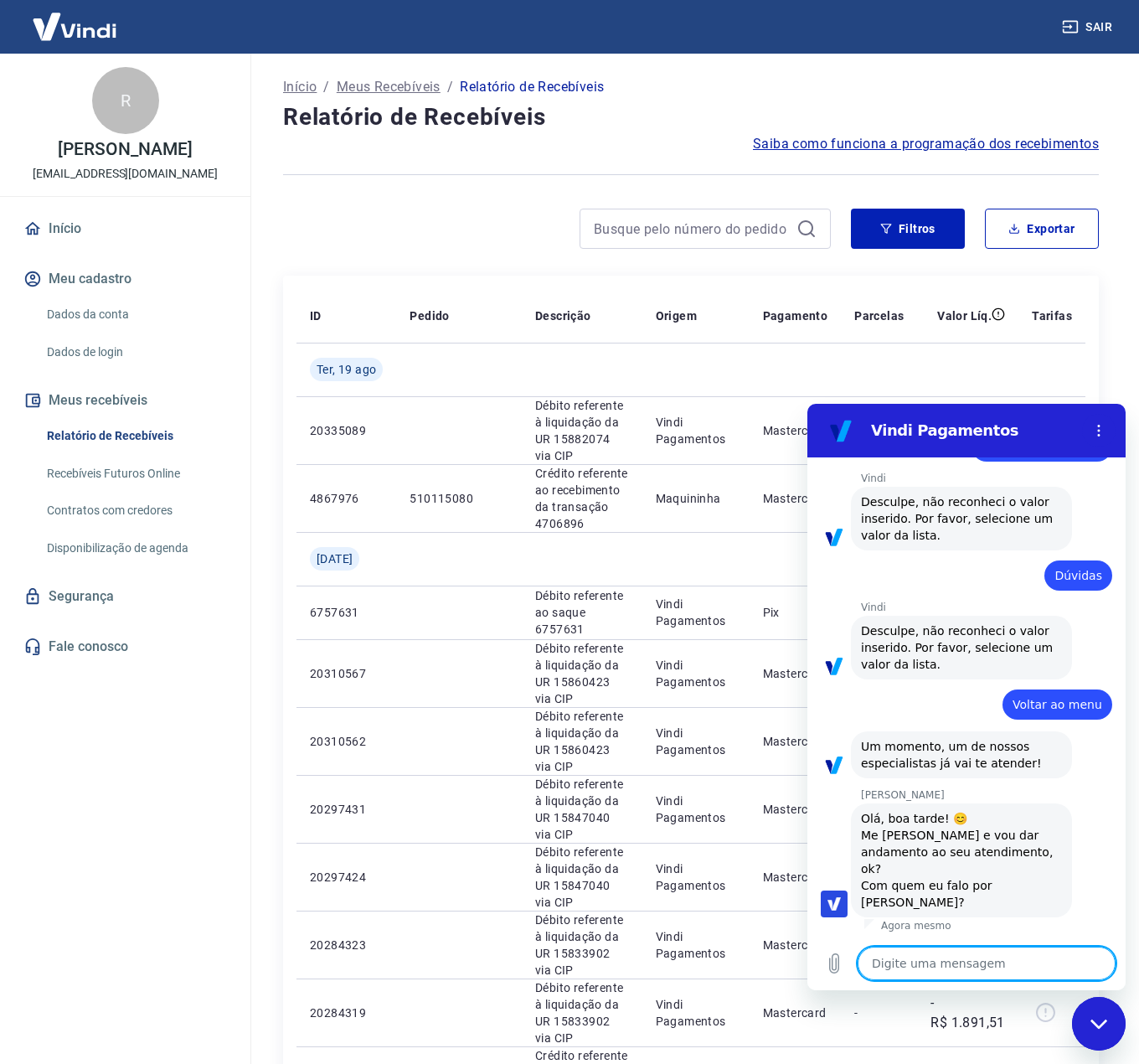
type textarea "x"
click at [945, 974] on textarea at bounding box center [986, 963] width 258 height 34
type textarea "B"
type textarea "x"
type textarea "Bo"
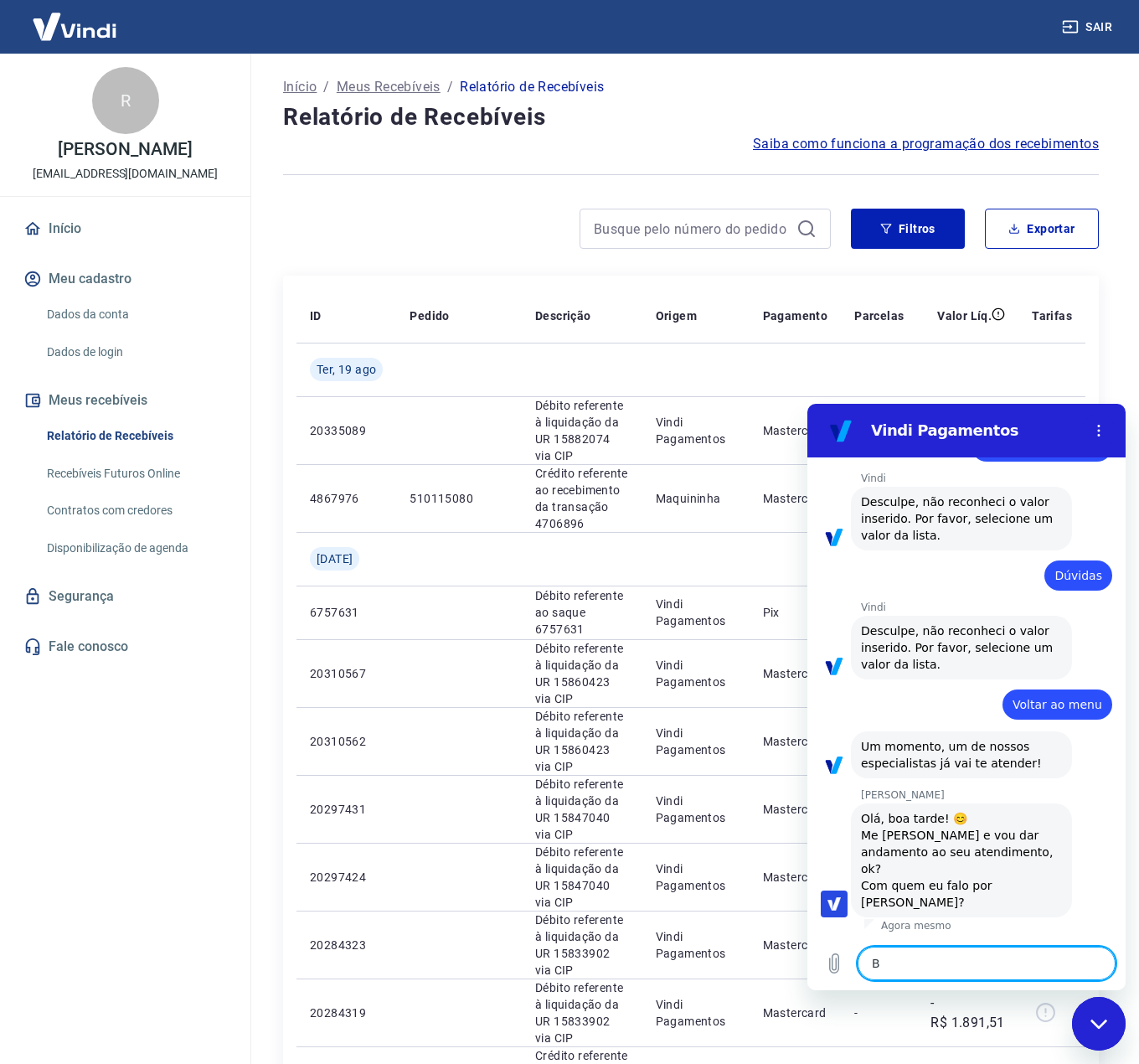
type textarea "x"
type textarea "Boa"
type textarea "x"
type textarea "Boa"
type textarea "x"
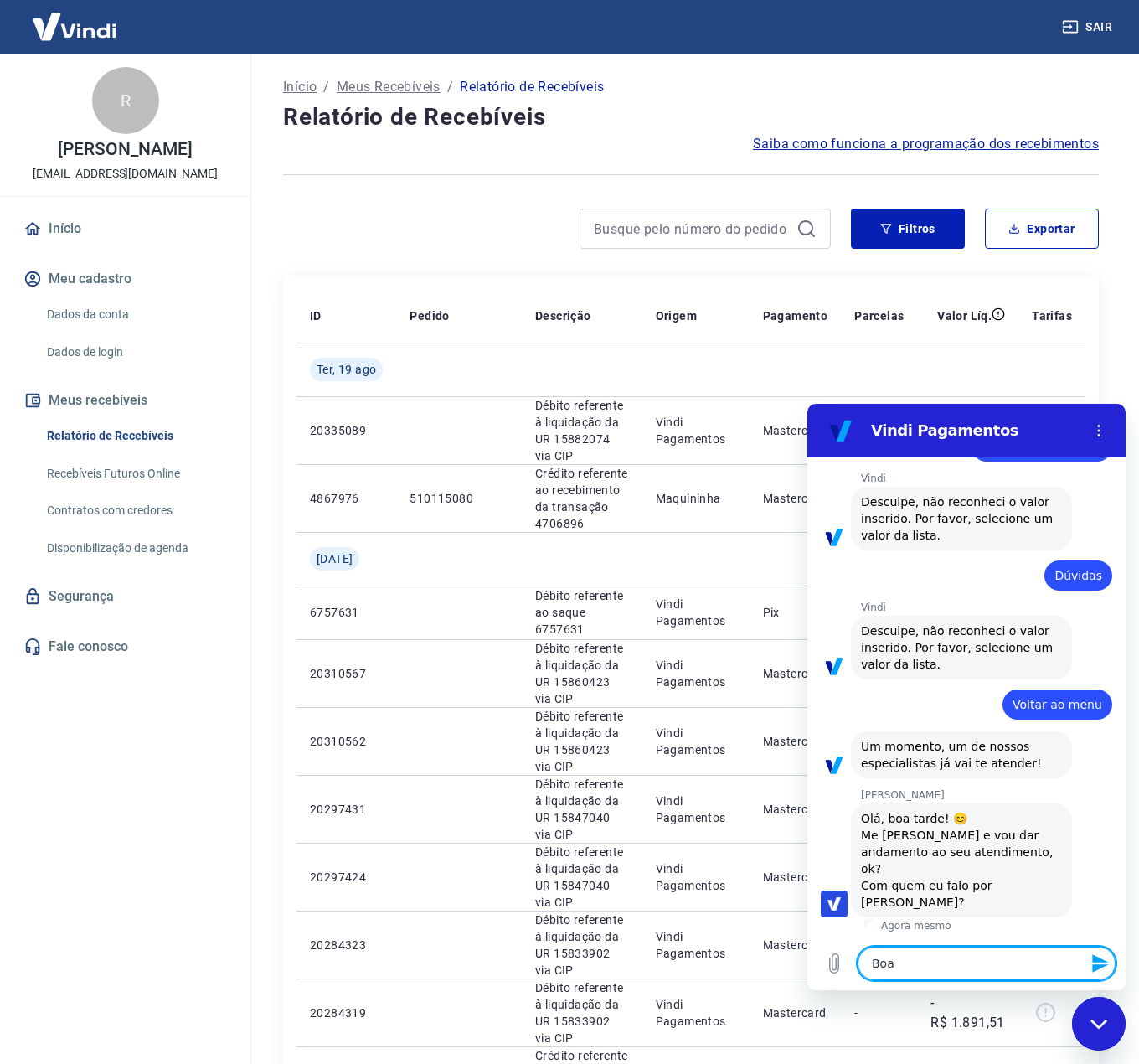
type textarea "Boa t"
type textarea "x"
type textarea "Boa ta"
type textarea "x"
type textarea "Boa tar"
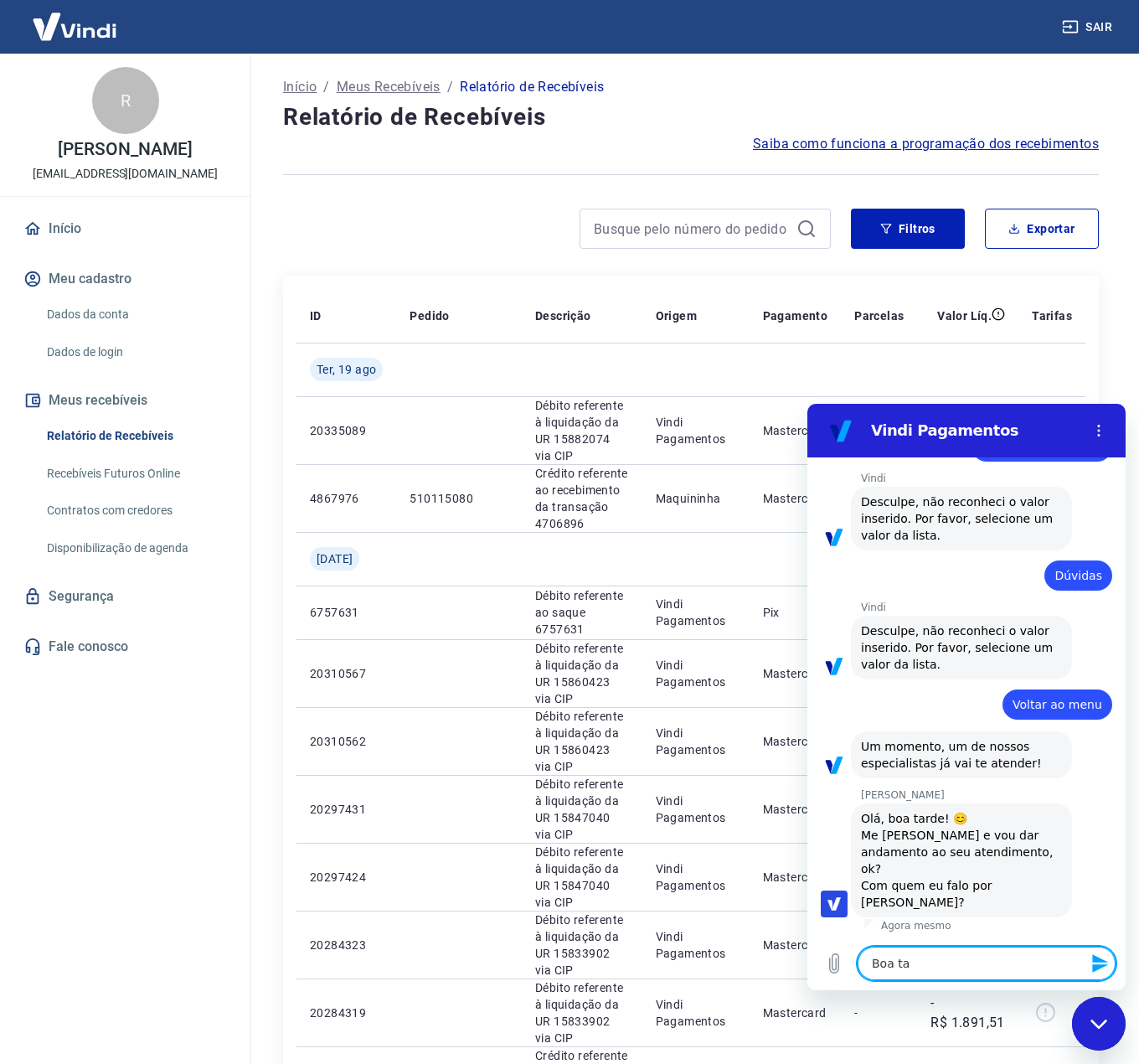
type textarea "x"
type textarea "Boa tard"
type textarea "x"
type textarea "Boa tarde"
type textarea "x"
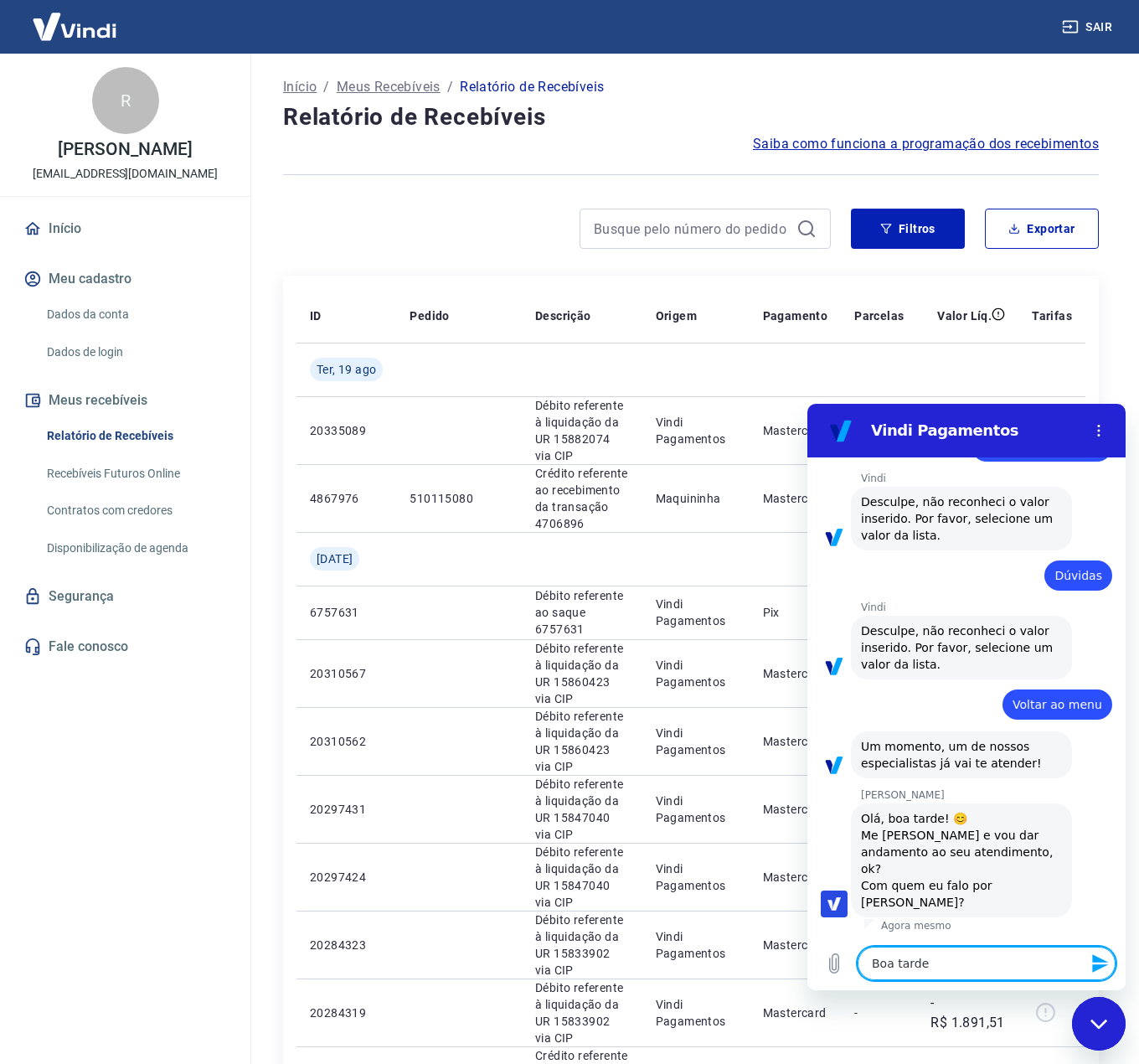
type textarea "Boa tarde,"
type textarea "x"
type textarea "Boa tarde,"
type textarea "x"
type textarea "Boa tarde, A"
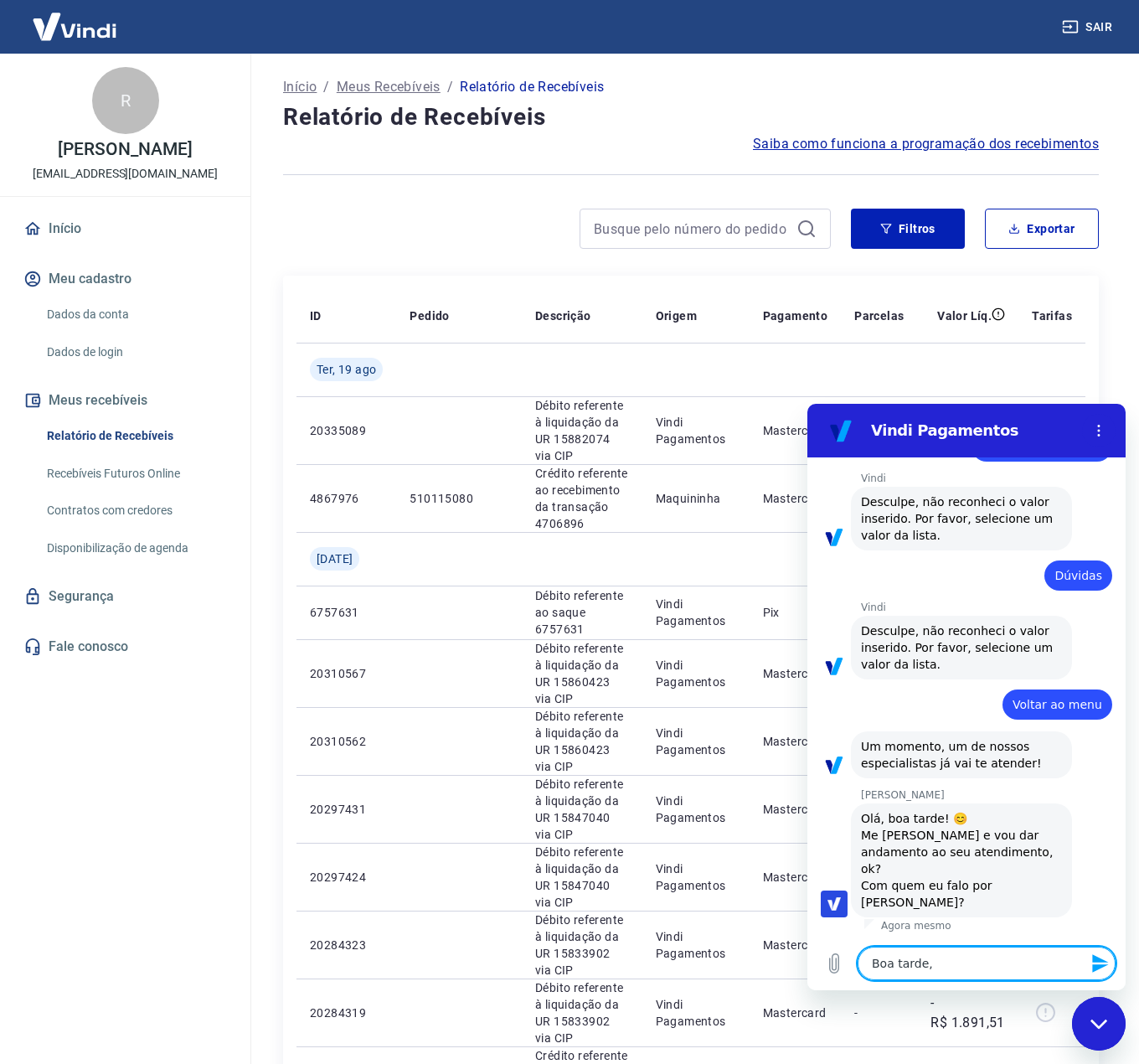
type textarea "x"
type textarea "Boa tarde, An"
type textarea "x"
type textarea "Boa tarde, And"
type textarea "x"
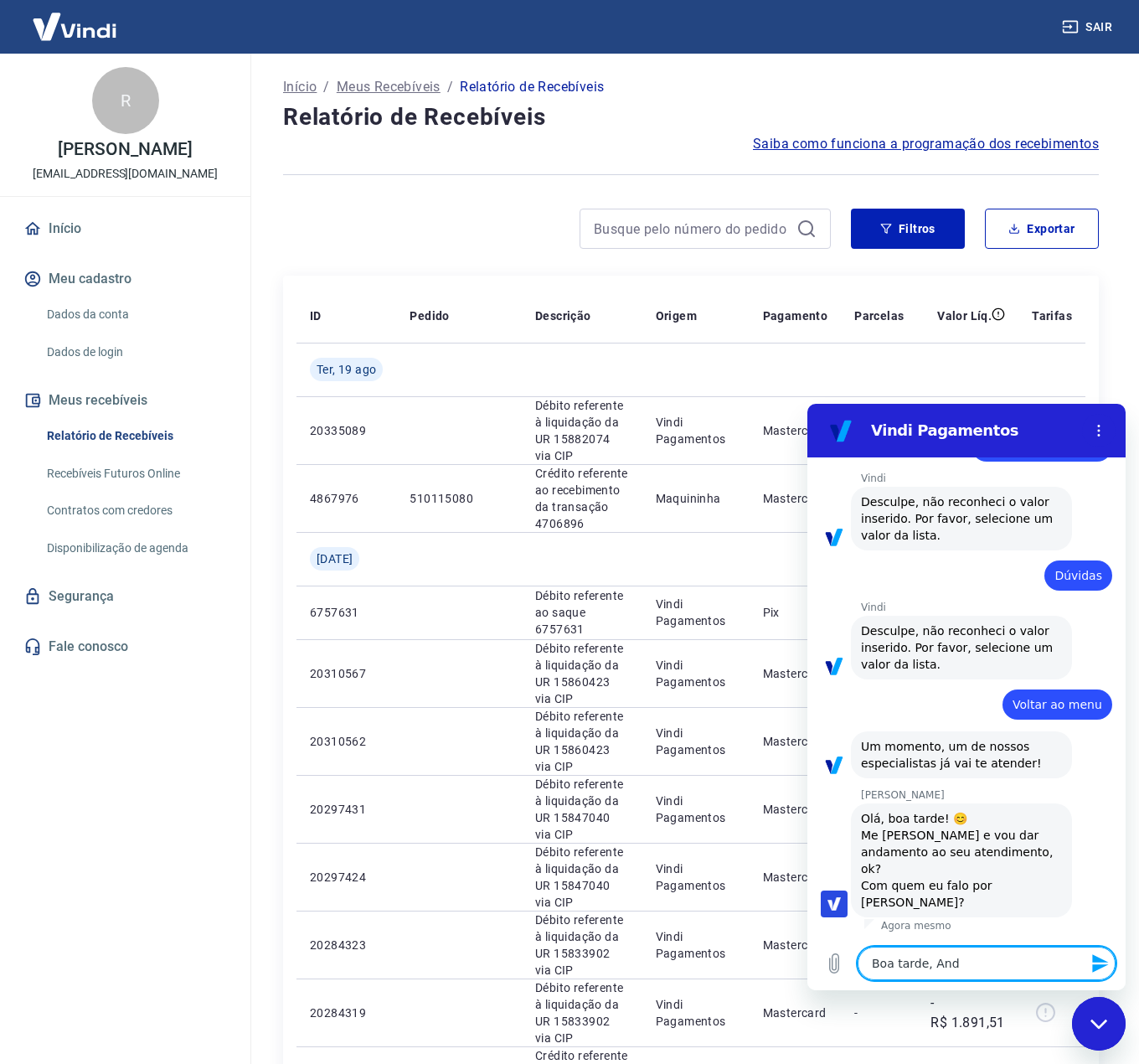
type textarea "Boa tarde, Andr"
type textarea "x"
type textarea "Boa tarde, [PERSON_NAME]"
type textarea "x"
type textarea "Boa tarde, [PERSON_NAME]"
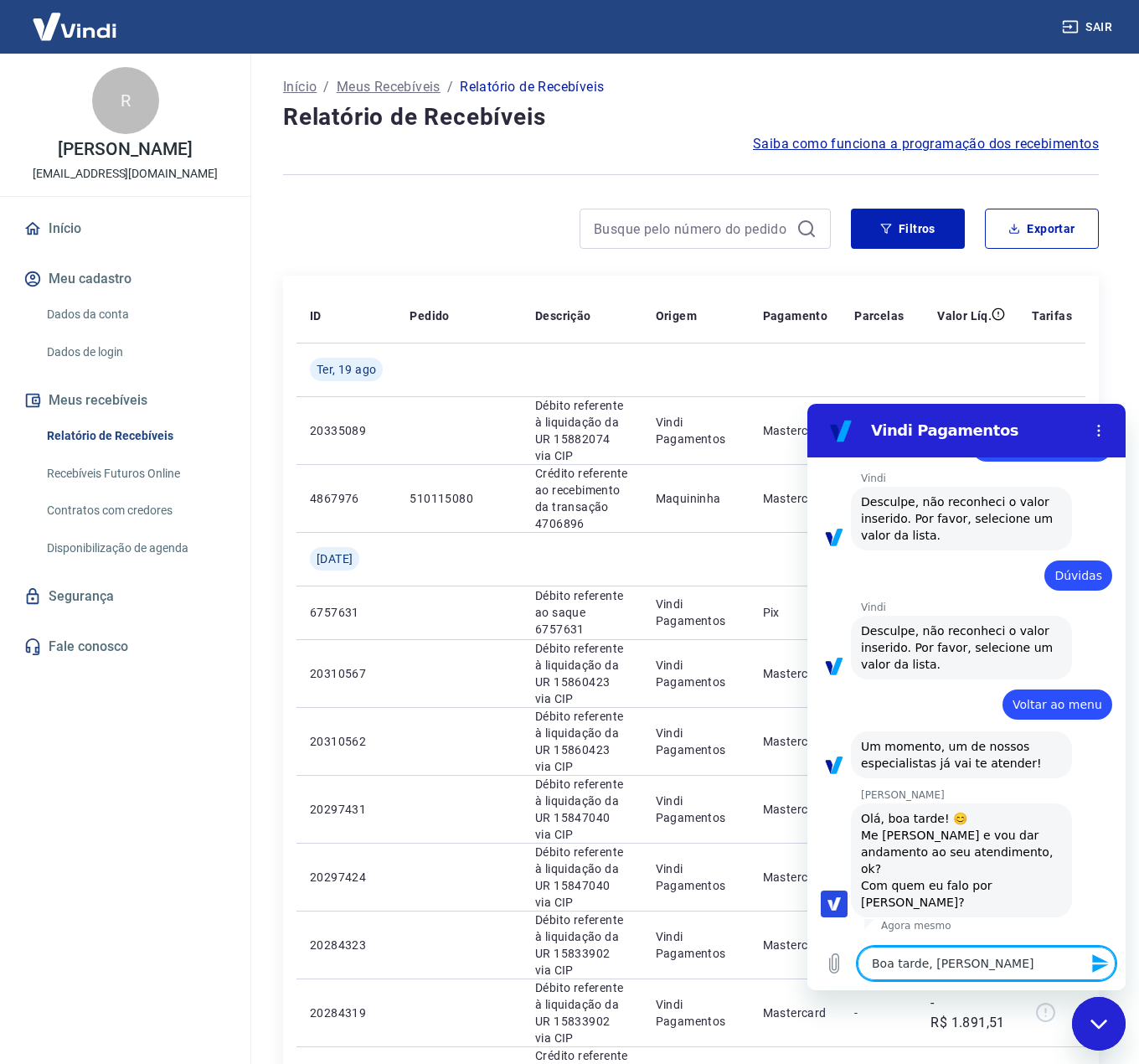
type textarea "x"
type textarea "Boa tarde, [PERSON_NAME]"
type textarea "x"
type textarea "Boa tarde, [PERSON_NAME]"
type textarea "x"
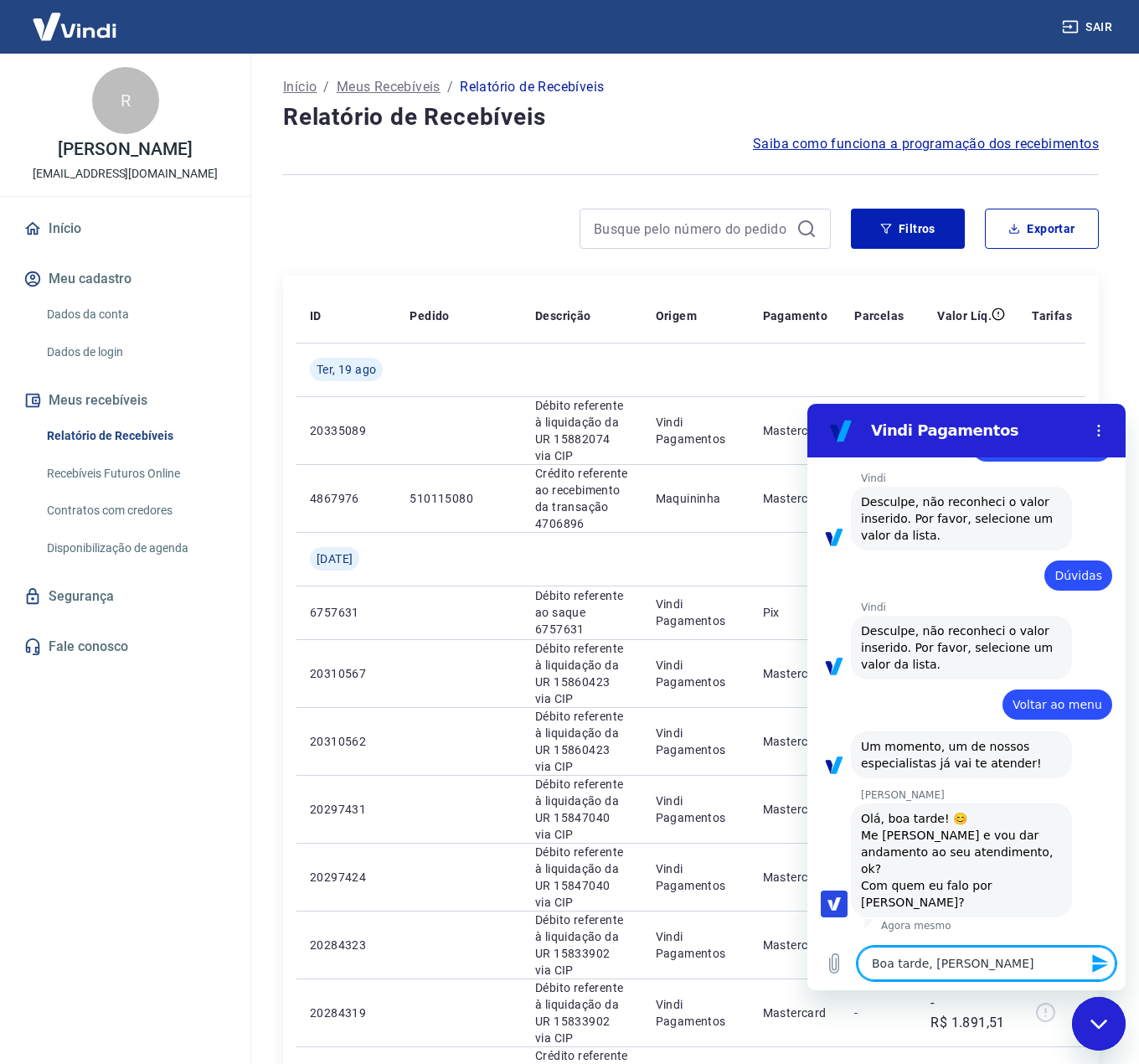
type textarea "Boa tarde, [PERSON_NAME]"
type textarea "x"
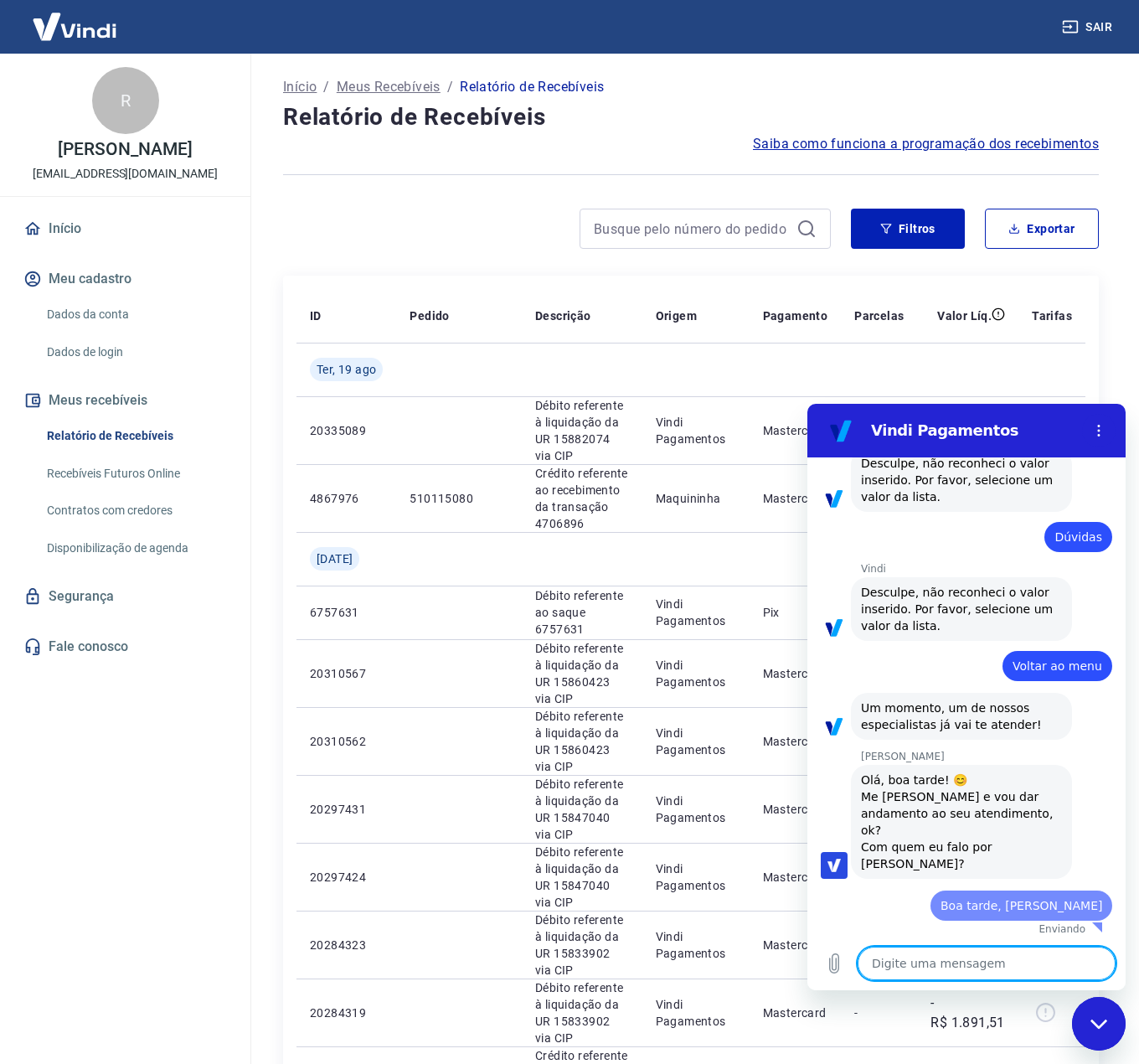
type textarea "x"
type textarea "A"
type textarea "x"
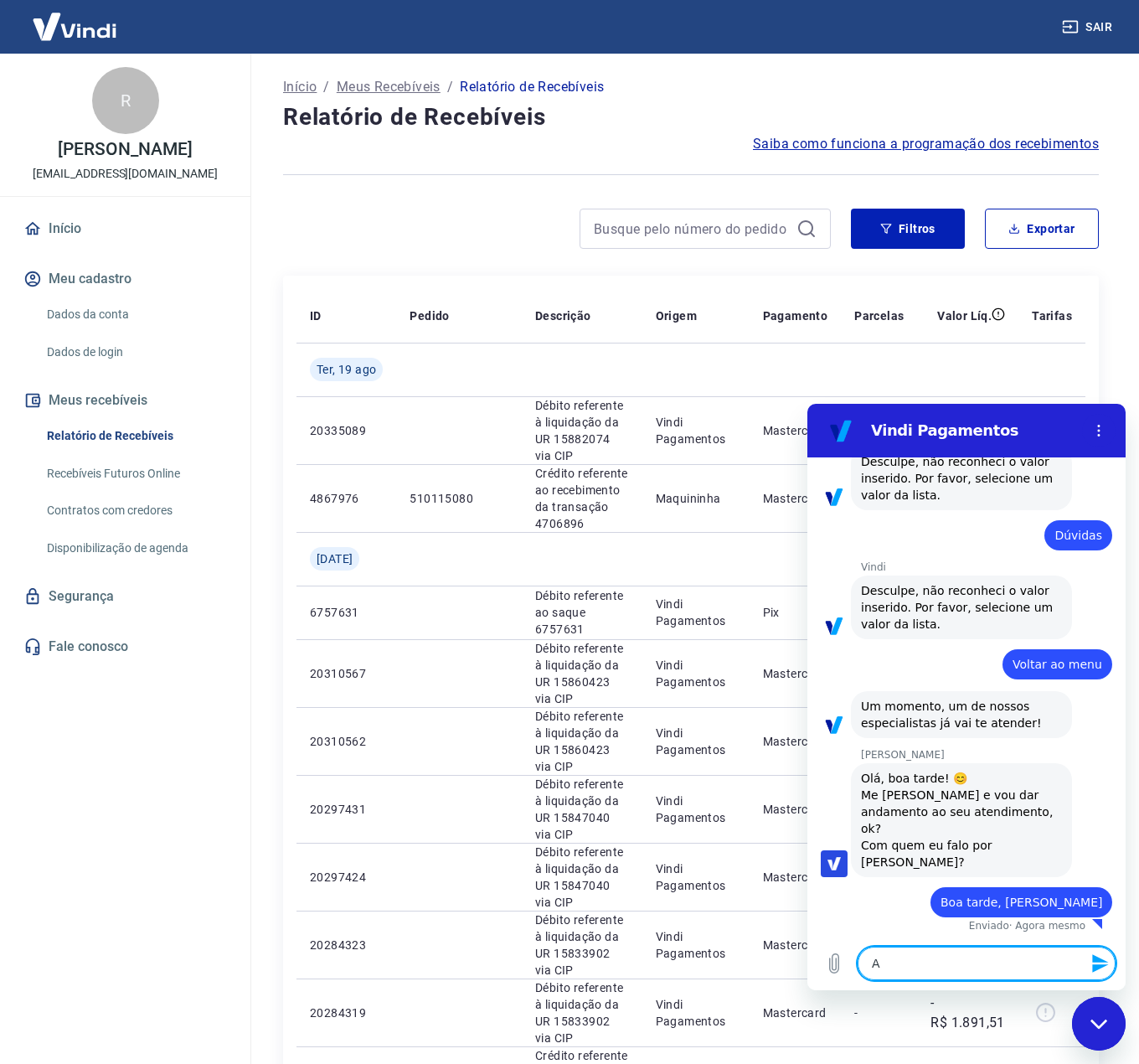
type textarea "Aq"
type textarea "x"
type textarea "Aqu"
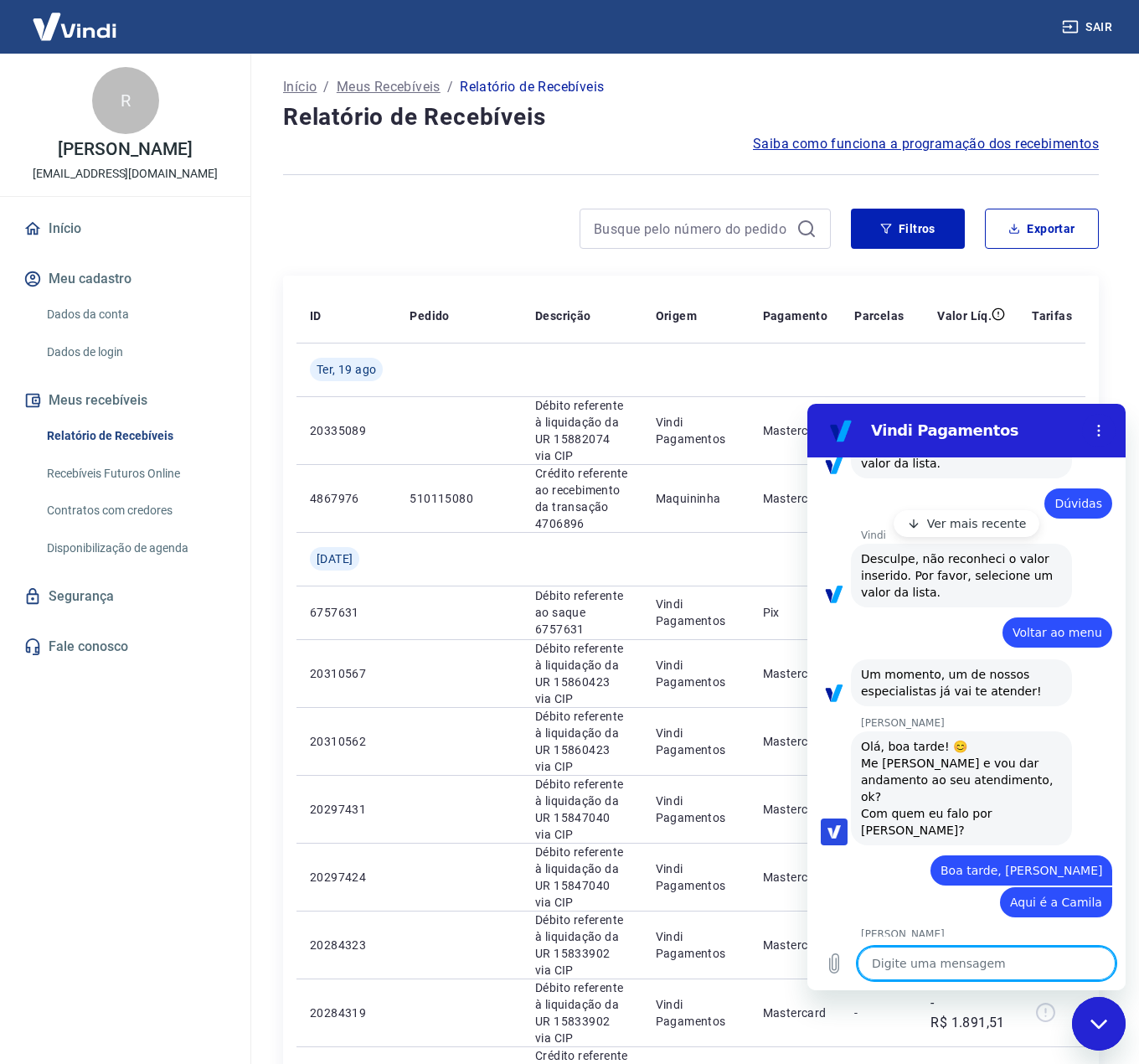
scroll to position [445, 0]
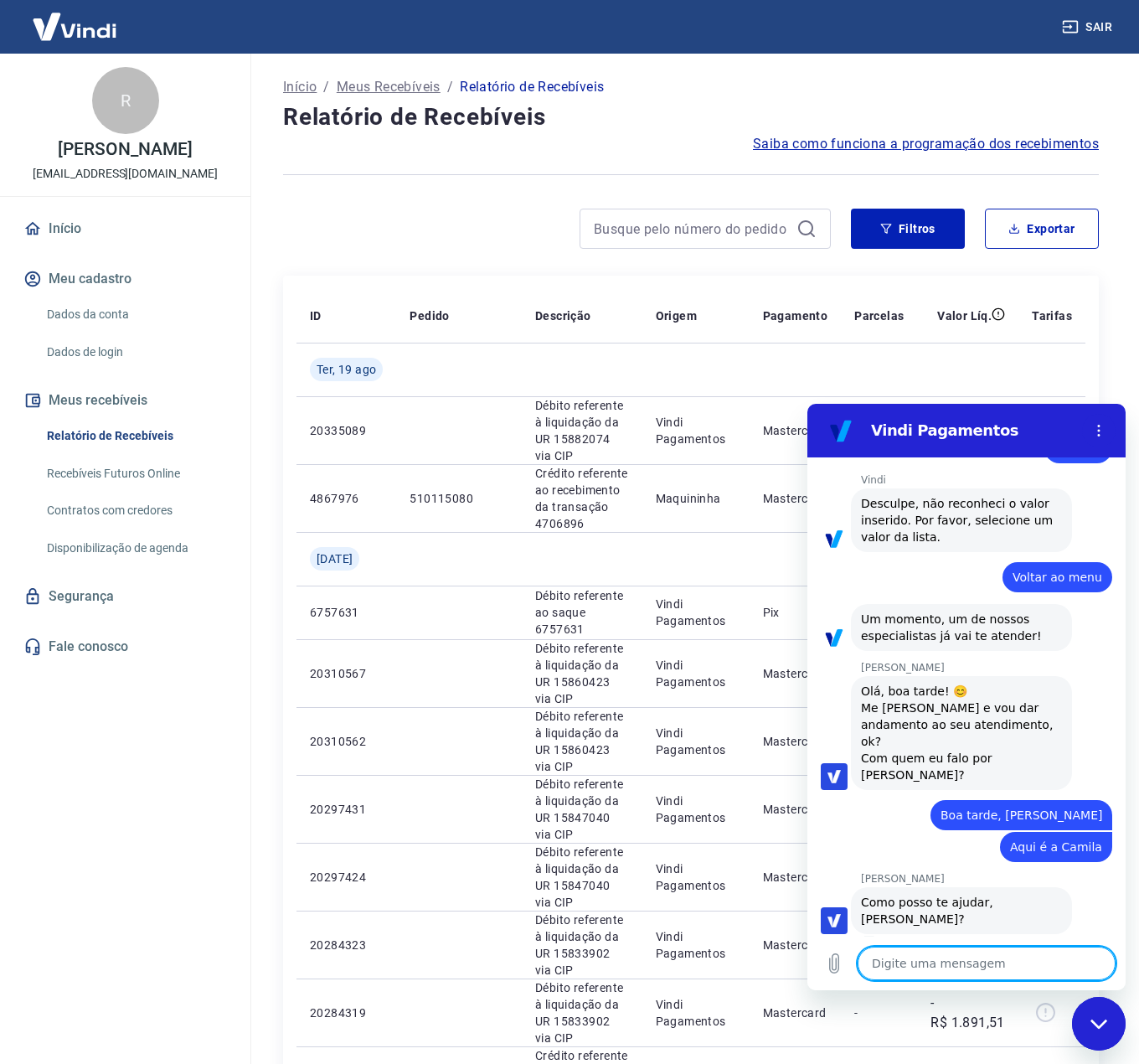
click at [997, 955] on textarea at bounding box center [986, 963] width 258 height 34
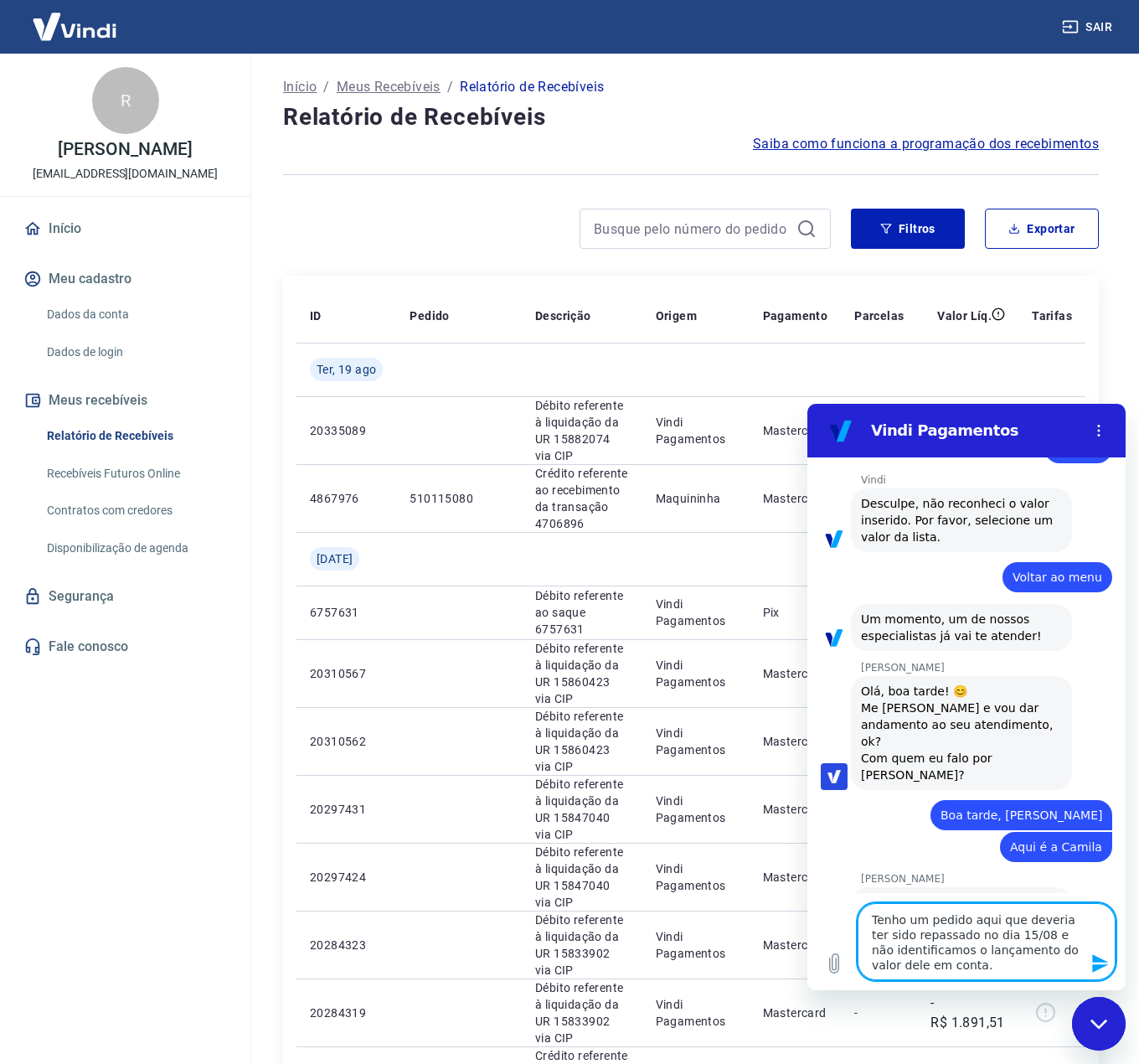
paste textarea "175268846976"
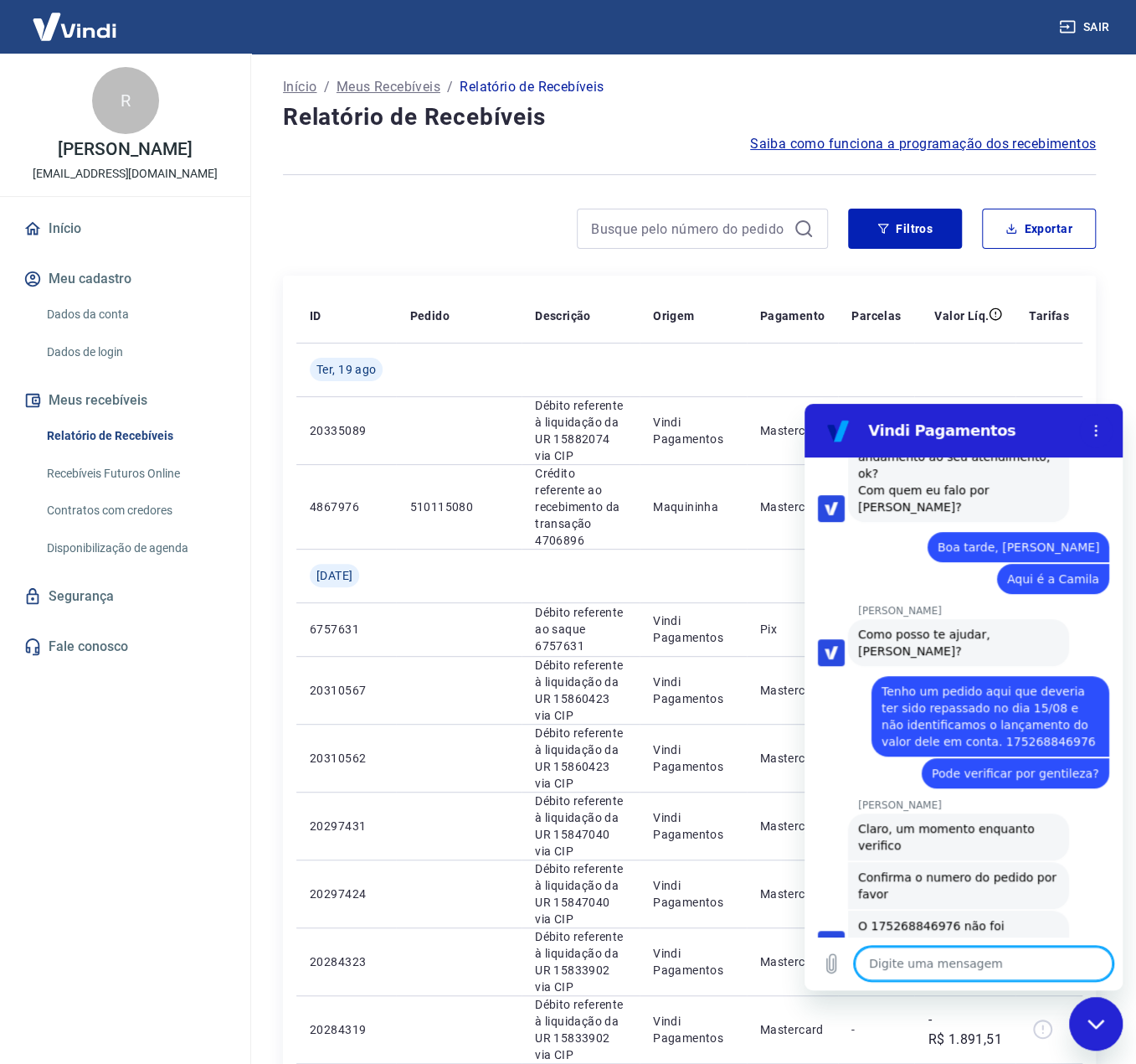
scroll to position [720, 0]
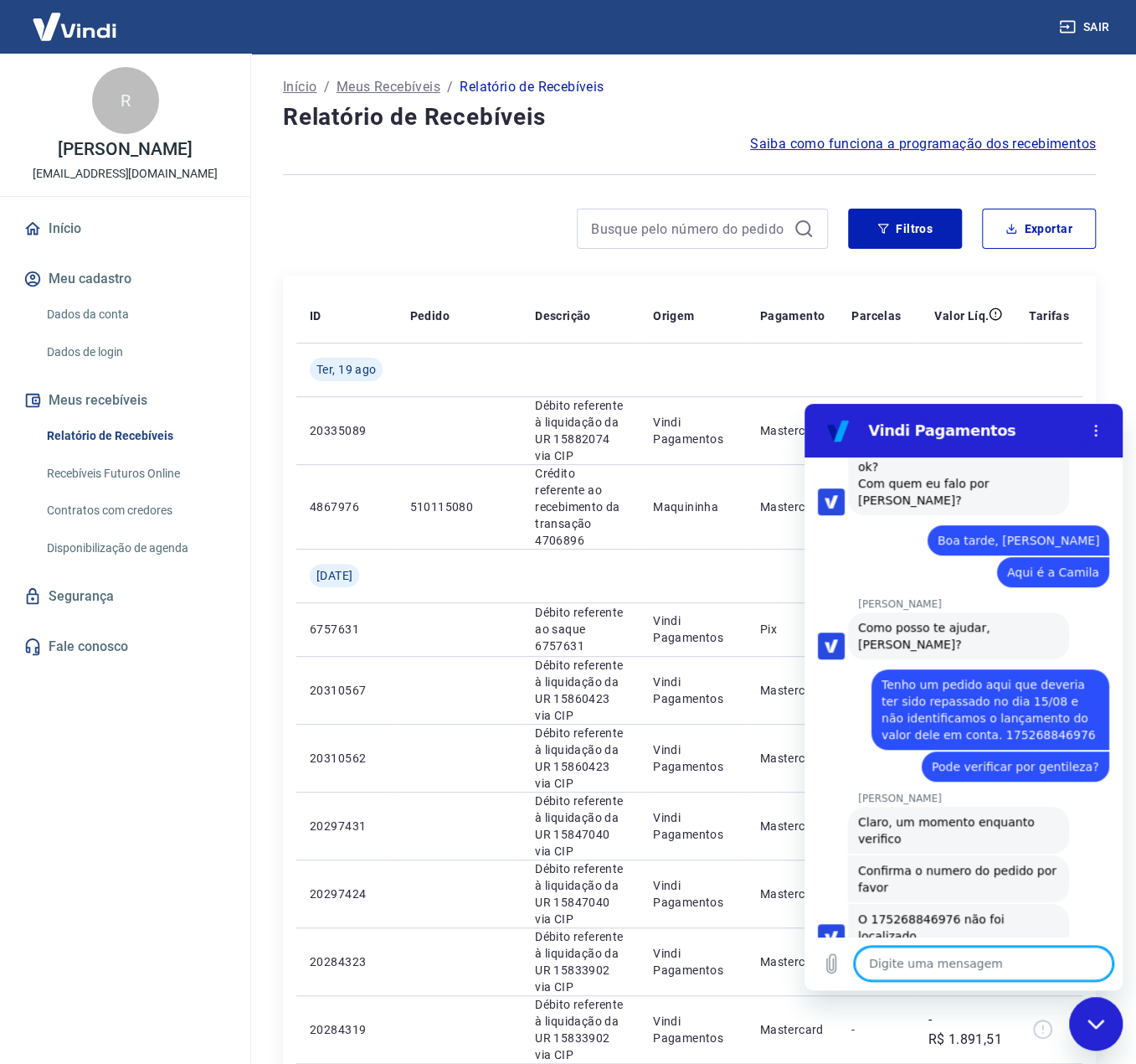
click at [922, 958] on textarea at bounding box center [984, 963] width 258 height 34
click at [915, 954] on textarea at bounding box center [984, 963] width 258 height 34
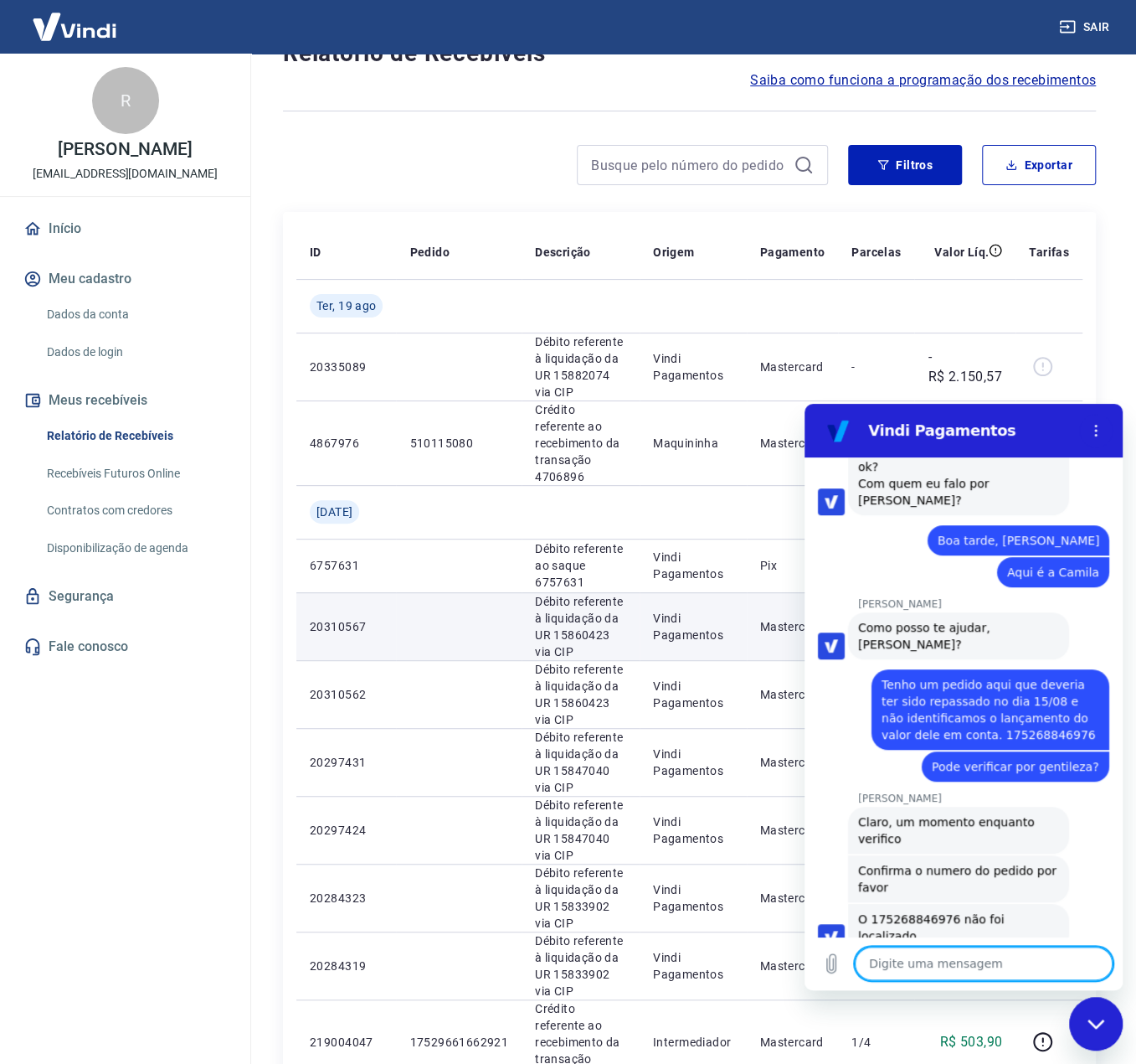
scroll to position [84, 0]
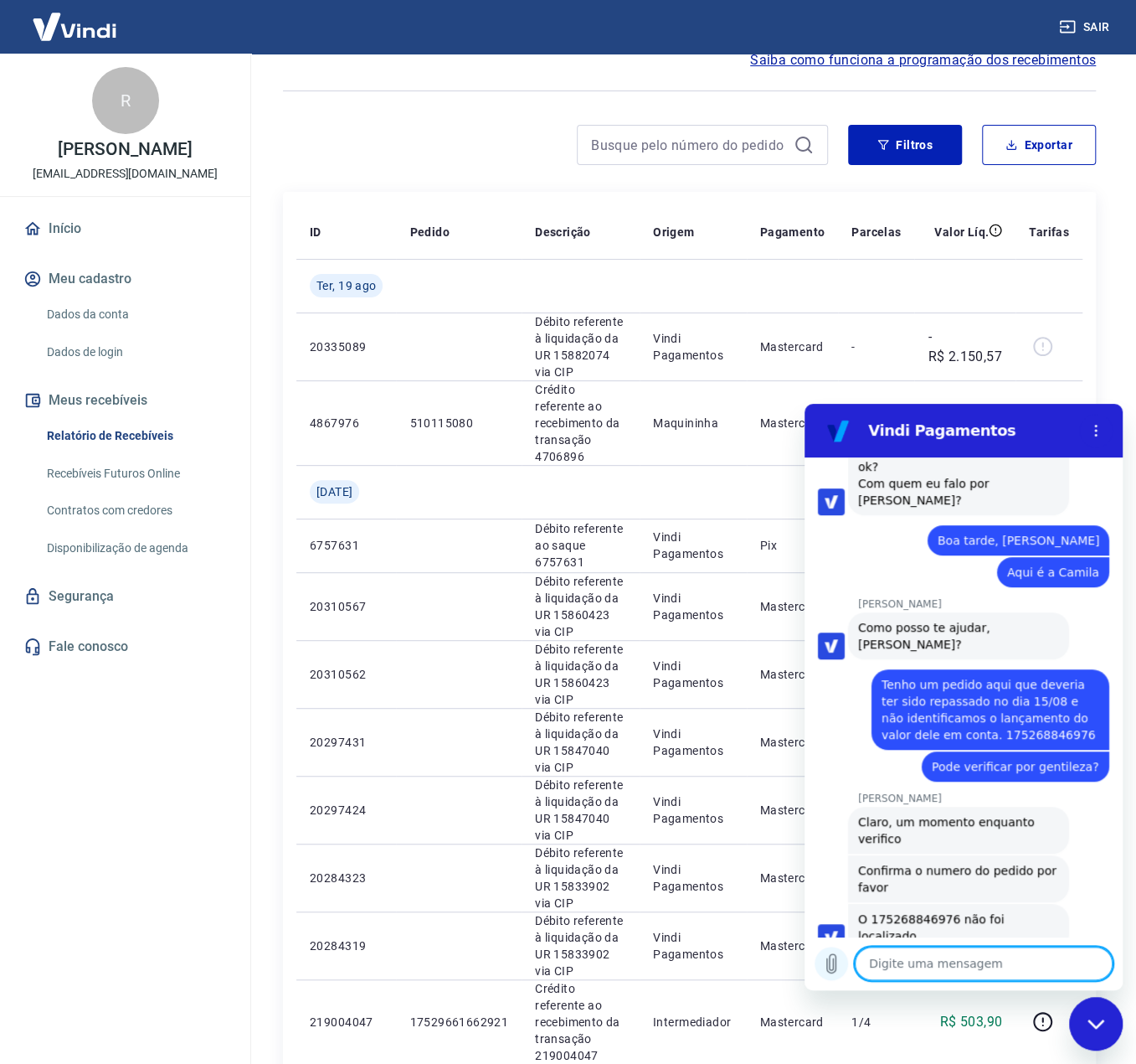
click at [827, 964] on icon "Carregar arquivo" at bounding box center [832, 964] width 9 height 20
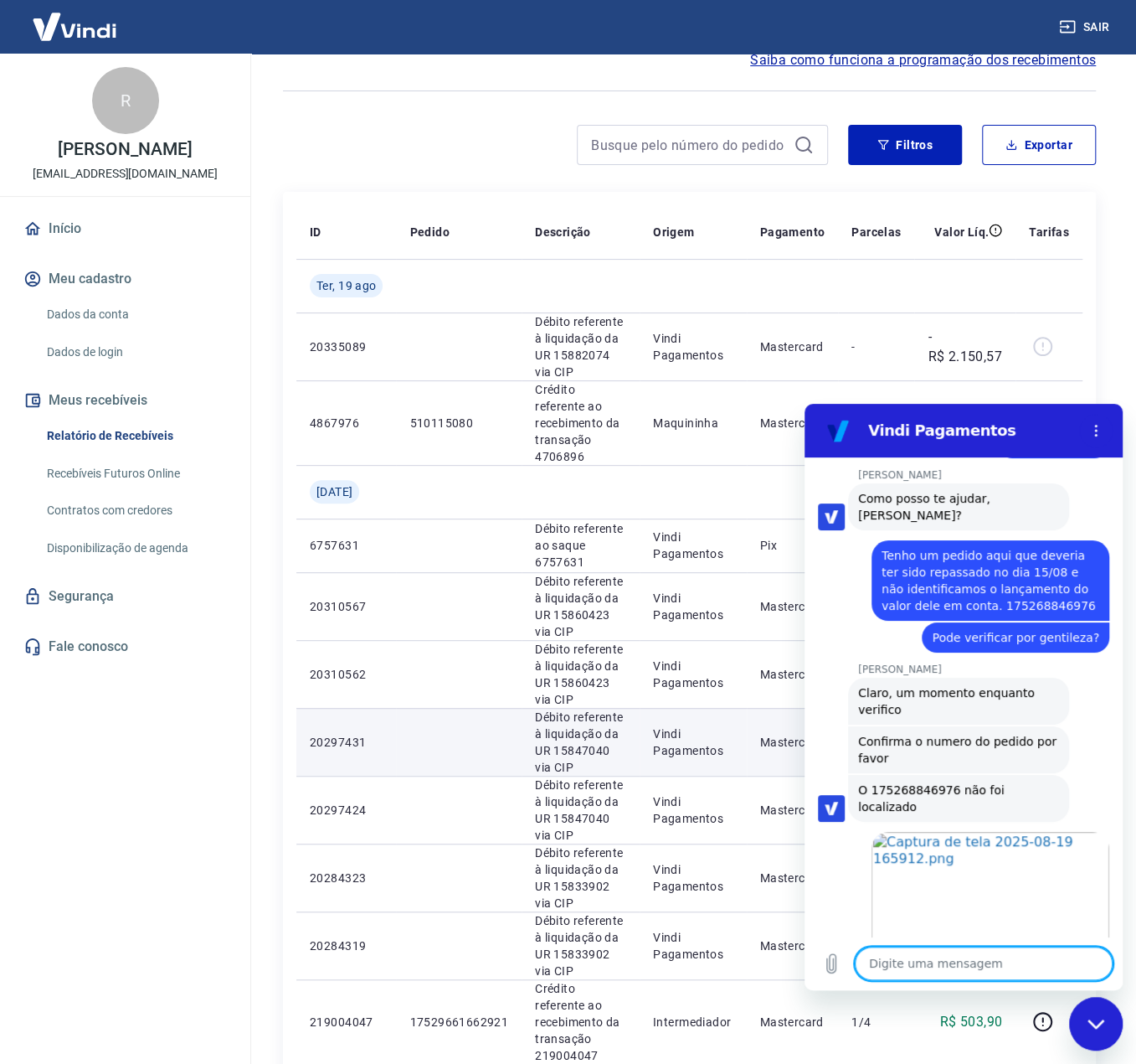
scroll to position [852, 0]
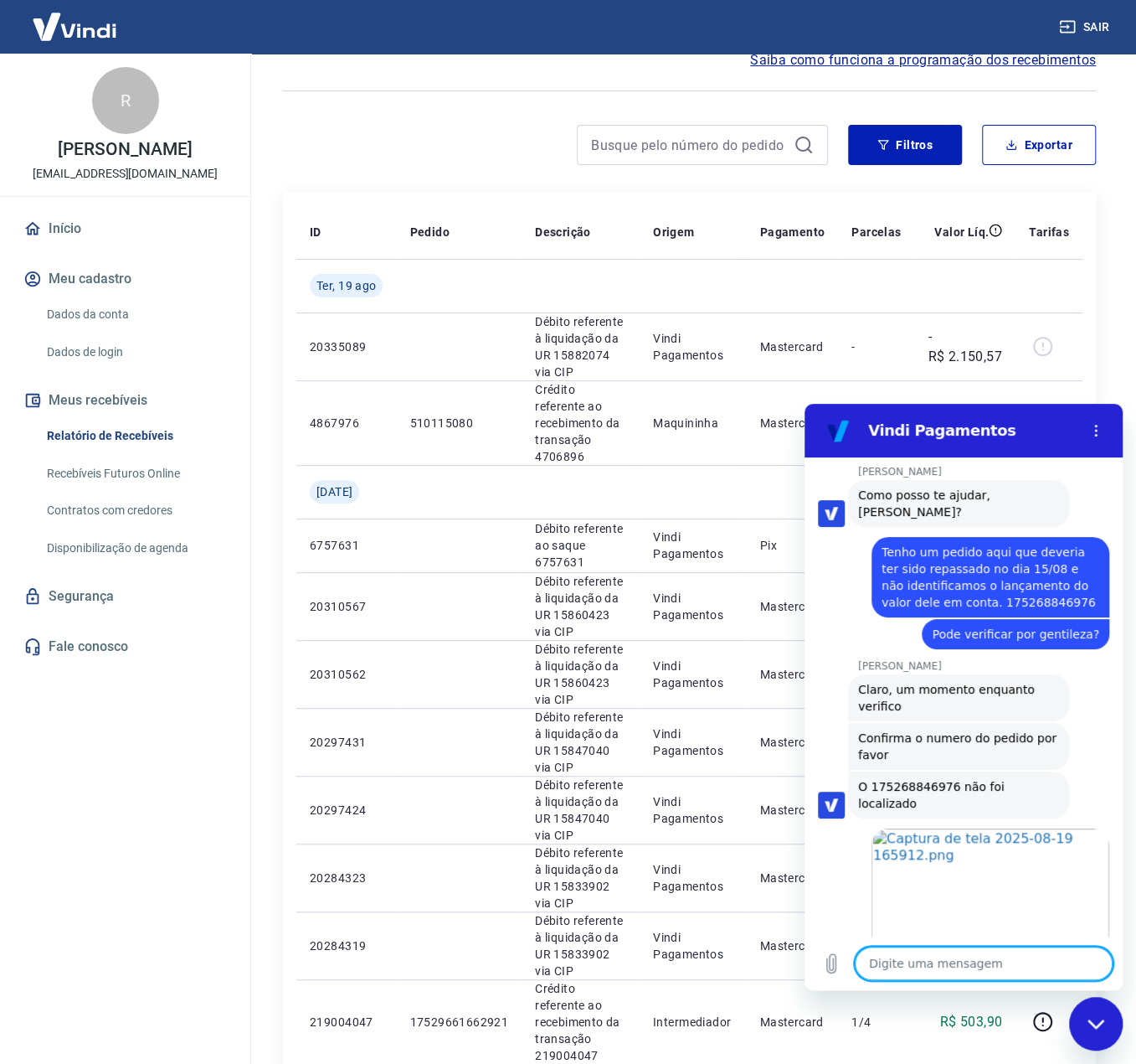
click at [945, 973] on textarea at bounding box center [984, 963] width 258 height 34
click at [62, 763] on div "R [PERSON_NAME] [EMAIL_ADDRESS][DOMAIN_NAME] Início Meu cadastro Dados da conta…" at bounding box center [125, 552] width 251 height 997
drag, startPoint x: 122, startPoint y: 877, endPoint x: 151, endPoint y: 838, distance: 48.6
click at [124, 877] on div "R [PERSON_NAME] [EMAIL_ADDRESS][DOMAIN_NAME] Início Meu cadastro Dados da conta…" at bounding box center [125, 552] width 251 height 997
click at [1047, 956] on textarea at bounding box center [984, 963] width 258 height 34
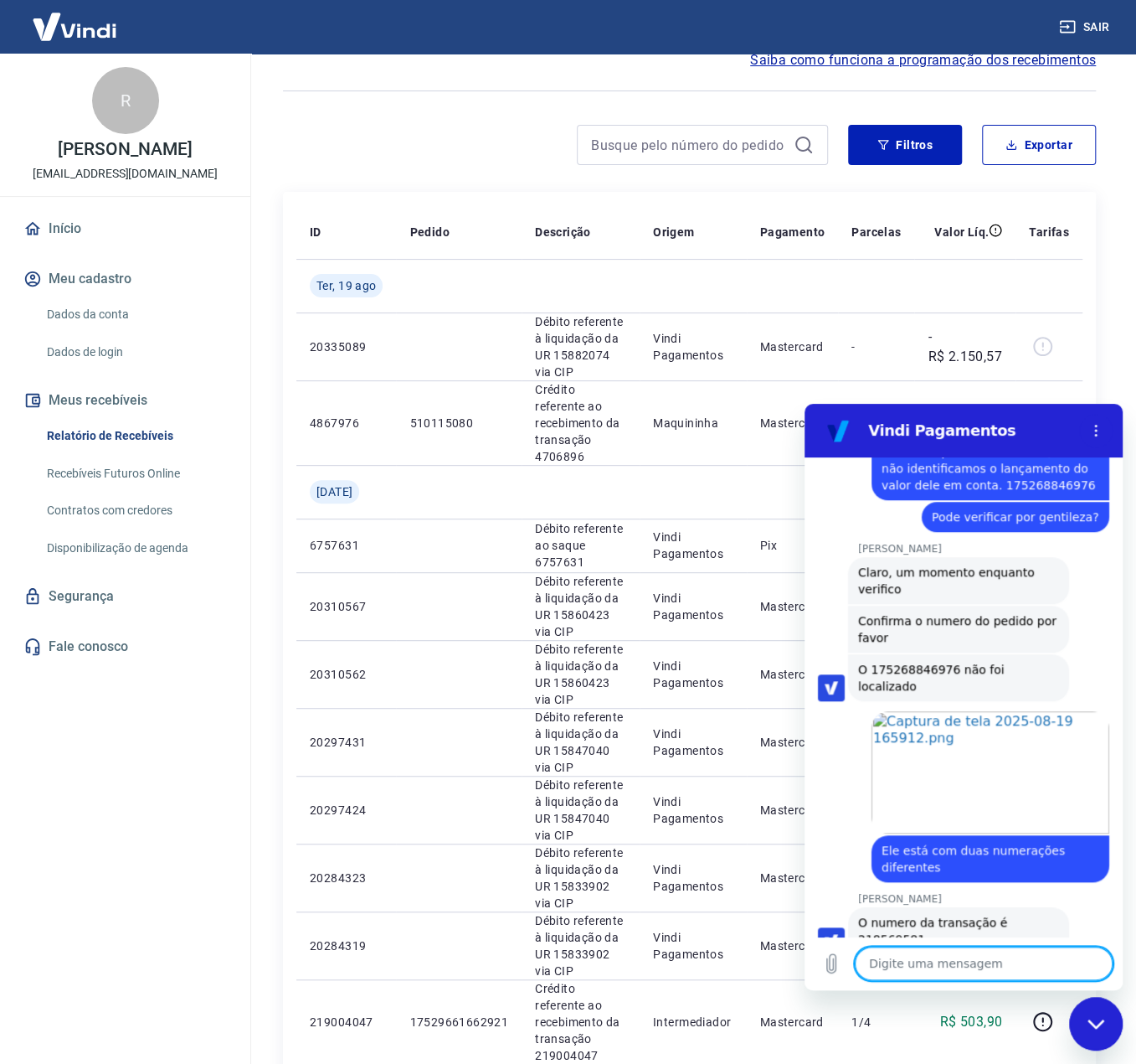
scroll to position [972, 0]
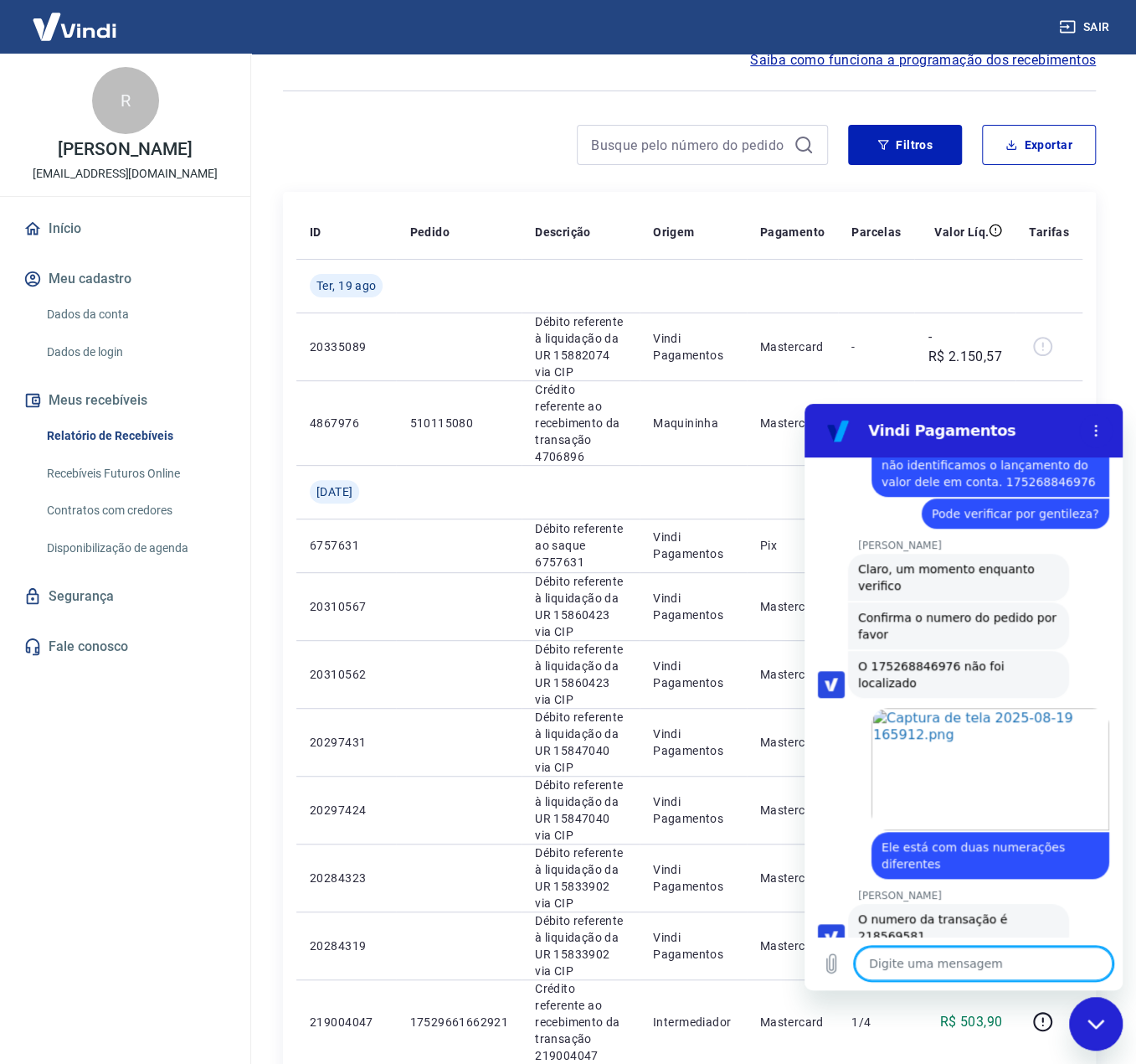
click at [930, 956] on textarea at bounding box center [984, 963] width 258 height 34
drag, startPoint x: 963, startPoint y: 968, endPoint x: 961, endPoint y: 954, distance: 14.1
click at [963, 968] on textarea at bounding box center [984, 963] width 258 height 34
click at [951, 973] on textarea at bounding box center [984, 963] width 258 height 34
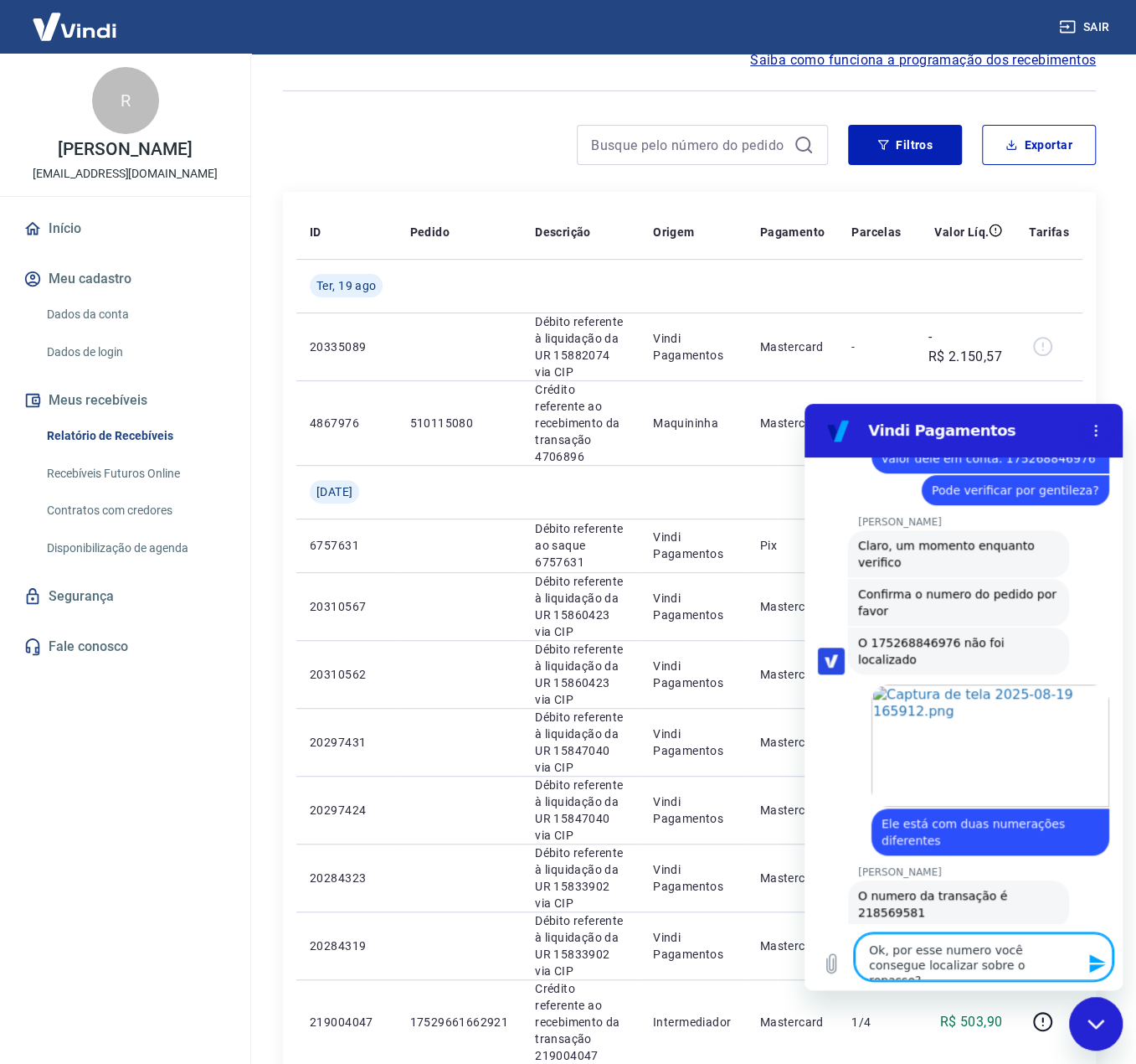
scroll to position [994, 0]
drag, startPoint x: 1012, startPoint y: 970, endPoint x: 1617, endPoint y: 1434, distance: 762.4
click html "Vindi Pagamentos 16:53 diz: Boa tarde Enviado · 16:53 [PERSON_NAME] diz: [PERSO…"
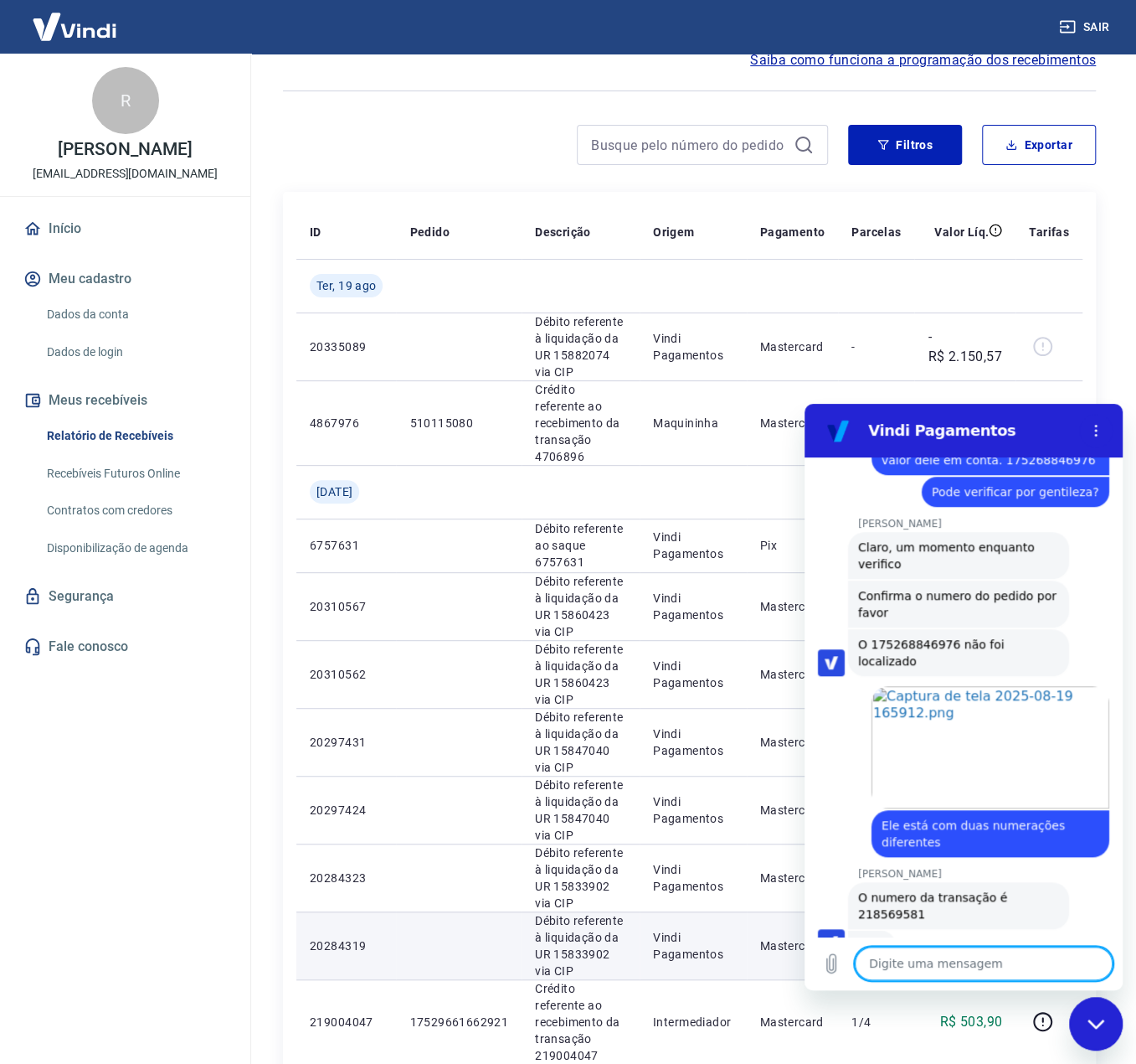
scroll to position [981, 0]
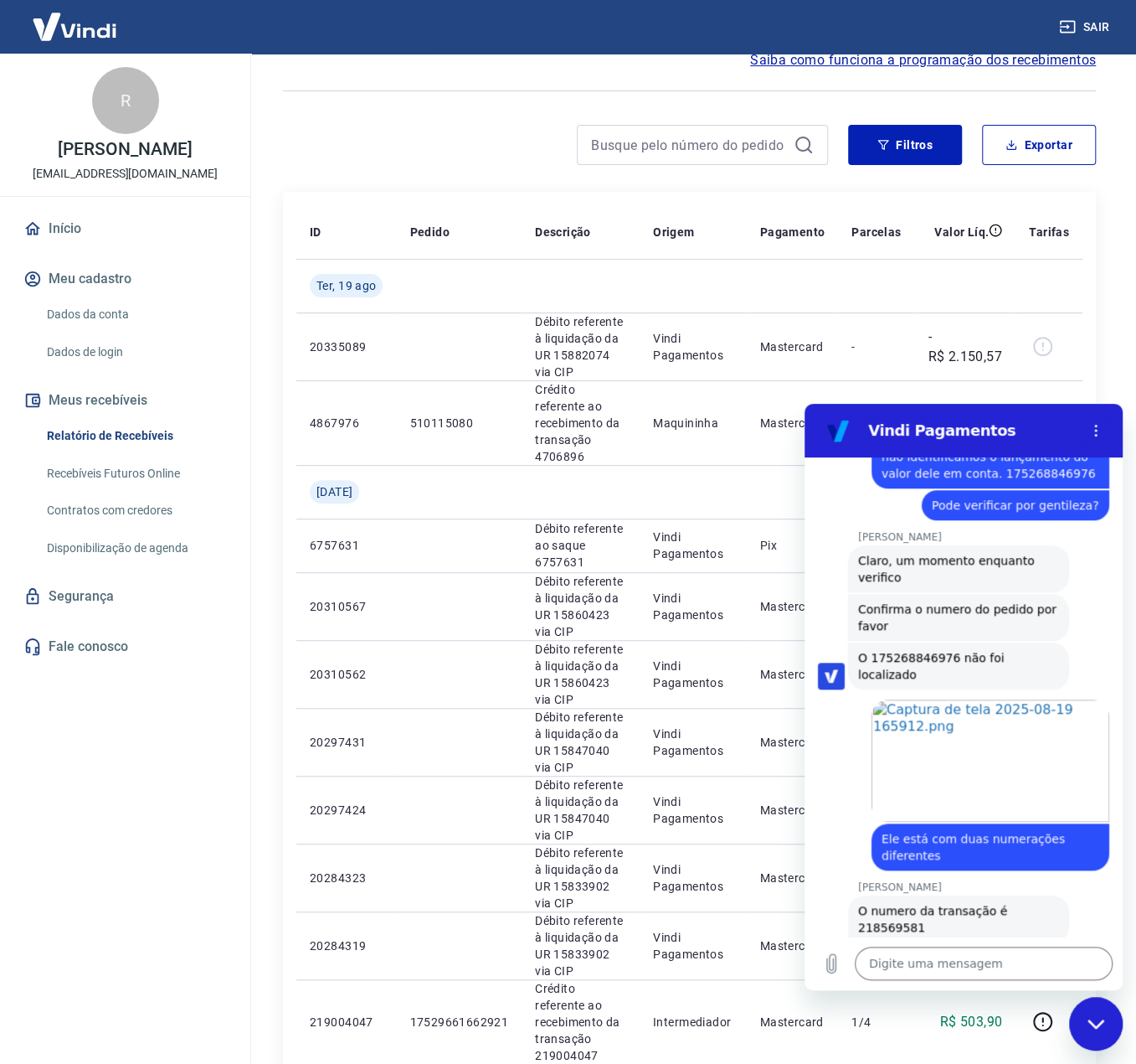
click at [172, 840] on div "R [PERSON_NAME] [EMAIL_ADDRESS][DOMAIN_NAME] Início Meu cadastro Dados da conta…" at bounding box center [125, 552] width 251 height 997
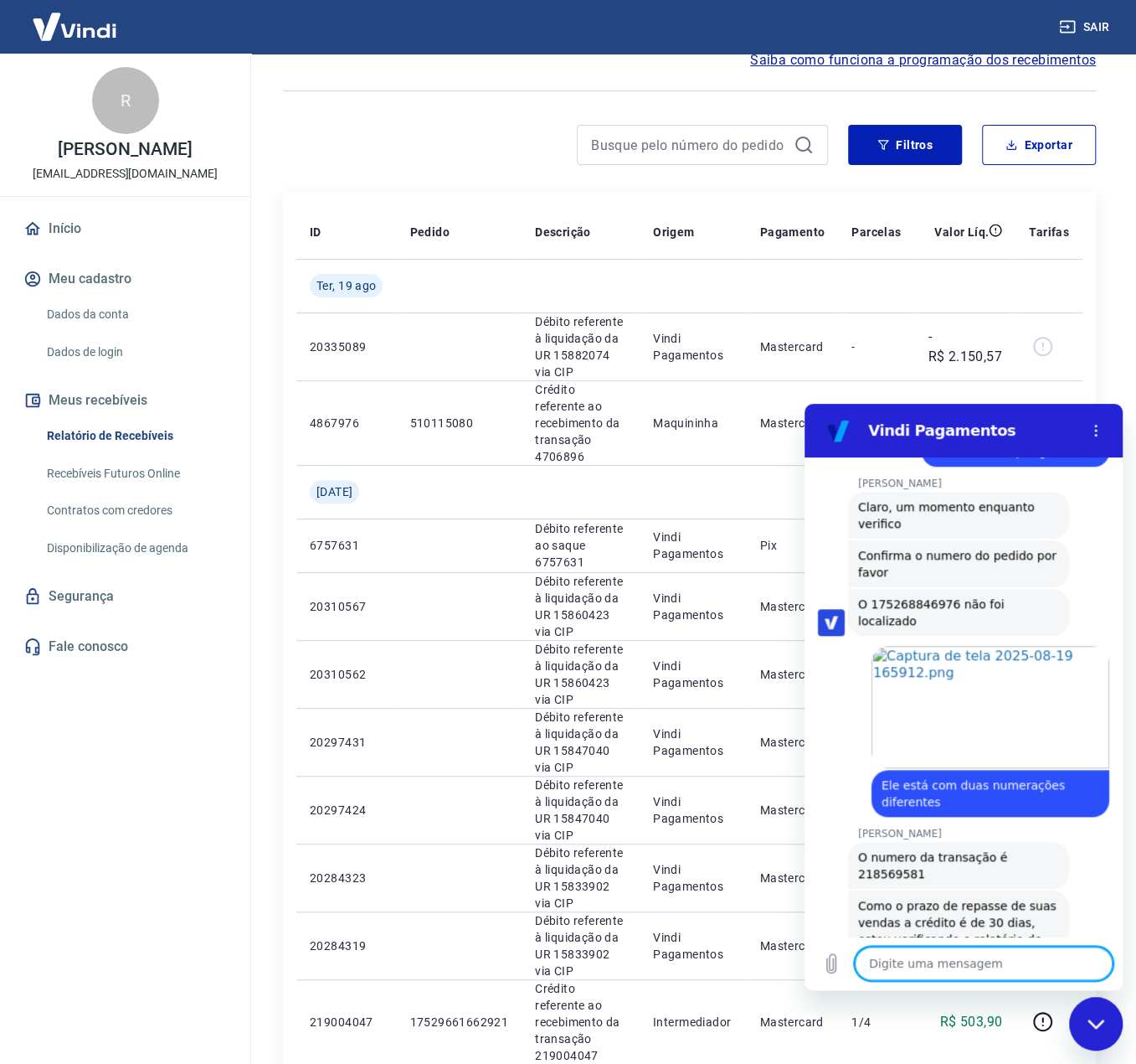
click at [216, 793] on div "R [PERSON_NAME] [EMAIL_ADDRESS][DOMAIN_NAME] Início Meu cadastro Dados da conta…" at bounding box center [125, 552] width 251 height 997
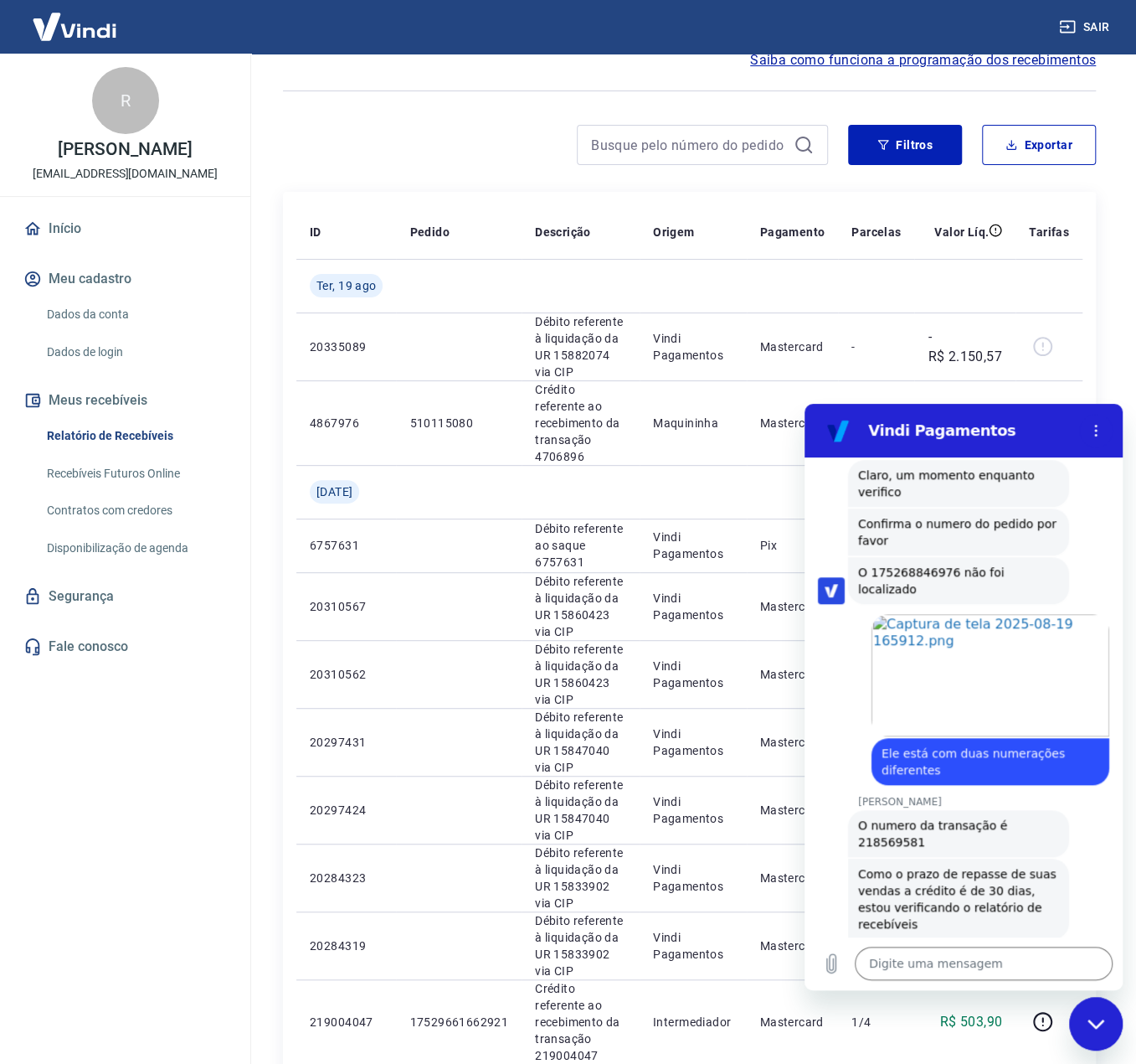
scroll to position [1069, 0]
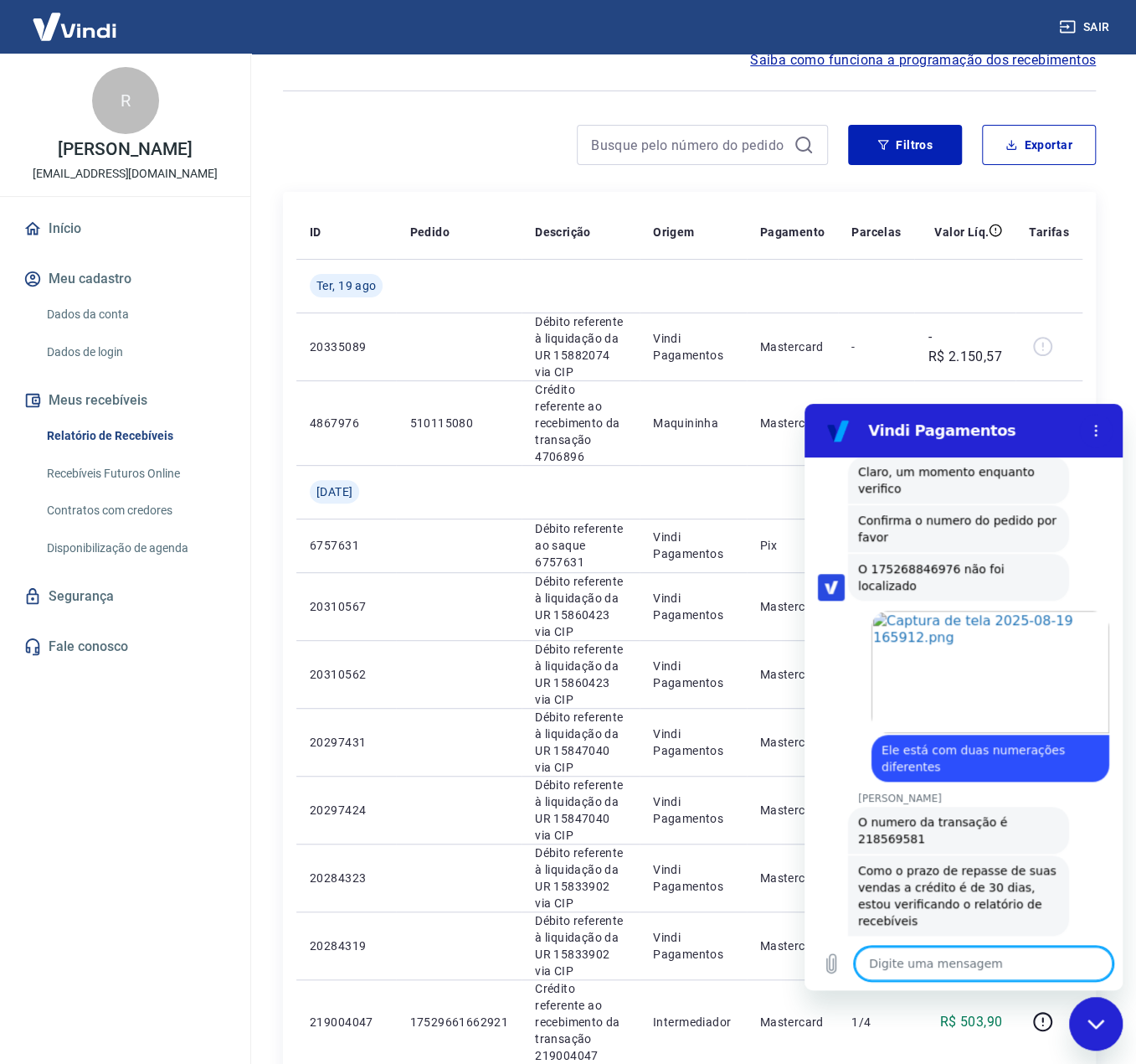
click at [1033, 953] on textarea at bounding box center [984, 963] width 258 height 34
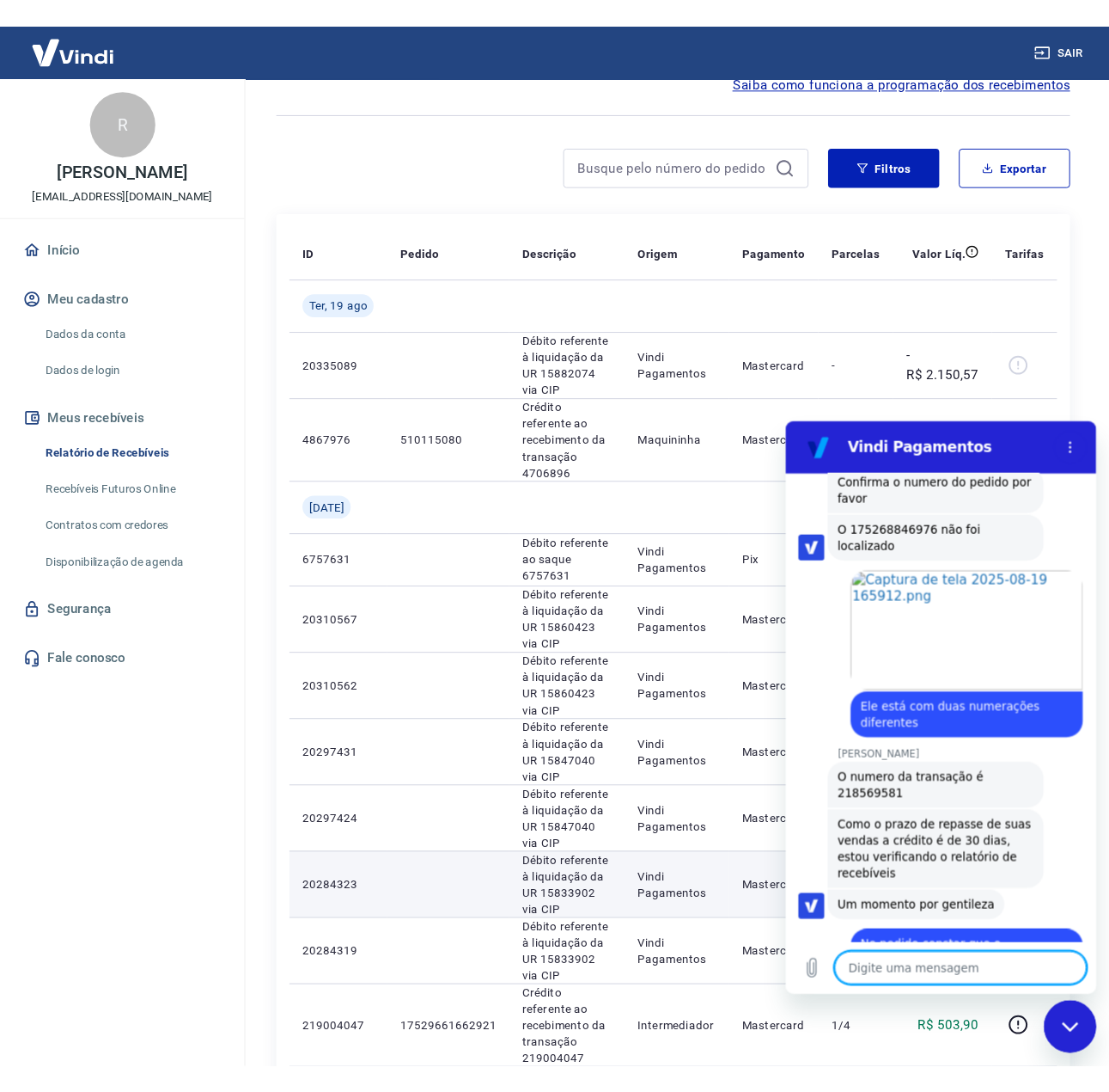
scroll to position [1156, 0]
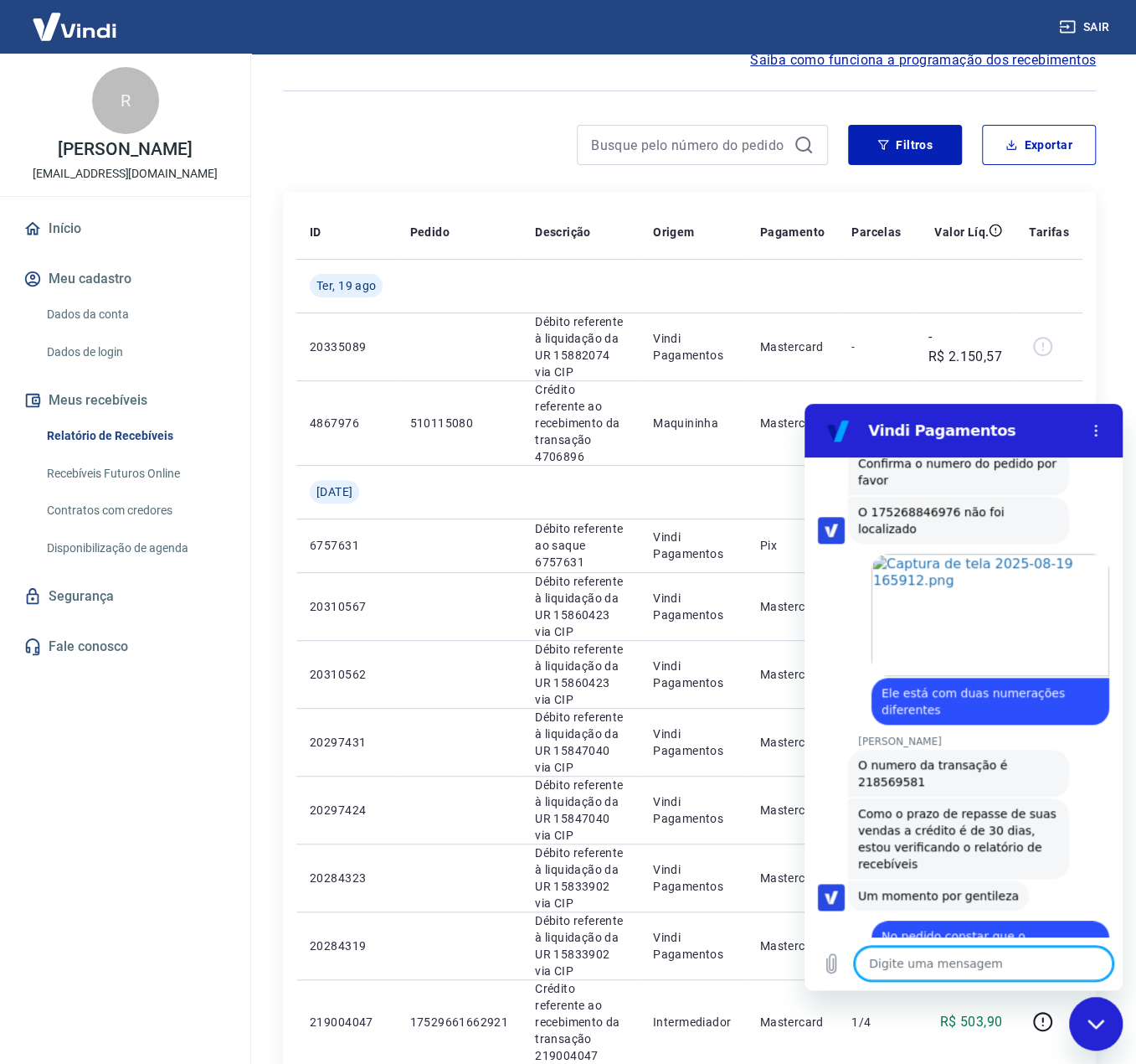
click at [900, 964] on textarea at bounding box center [984, 963] width 258 height 34
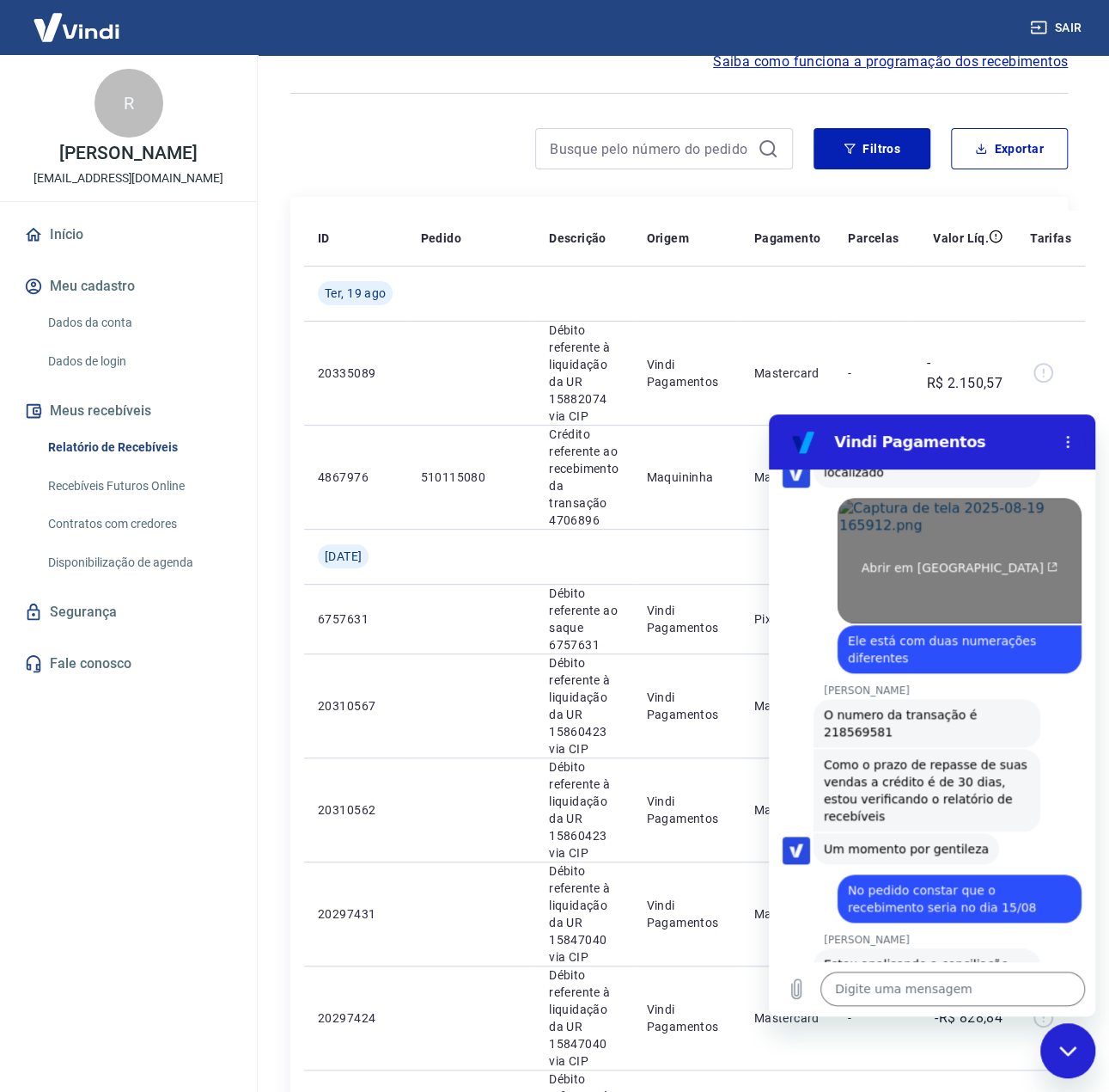
scroll to position [1230, 0]
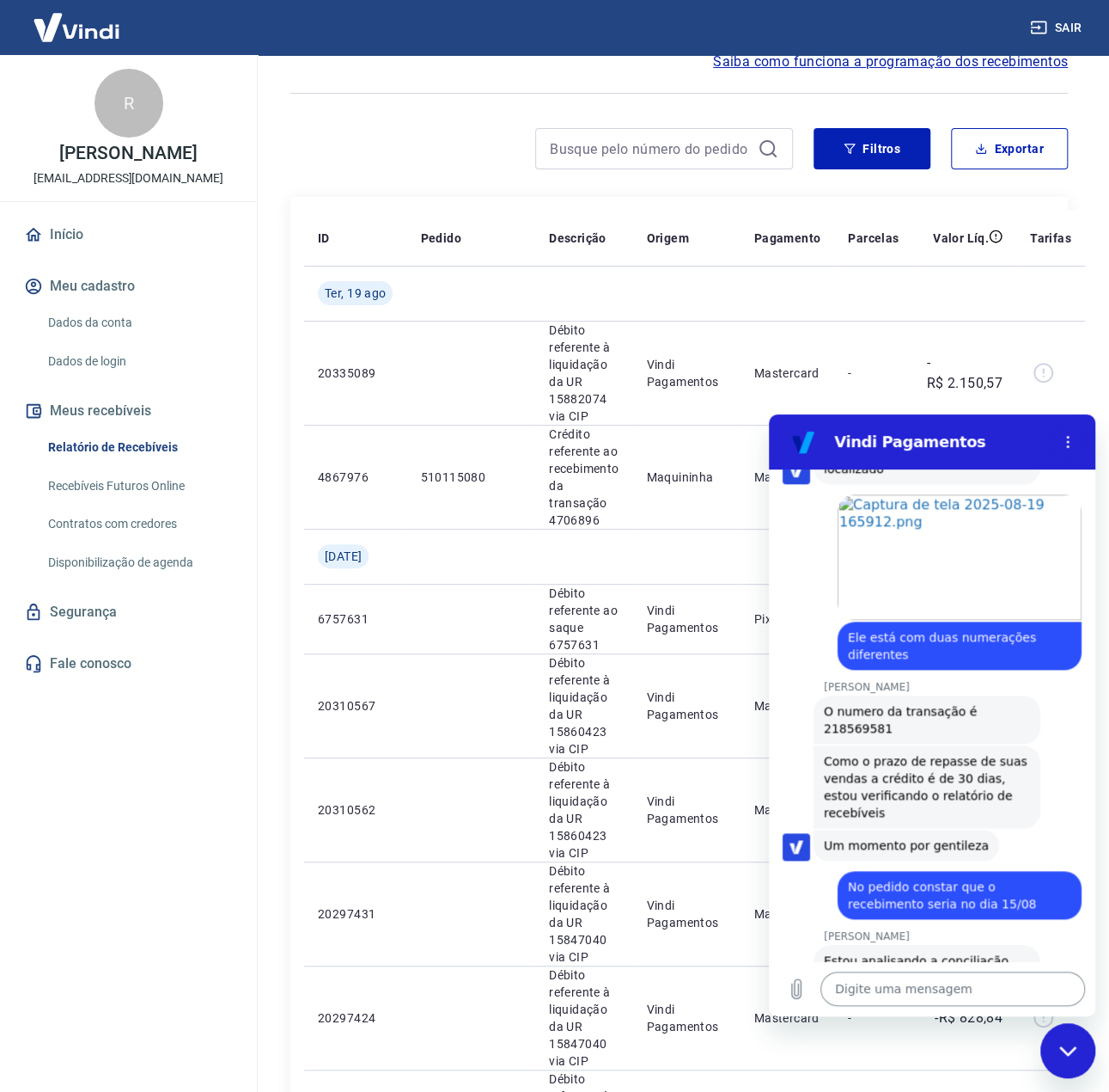
click at [909, 994] on textarea at bounding box center [953, 989] width 264 height 35
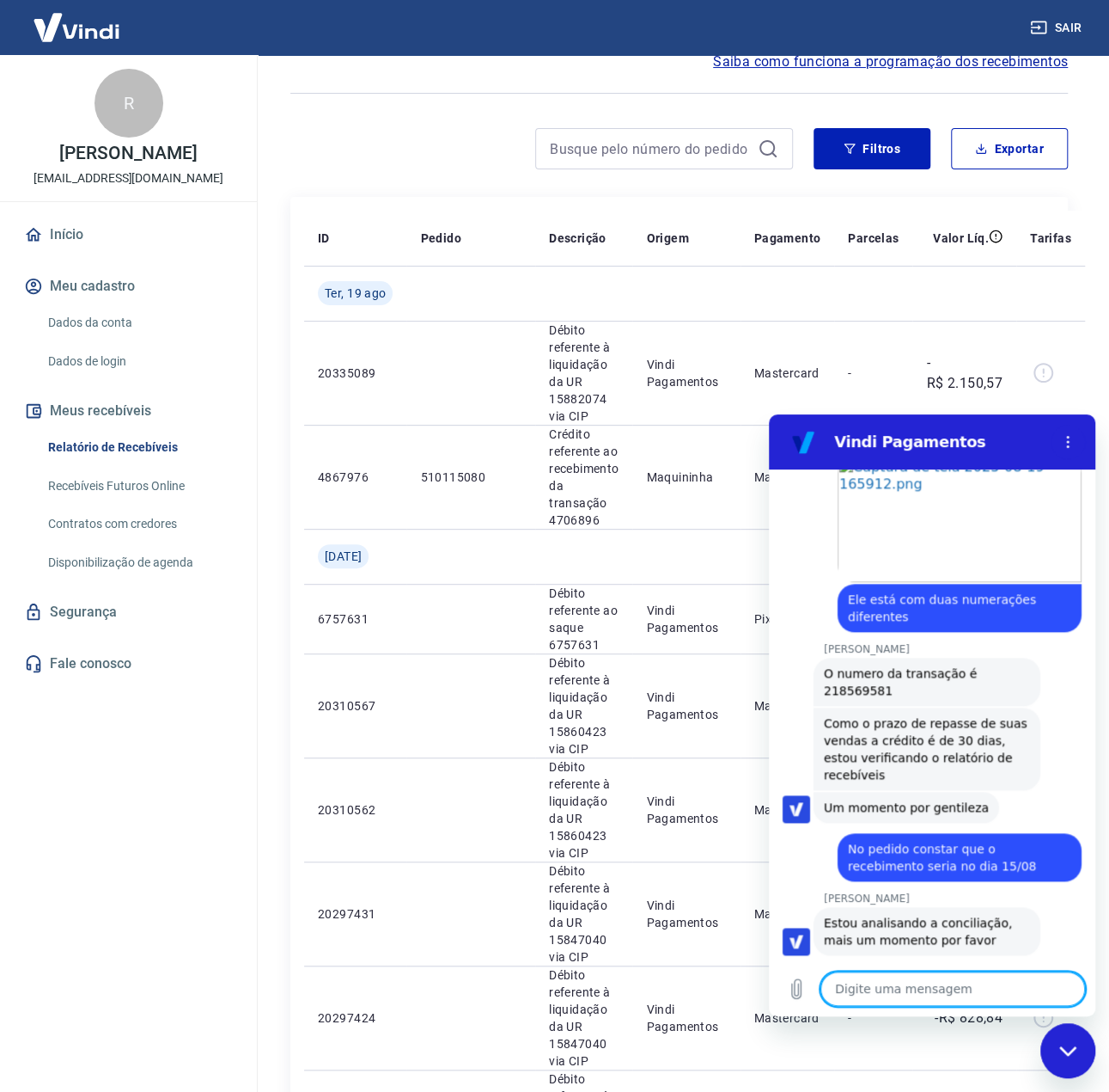
scroll to position [1271, 0]
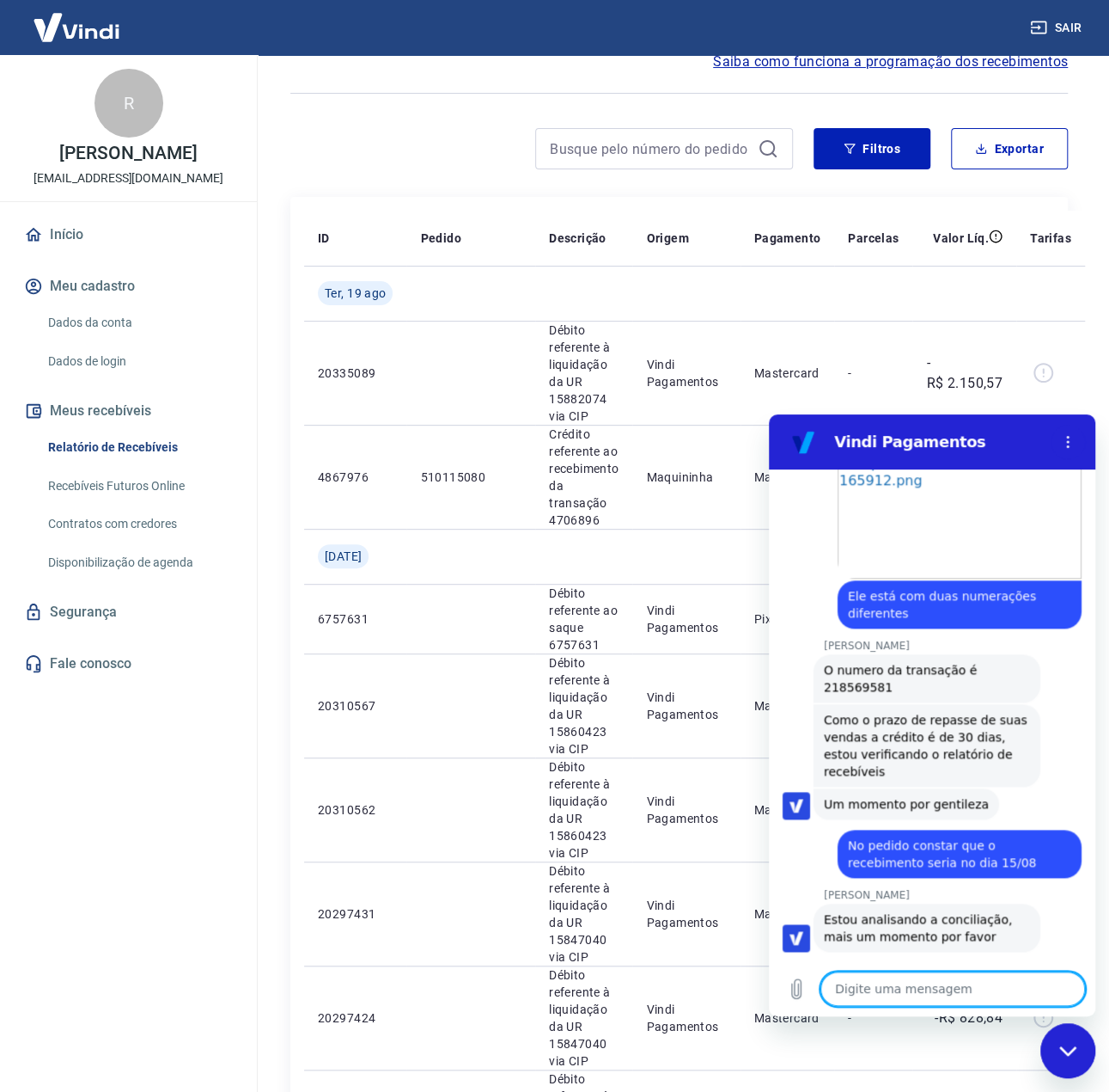
click at [845, 992] on textarea at bounding box center [953, 989] width 264 height 35
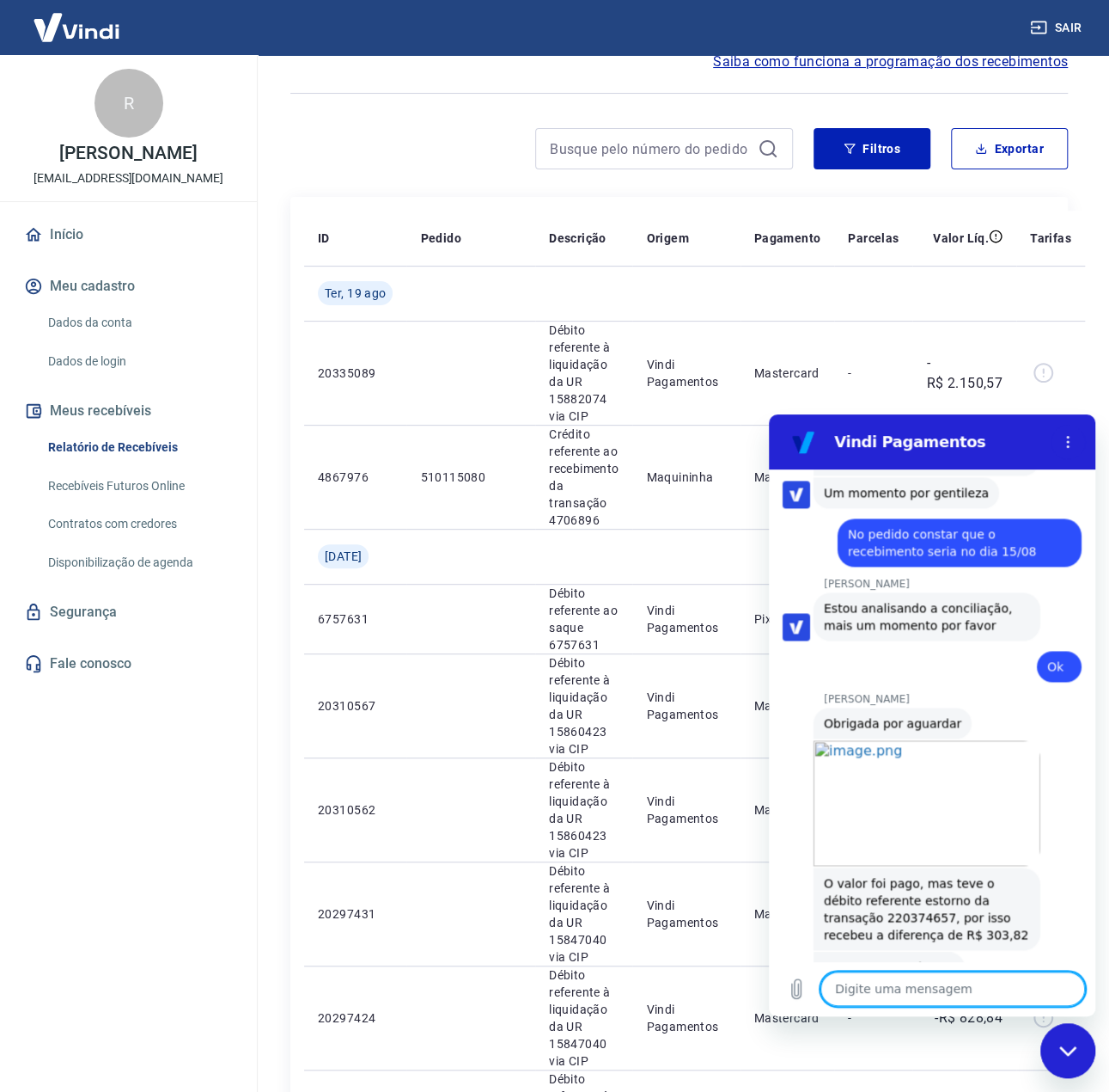
scroll to position [1605, 0]
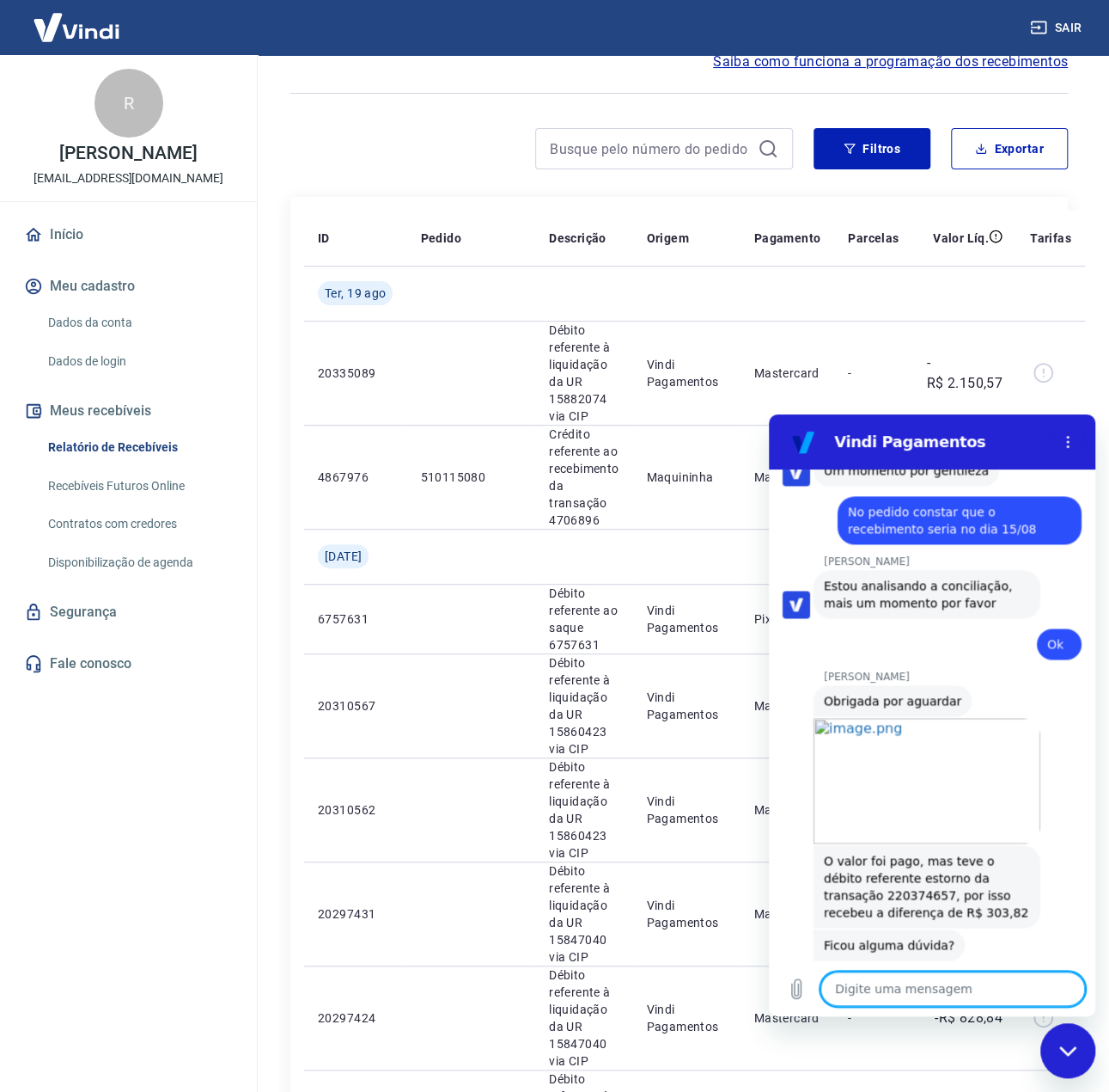
click at [878, 989] on textarea at bounding box center [953, 989] width 264 height 35
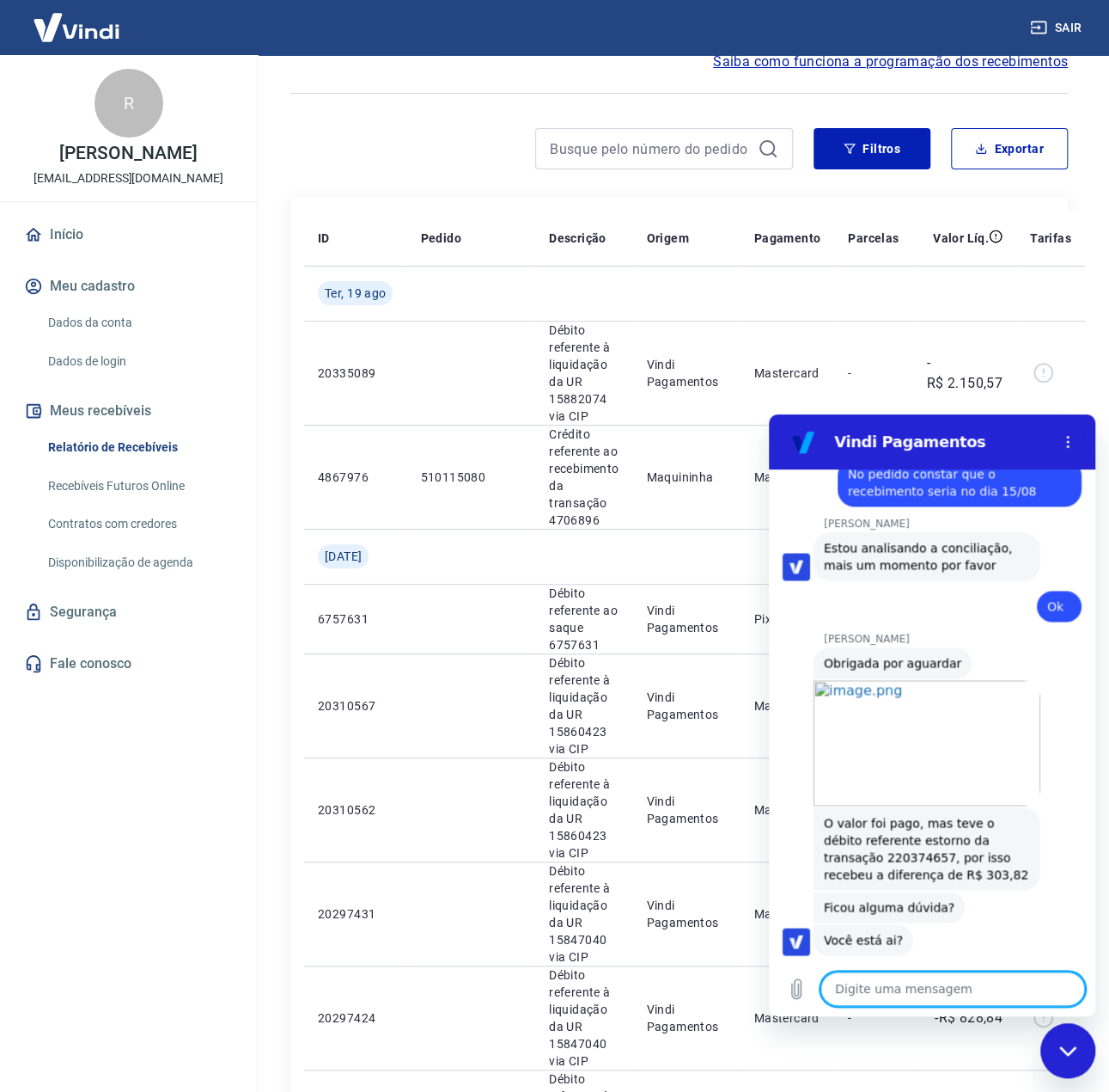
scroll to position [1646, 0]
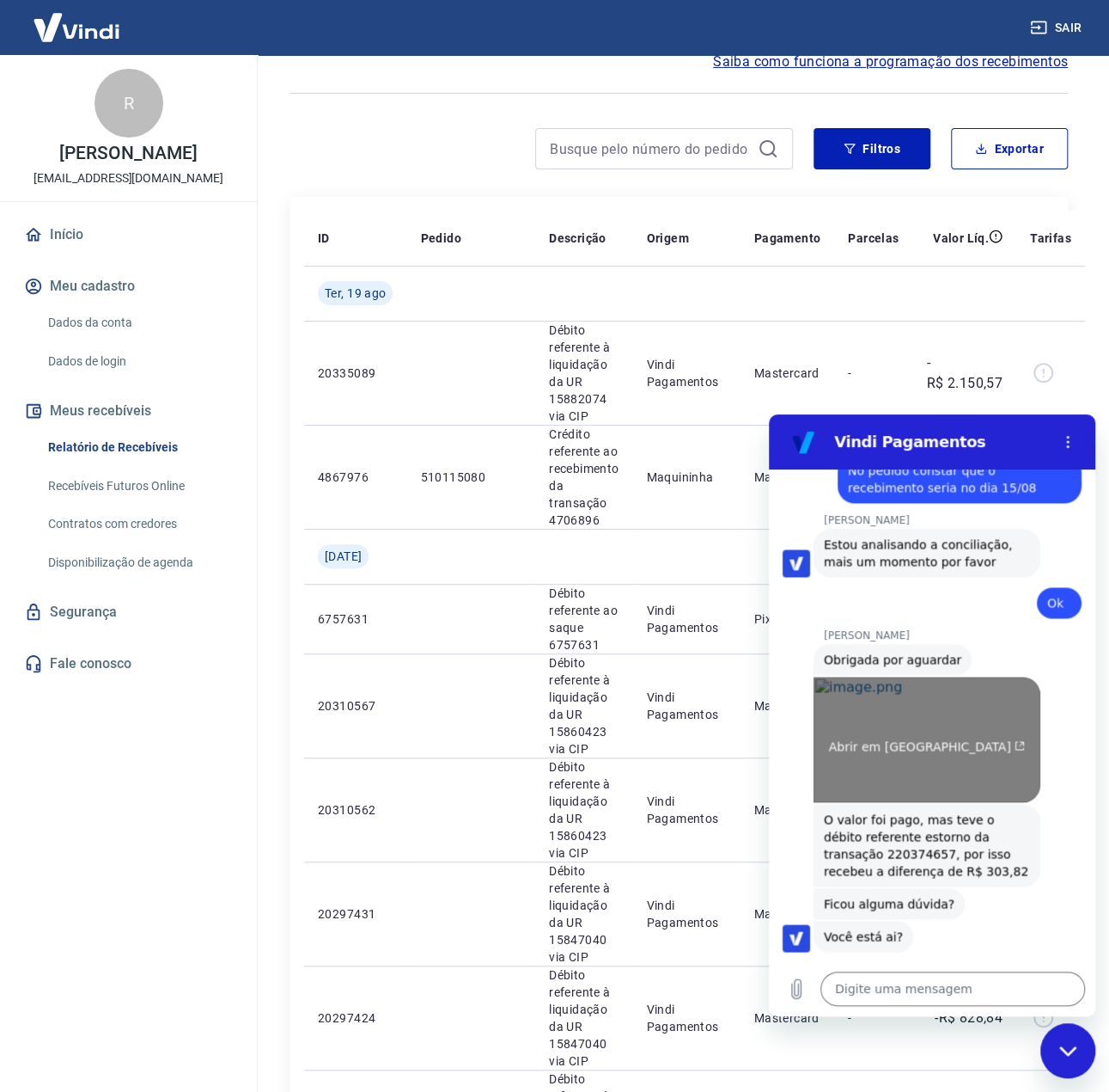
click at [878, 730] on link "Abrir em [GEOGRAPHIC_DATA]" at bounding box center [927, 739] width 227 height 125
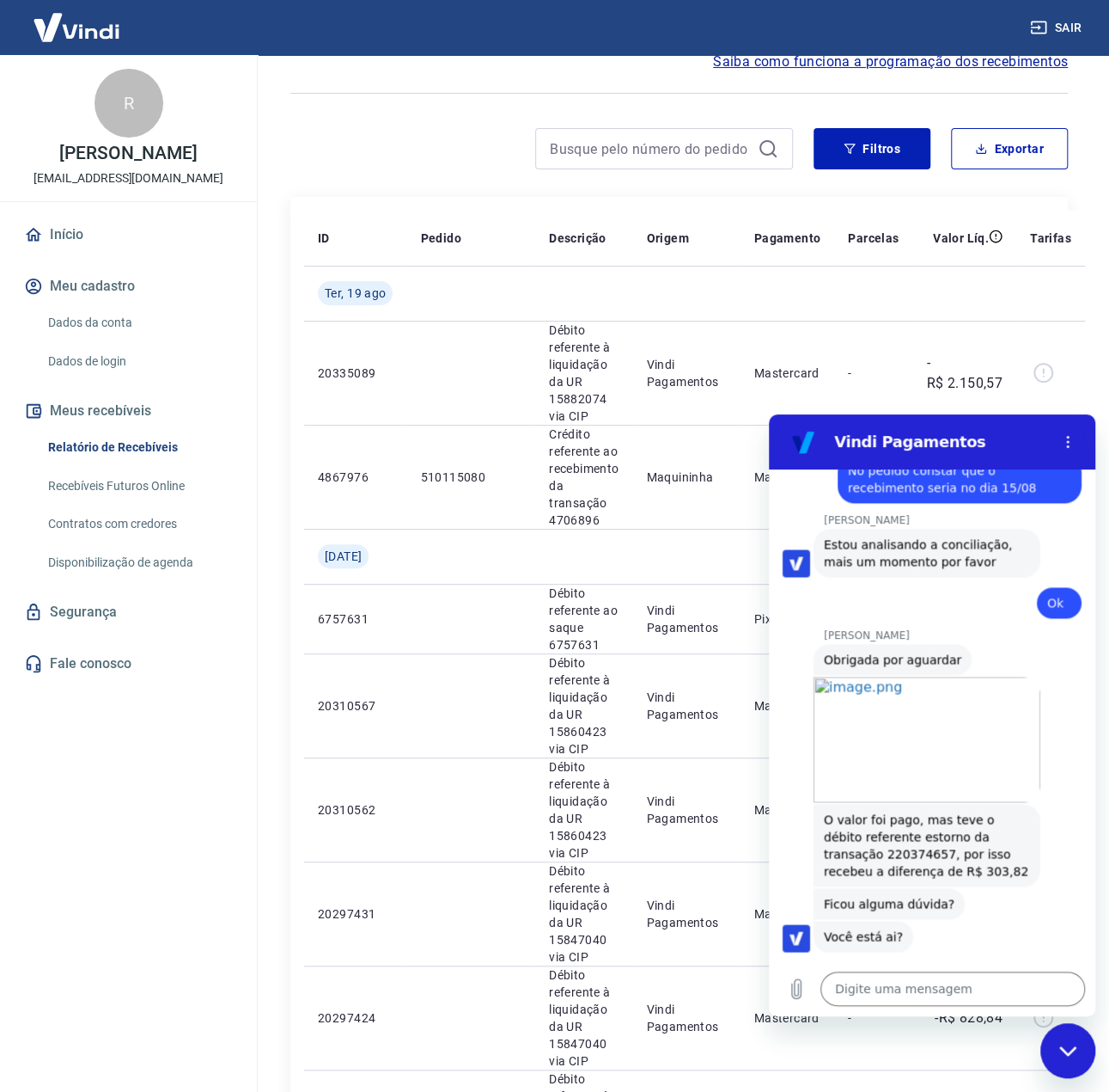
drag, startPoint x: 895, startPoint y: 917, endPoint x: 895, endPoint y: 838, distance: 79.0
click at [895, 952] on div "diz: Ah ok!" at bounding box center [925, 972] width 313 height 41
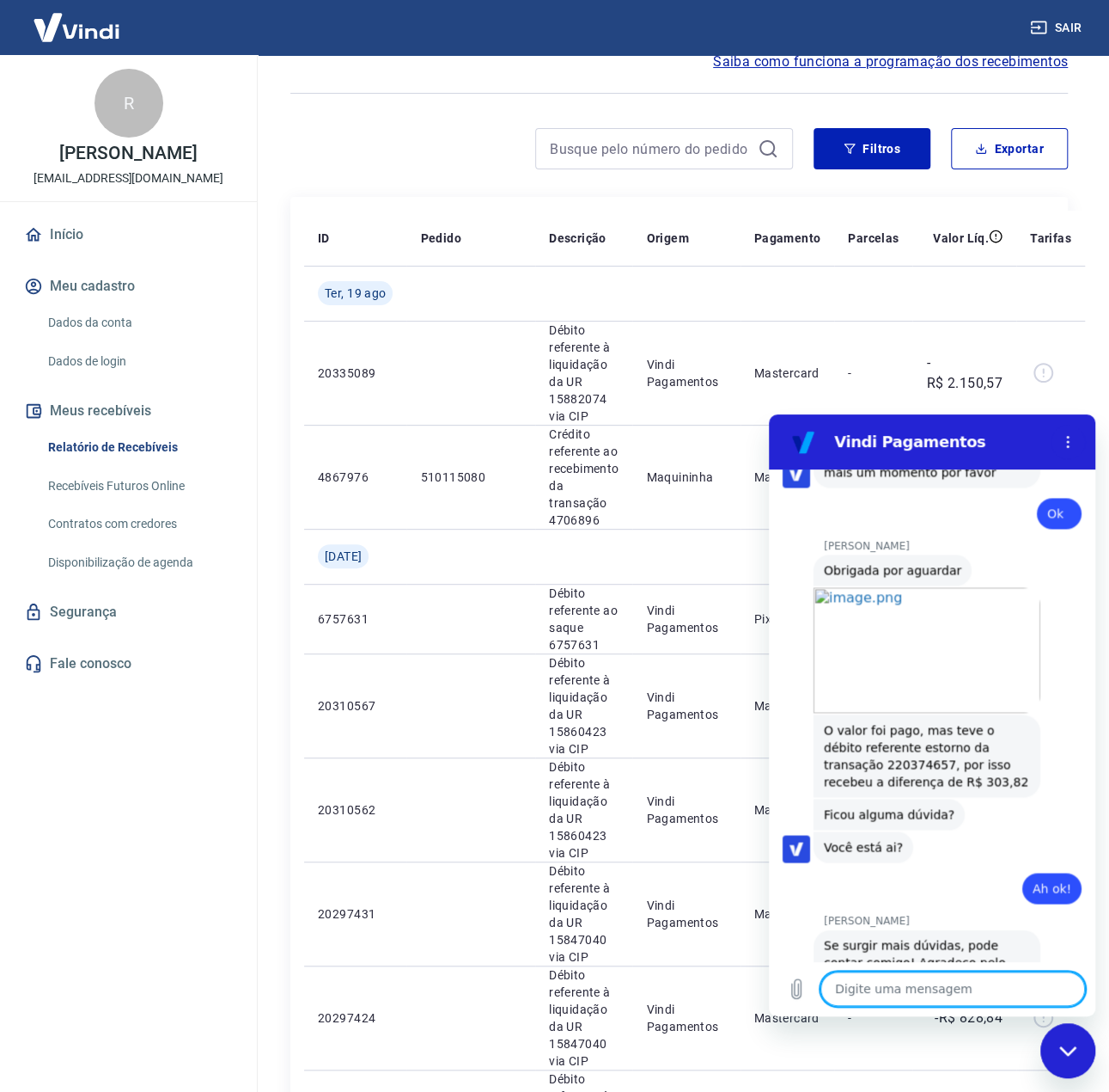
drag, startPoint x: 966, startPoint y: 819, endPoint x: 843, endPoint y: 769, distance: 132.8
click at [843, 769] on div "16:53 diz: Boa tarde Enviado · 16:53 [PERSON_NAME] diz: [PERSON_NAME], [PERSON_…" at bounding box center [931, 715] width 327 height 492
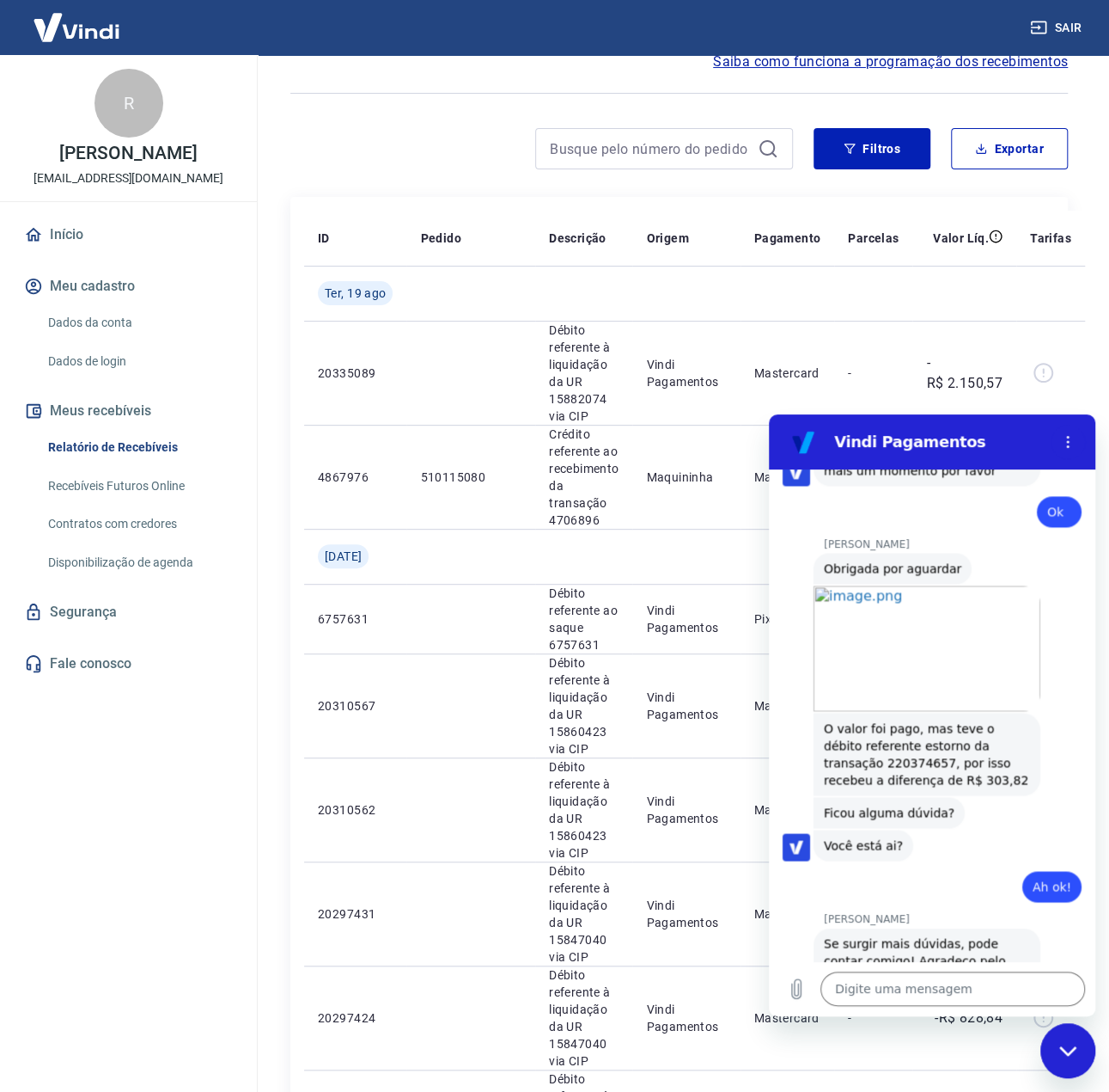
click at [948, 727] on div "[PERSON_NAME] diz: O valor foi pago, mas teve o débito referente estorno da tra…" at bounding box center [927, 754] width 227 height 82
drag, startPoint x: 944, startPoint y: 725, endPoint x: 823, endPoint y: 670, distance: 132.9
click at [823, 713] on div "[PERSON_NAME] diz: O valor foi pago, mas teve o débito referente estorno da tra…" at bounding box center [927, 754] width 227 height 82
copy span "O valor foi pago, mas teve o débito referente estorno da transação 220374657, p…"
